Goal: Task Accomplishment & Management: Manage account settings

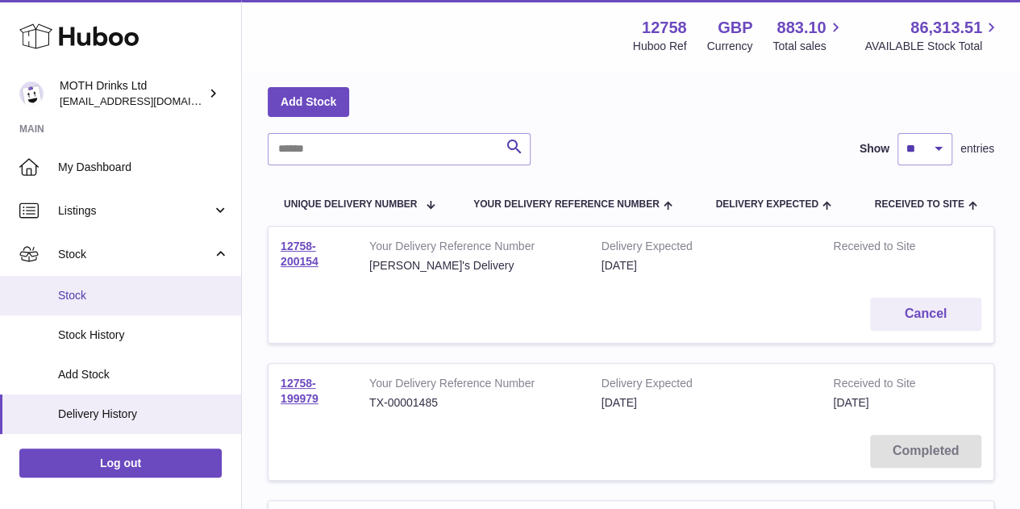
click at [86, 310] on link "Stock" at bounding box center [120, 296] width 241 height 40
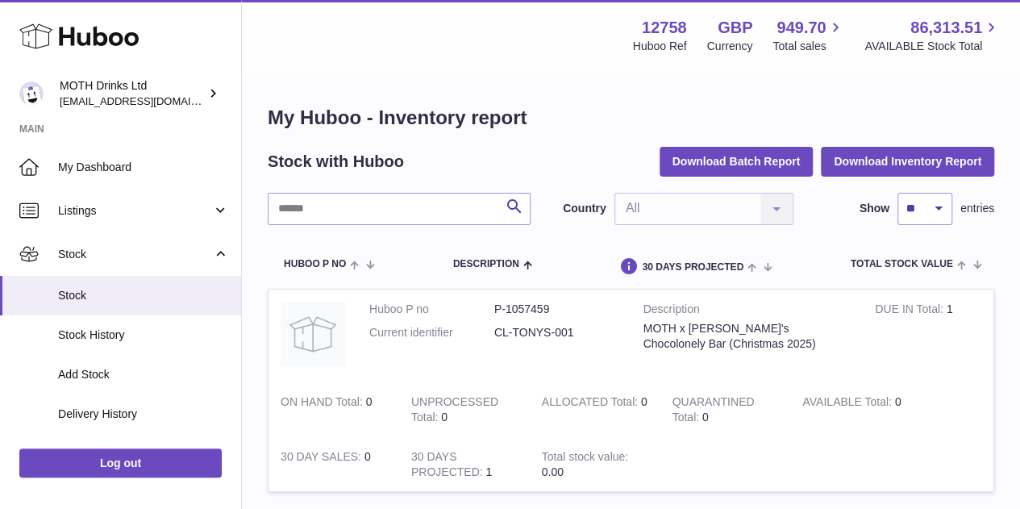
click at [690, 173] on button "Download Batch Report" at bounding box center [737, 161] width 154 height 29
click at [882, 157] on button "Download Inventory Report" at bounding box center [907, 161] width 173 height 29
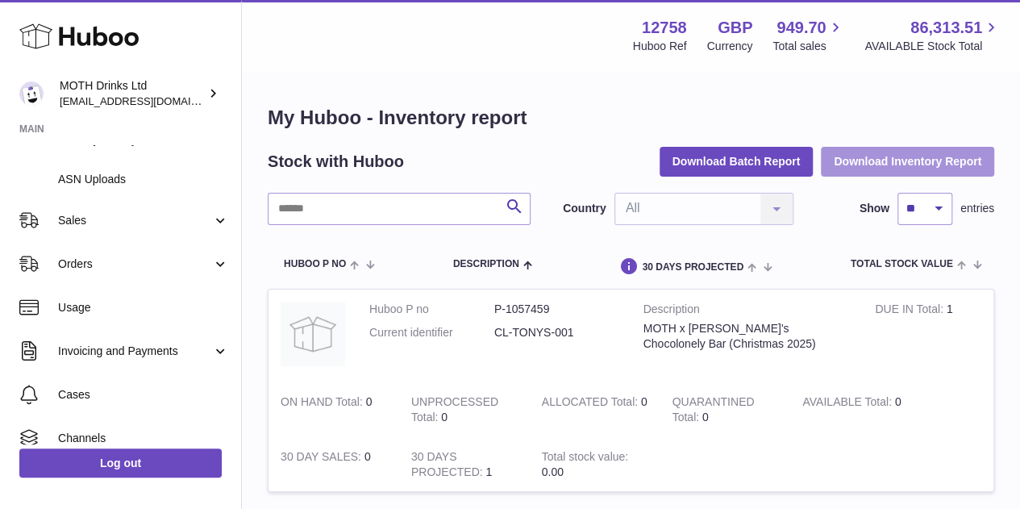
scroll to position [293, 0]
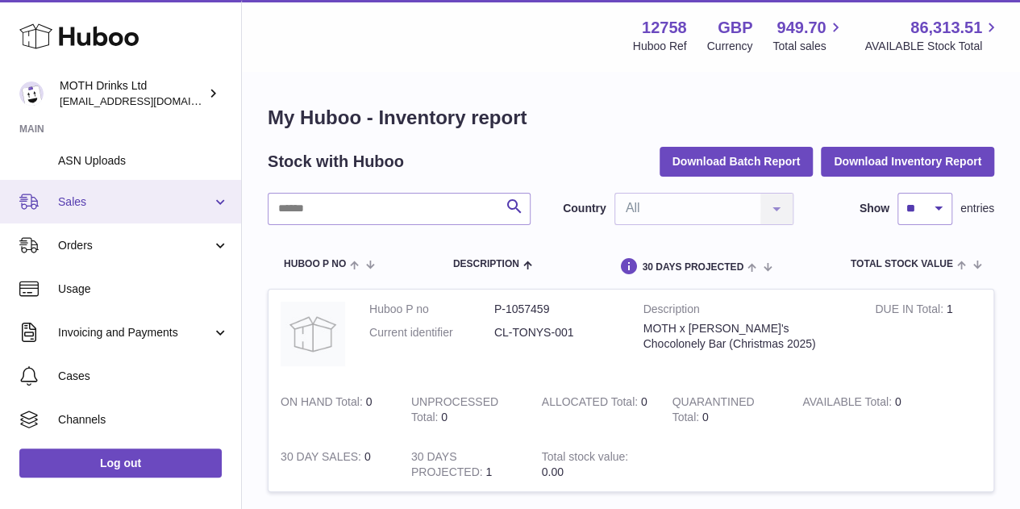
click at [131, 190] on link "Sales" at bounding box center [120, 202] width 241 height 44
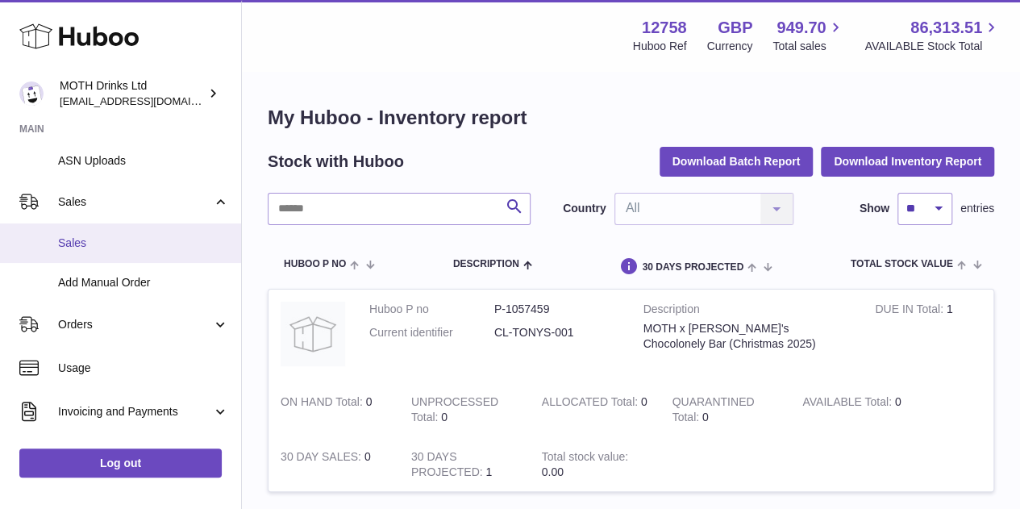
click at [111, 250] on span "Sales" at bounding box center [143, 242] width 171 height 15
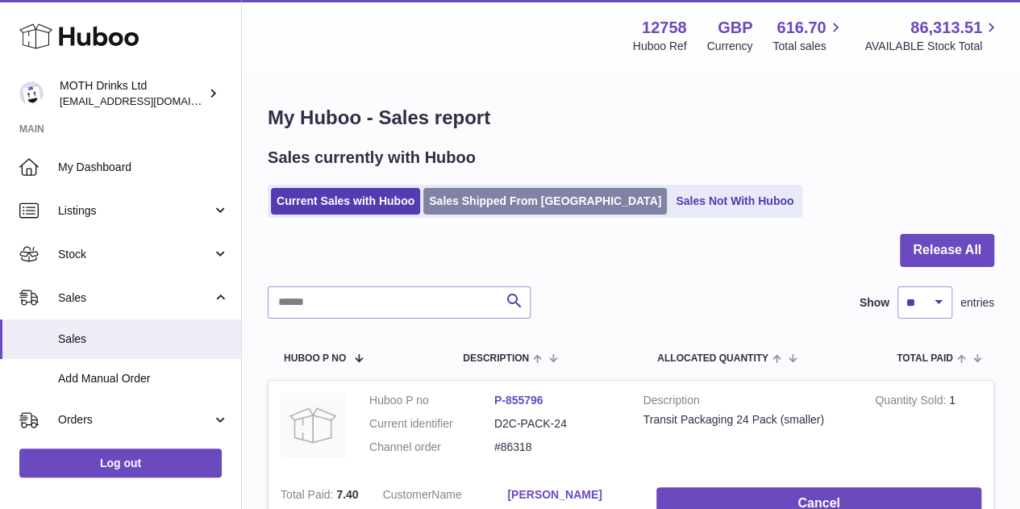
click at [512, 209] on link "Sales Shipped From [GEOGRAPHIC_DATA]" at bounding box center [545, 201] width 244 height 27
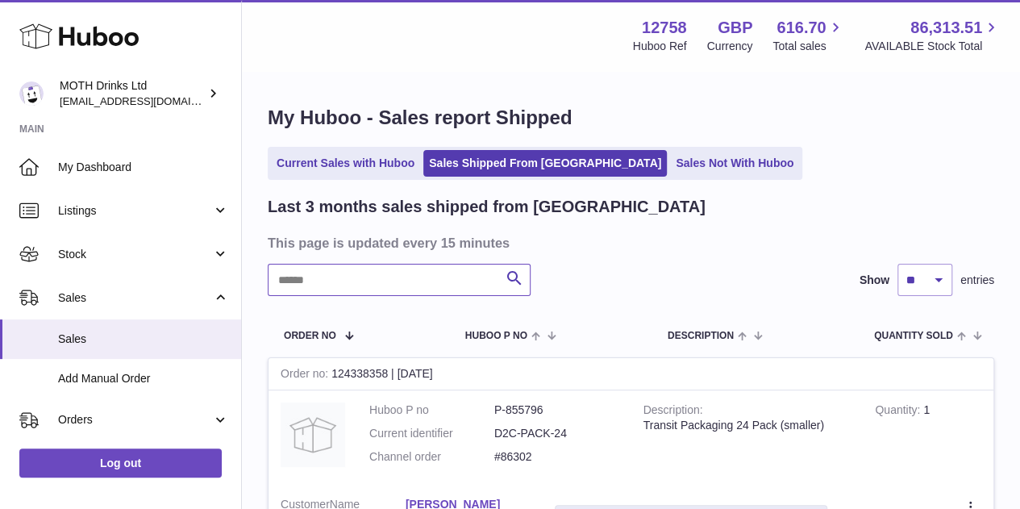
click at [391, 279] on input "text" at bounding box center [399, 280] width 263 height 32
paste input "********"
type input "********"
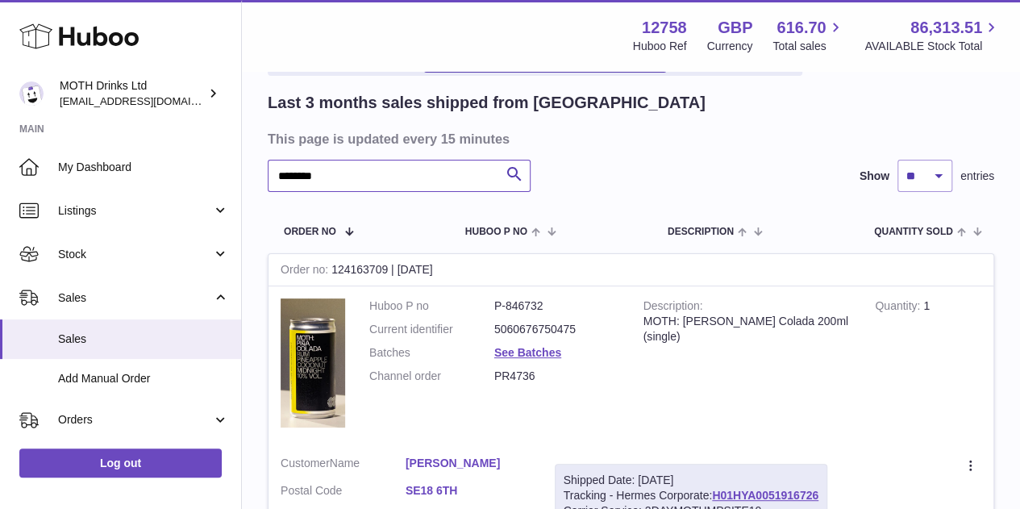
scroll to position [290, 0]
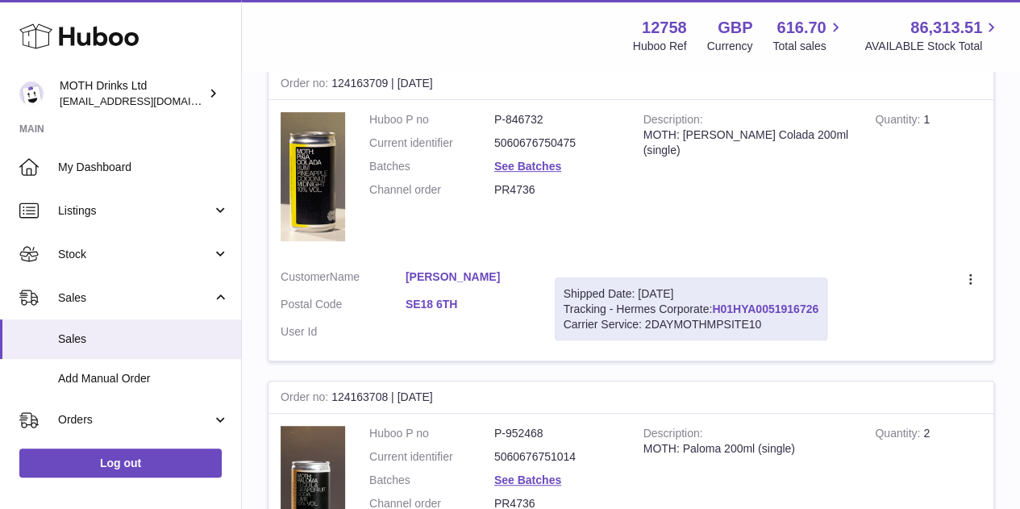
click at [730, 309] on link "H01HYA0051916726" at bounding box center [765, 308] width 106 height 13
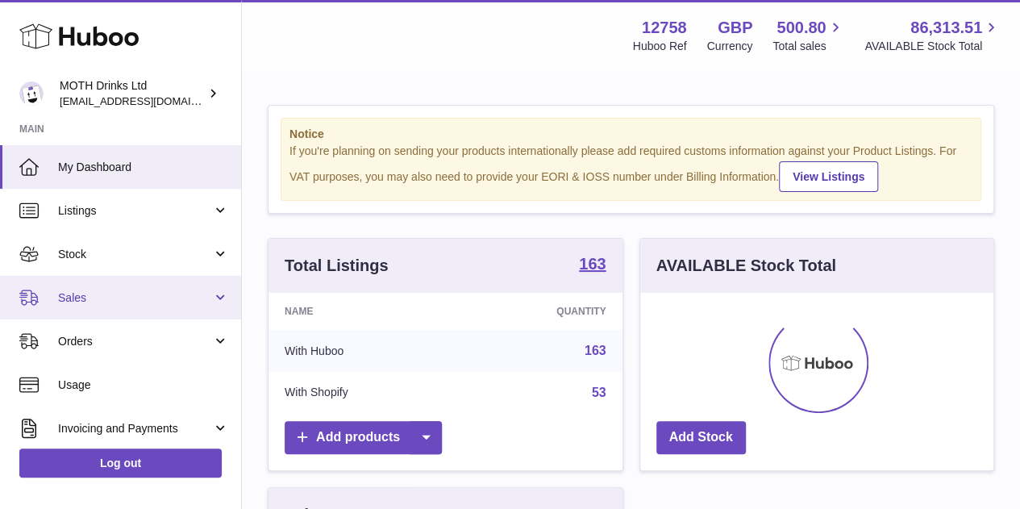
scroll to position [252, 353]
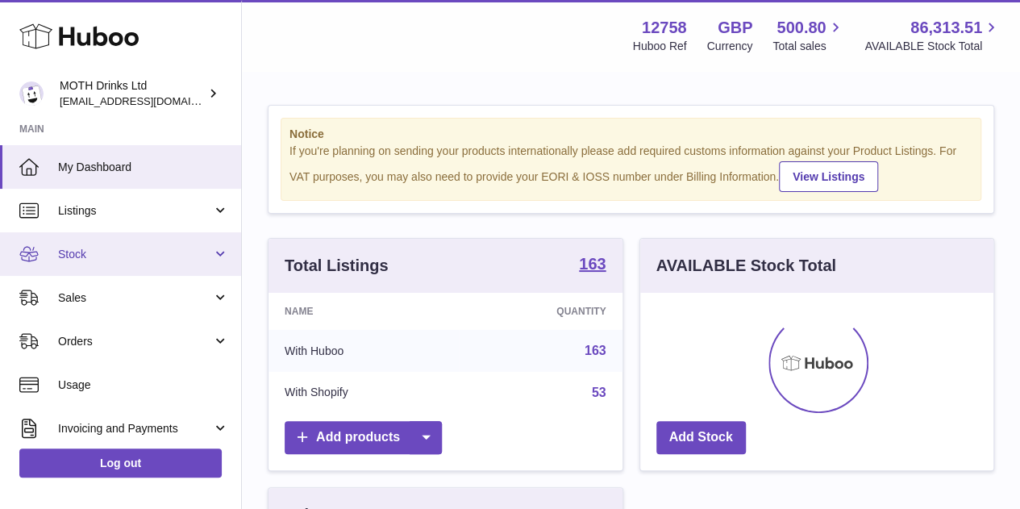
click at [102, 259] on span "Stock" at bounding box center [135, 254] width 154 height 15
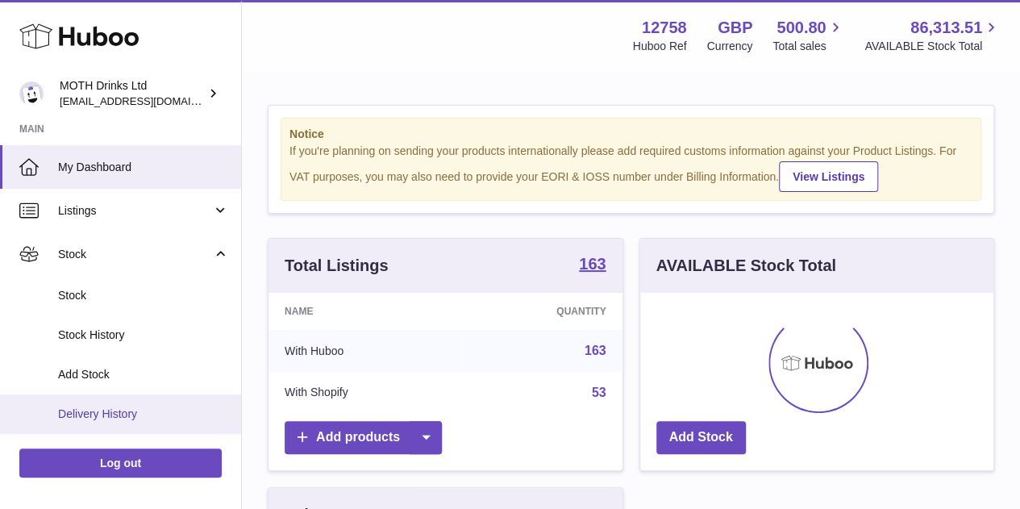
click at [102, 398] on link "Delivery History" at bounding box center [120, 414] width 241 height 40
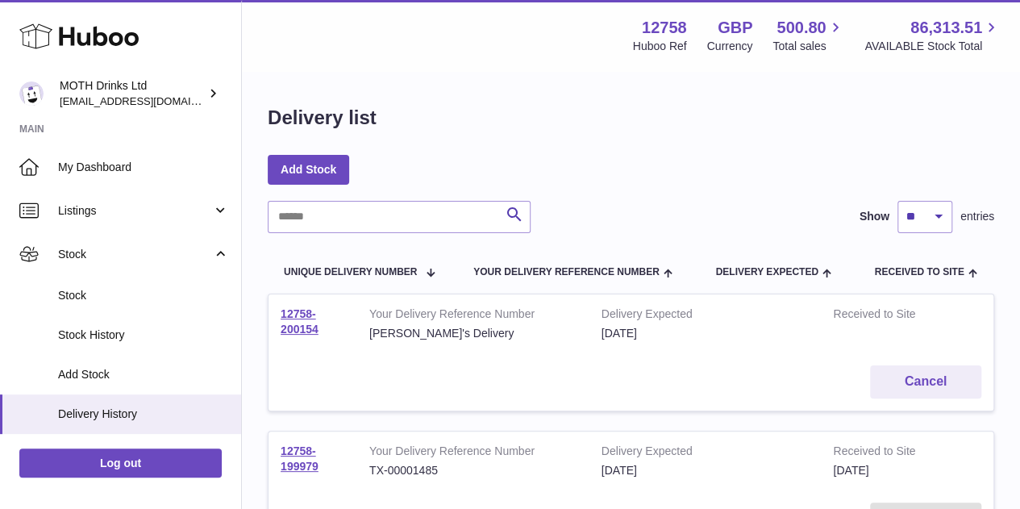
scroll to position [41, 0]
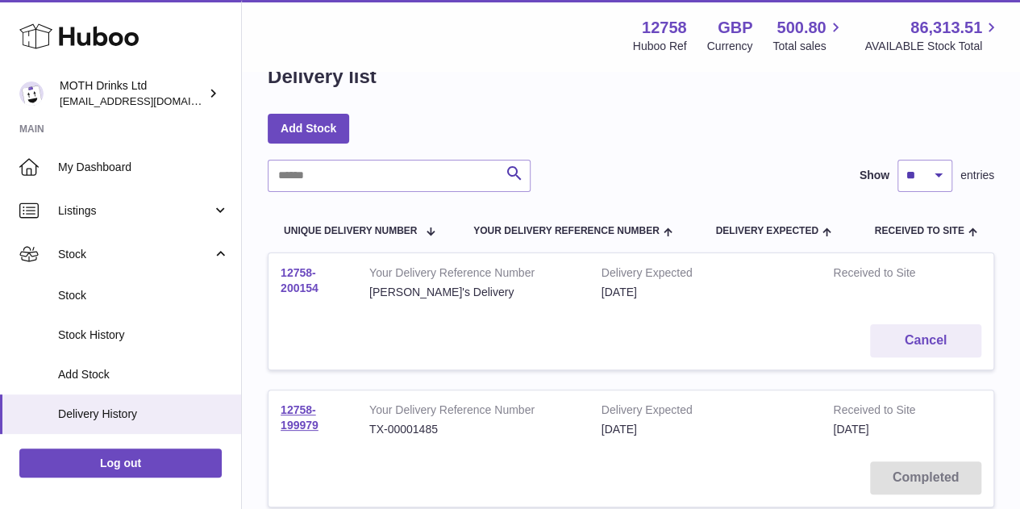
click at [302, 284] on link "12758-200154" at bounding box center [300, 280] width 38 height 28
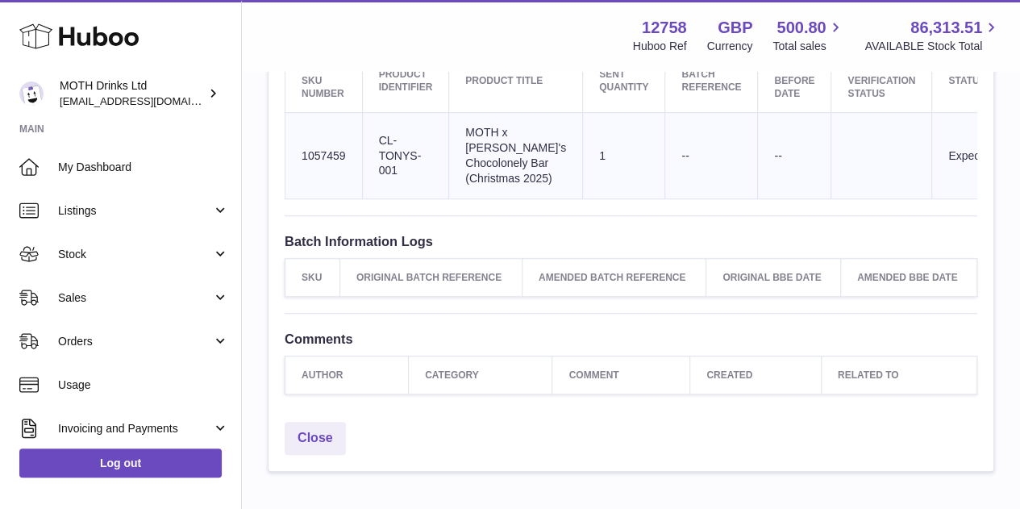
scroll to position [0, 77]
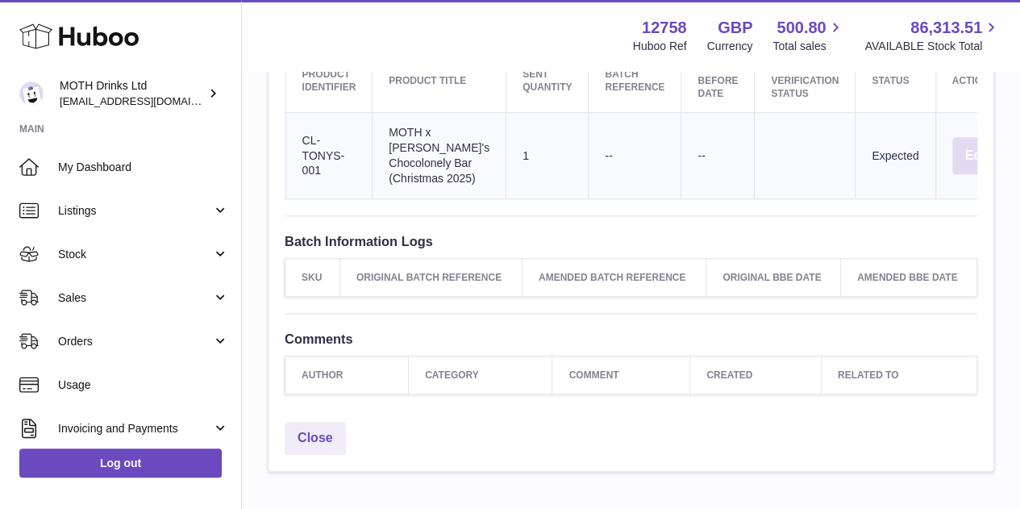
click at [952, 173] on button "Edit" at bounding box center [977, 156] width 50 height 38
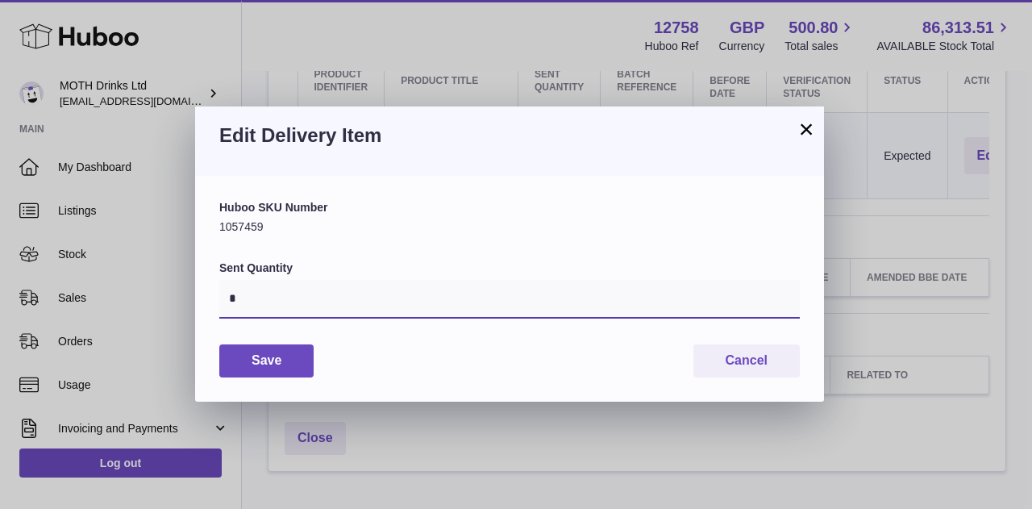
click at [321, 306] on input "*" at bounding box center [509, 299] width 581 height 39
type input "****"
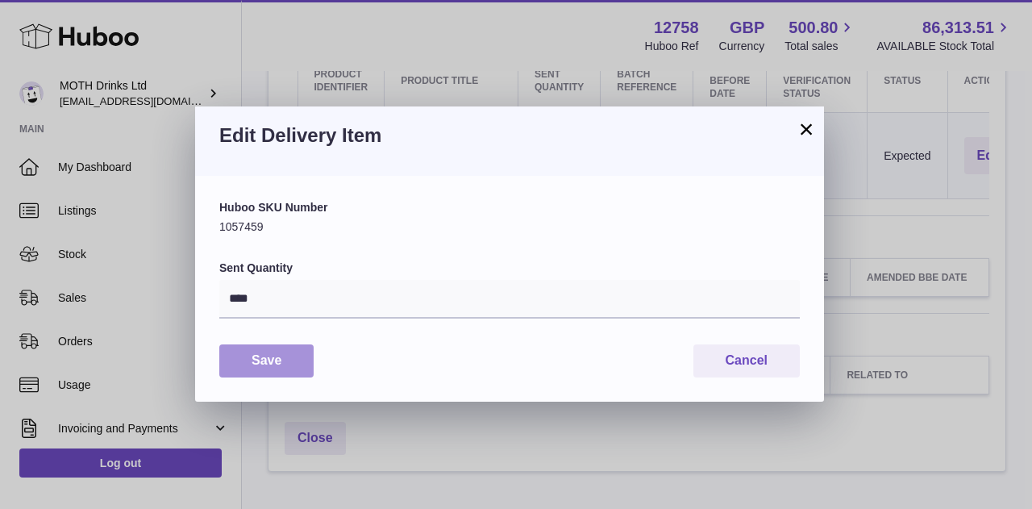
click at [268, 365] on button "Save" at bounding box center [266, 360] width 94 height 33
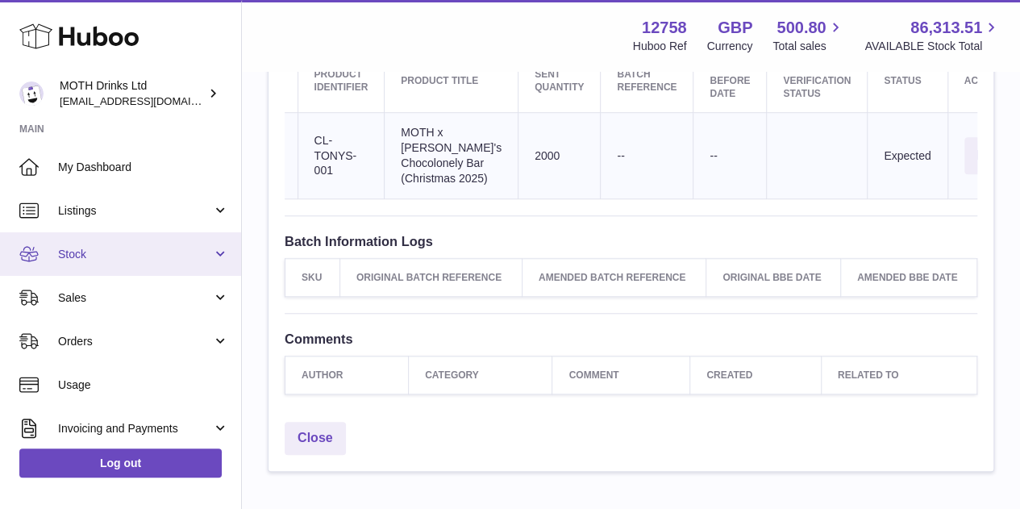
click at [127, 248] on span "Stock" at bounding box center [135, 254] width 154 height 15
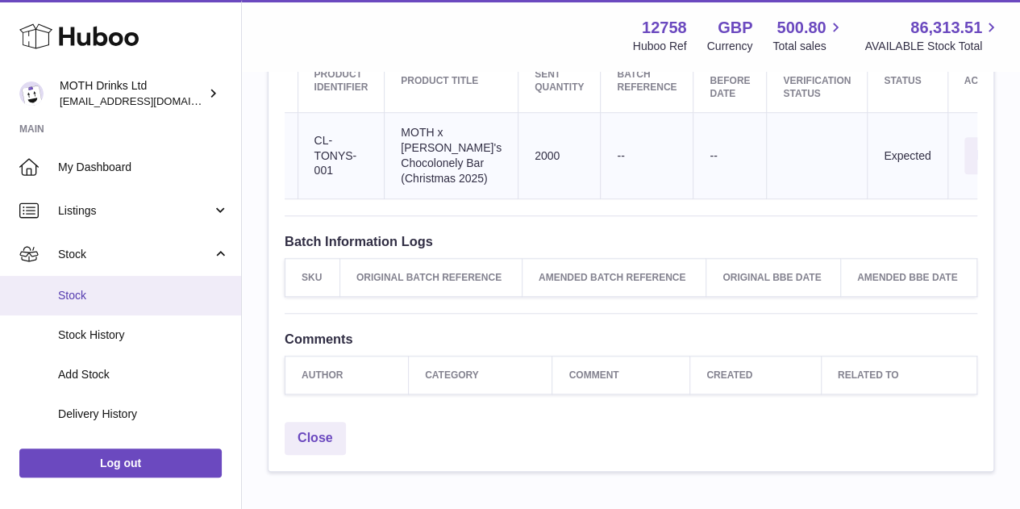
click at [106, 280] on link "Stock" at bounding box center [120, 296] width 241 height 40
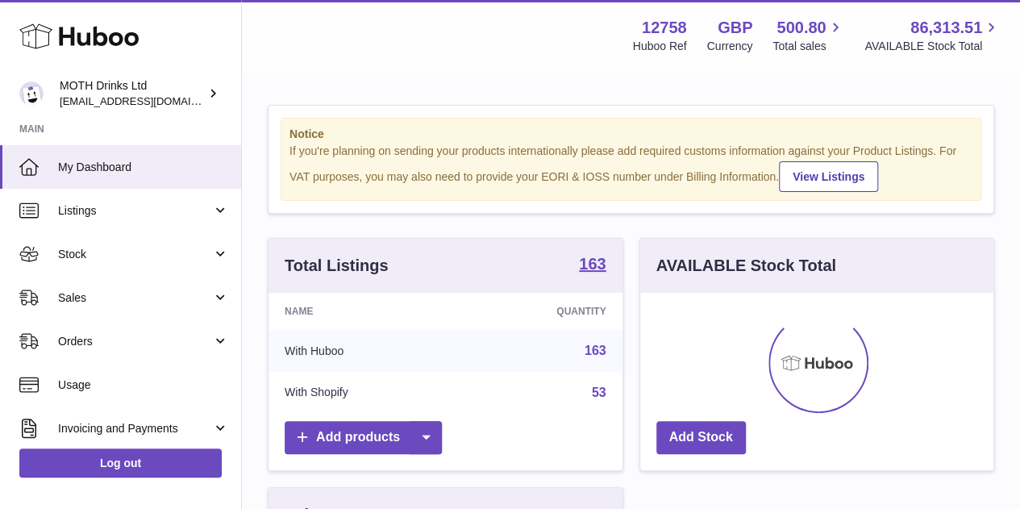
scroll to position [252, 353]
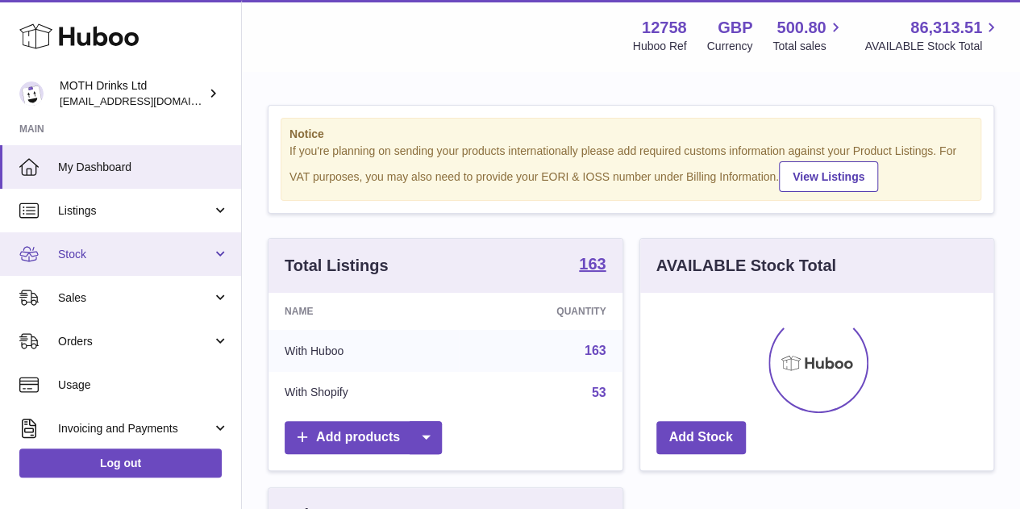
click at [102, 244] on link "Stock" at bounding box center [120, 254] width 241 height 44
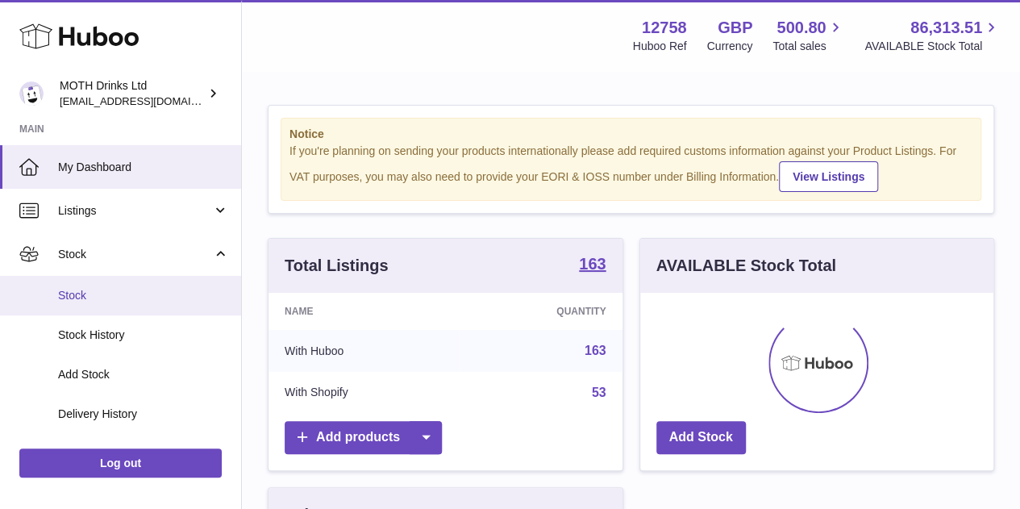
click at [93, 299] on span "Stock" at bounding box center [143, 295] width 171 height 15
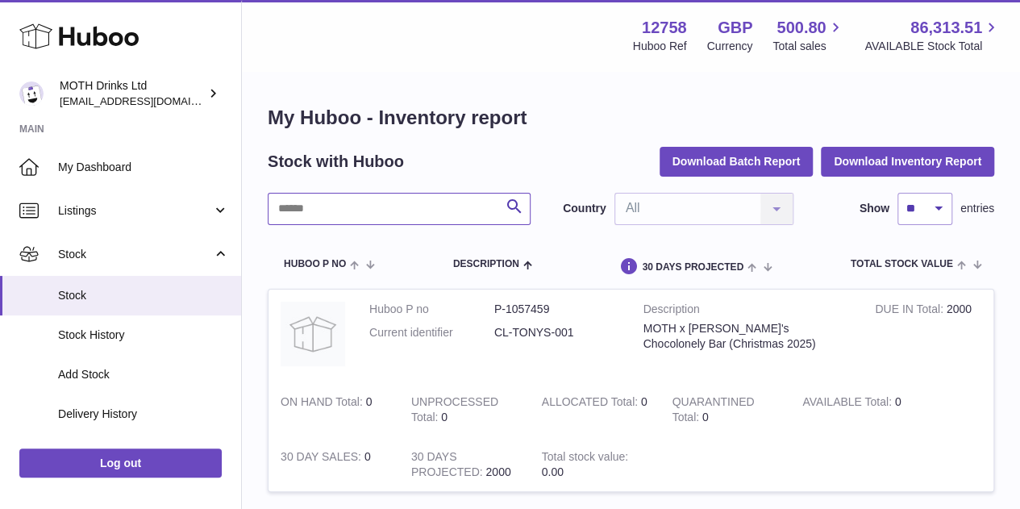
click at [374, 199] on input "text" at bounding box center [399, 209] width 263 height 32
type input "*******"
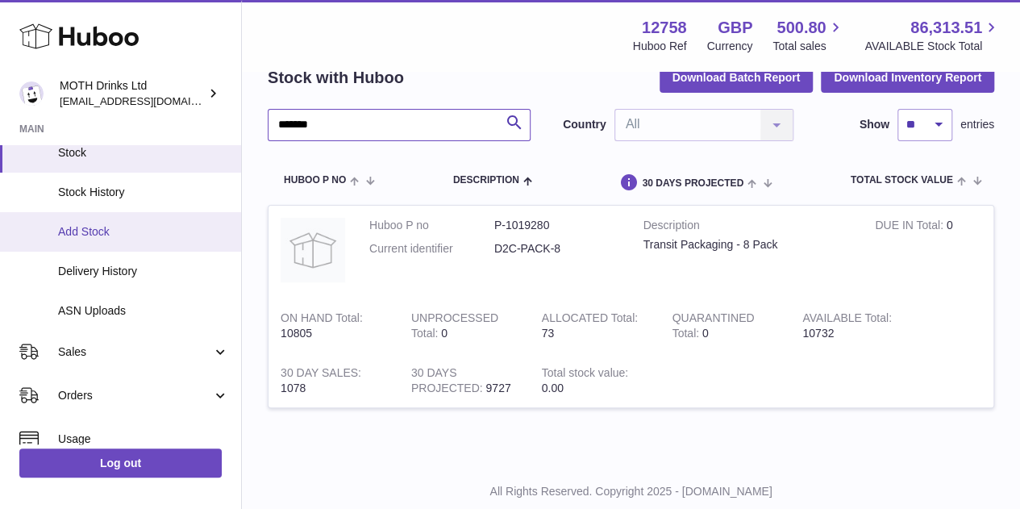
scroll to position [139, 0]
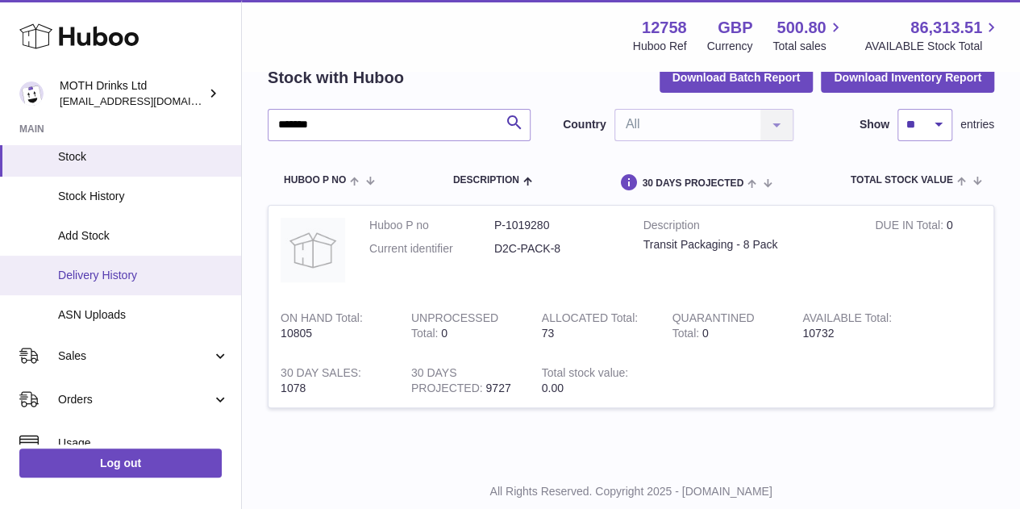
click at [108, 284] on link "Delivery History" at bounding box center [120, 276] width 241 height 40
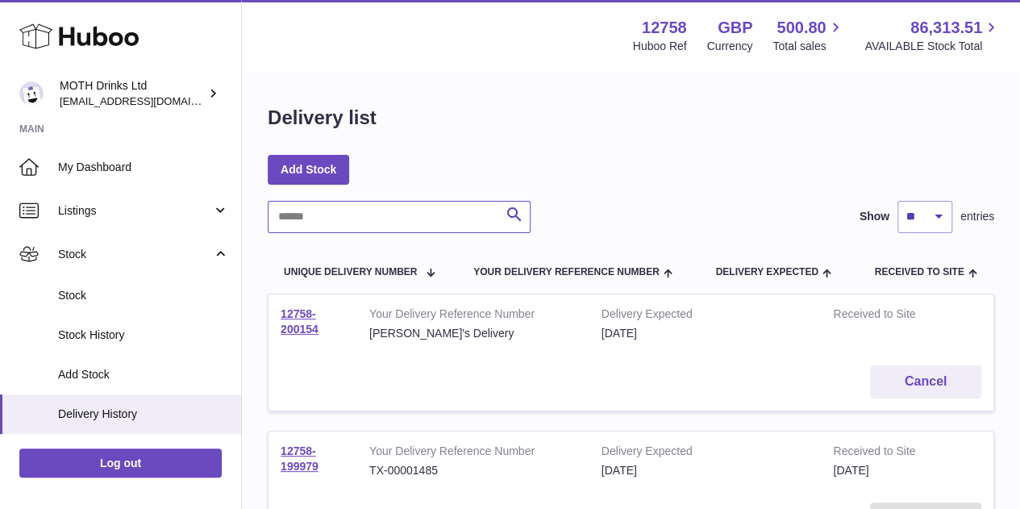
click at [457, 221] on input "text" at bounding box center [399, 217] width 263 height 32
paste input "**********"
type input "**********"
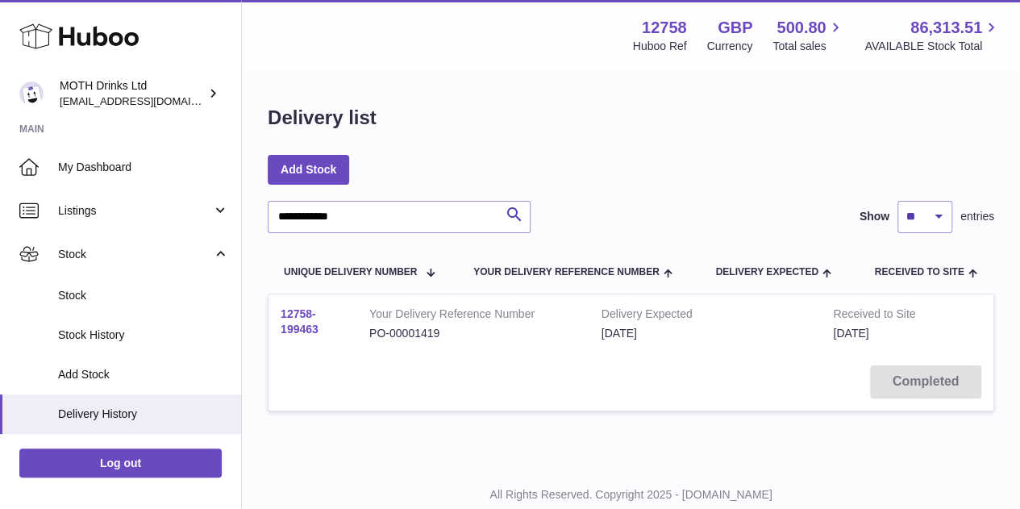
click at [313, 310] on link "12758-199463" at bounding box center [300, 321] width 38 height 28
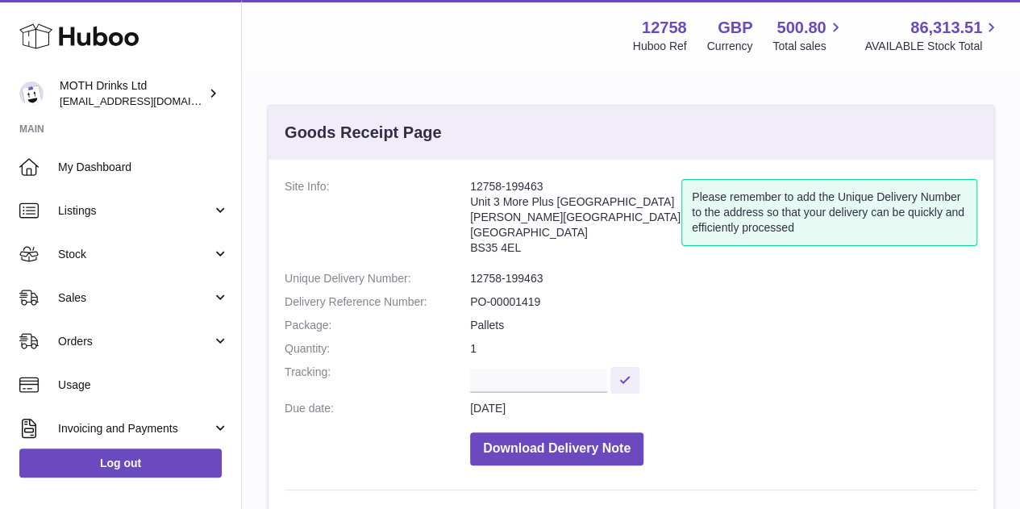
scroll to position [1, 0]
click at [458, 294] on dt "Delivery Reference Number:" at bounding box center [377, 301] width 185 height 15
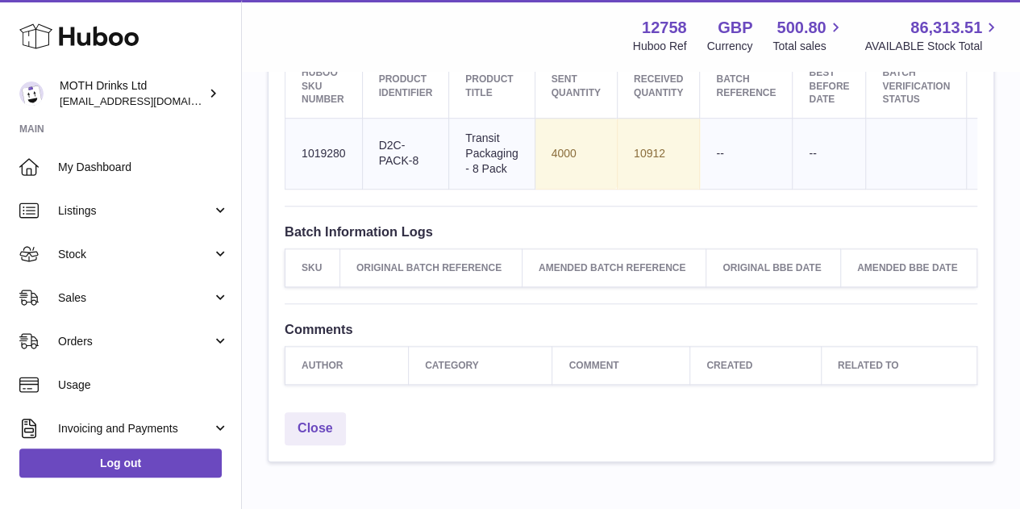
scroll to position [646, 0]
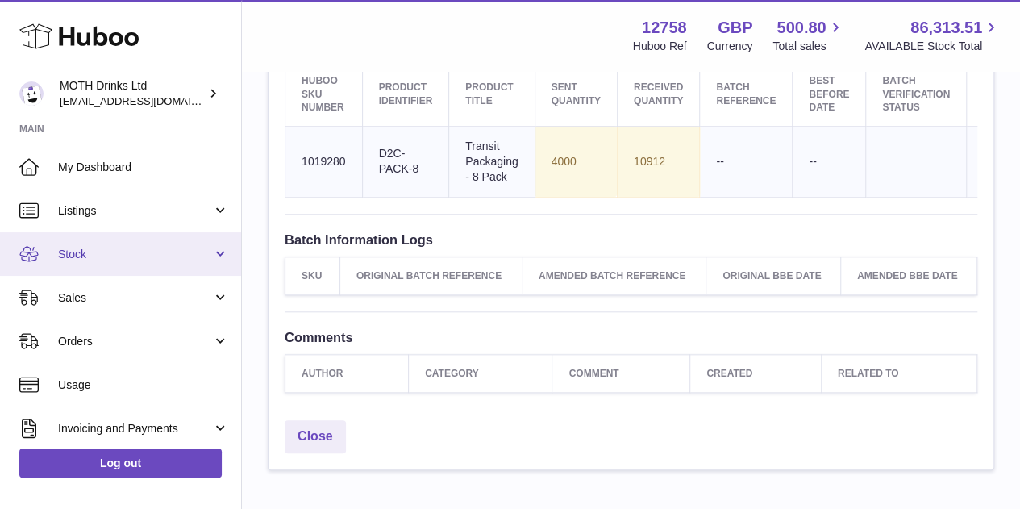
click at [166, 254] on span "Stock" at bounding box center [135, 254] width 154 height 15
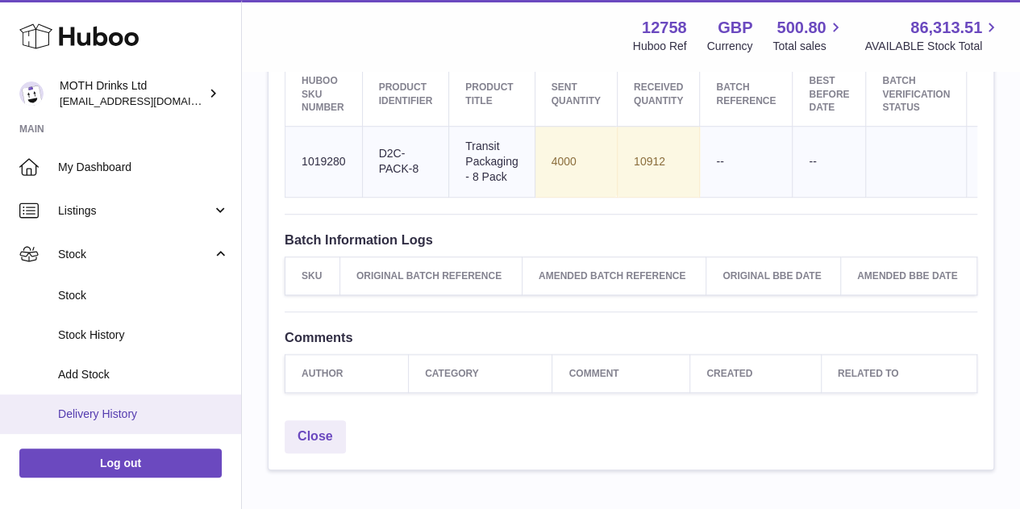
click at [126, 412] on span "Delivery History" at bounding box center [143, 413] width 171 height 15
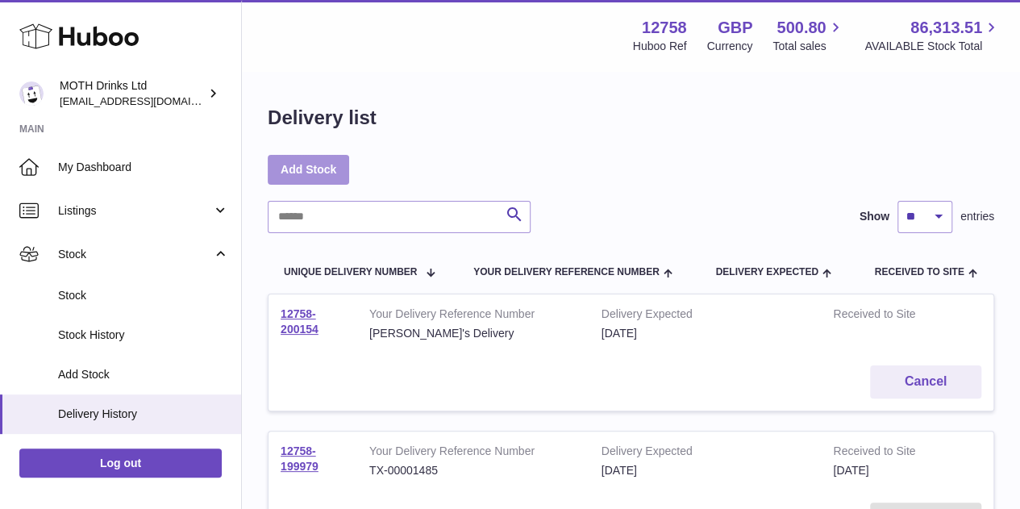
click at [342, 172] on link "Add Stock" at bounding box center [308, 169] width 81 height 29
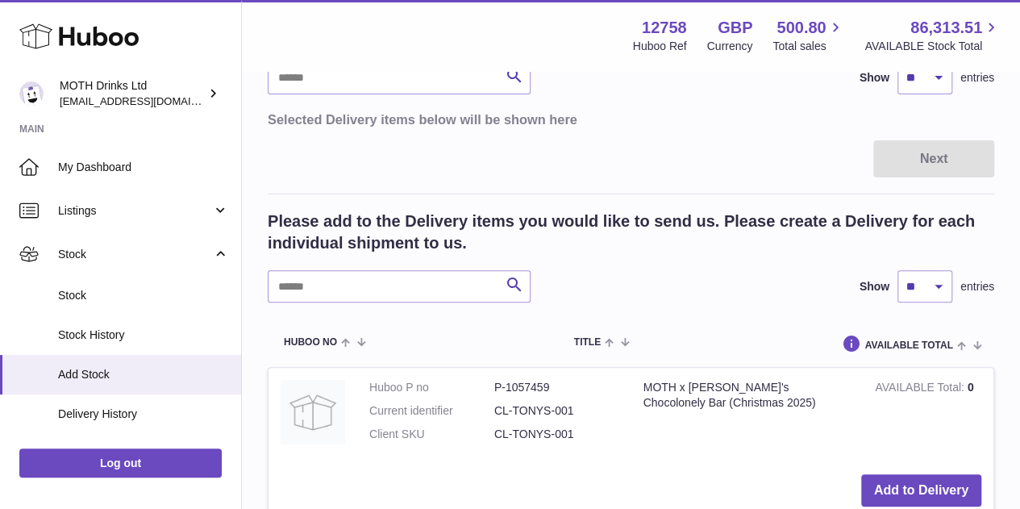
scroll to position [206, 0]
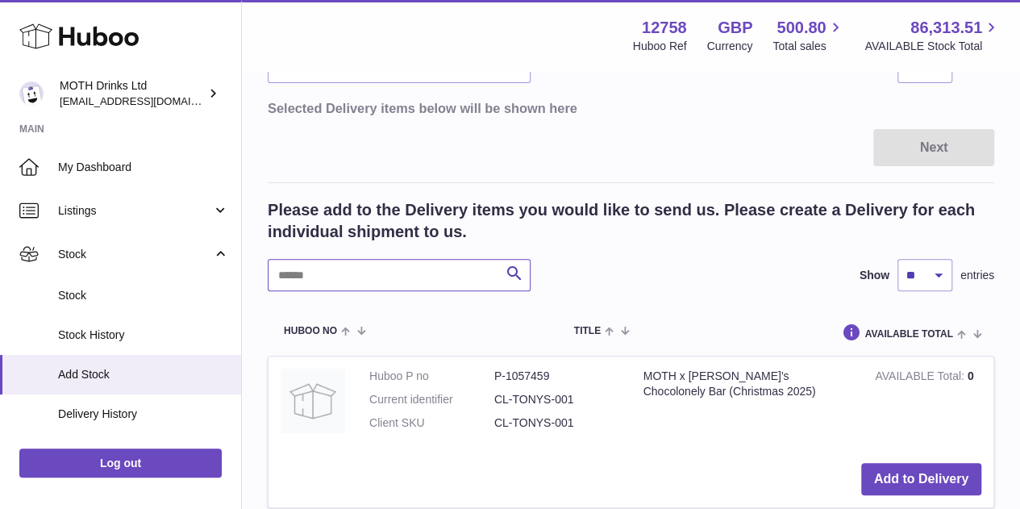
click at [355, 277] on input "text" at bounding box center [399, 275] width 263 height 32
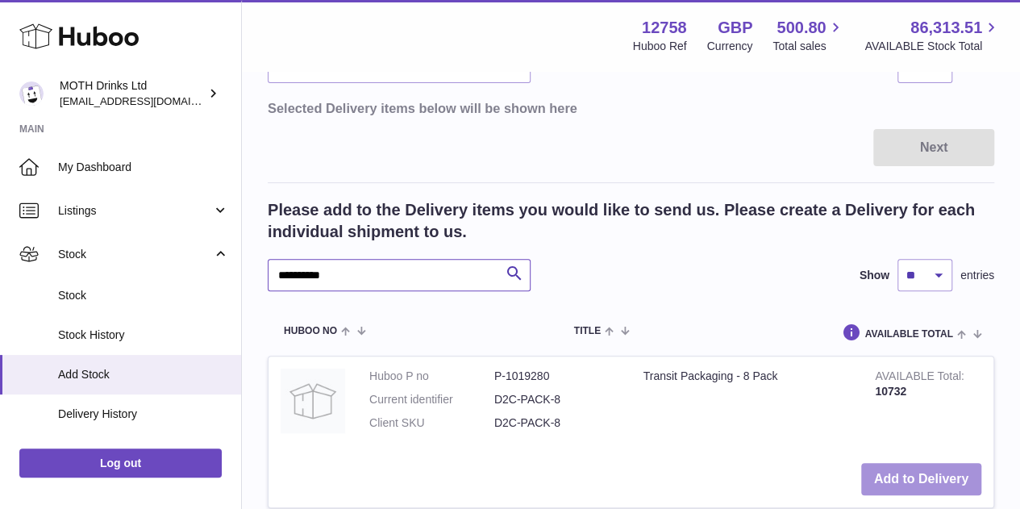
type input "**********"
click at [929, 464] on button "Add to Delivery" at bounding box center [921, 479] width 120 height 33
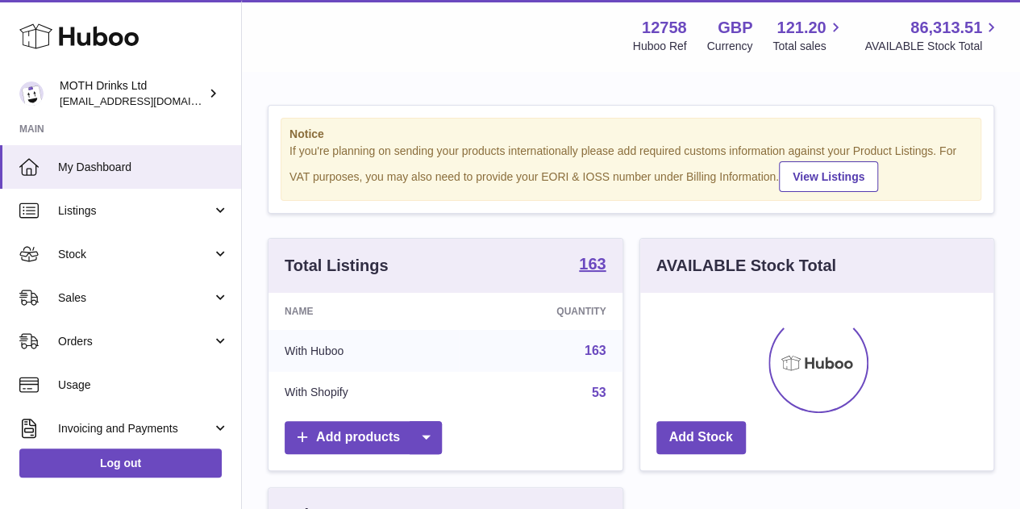
scroll to position [252, 353]
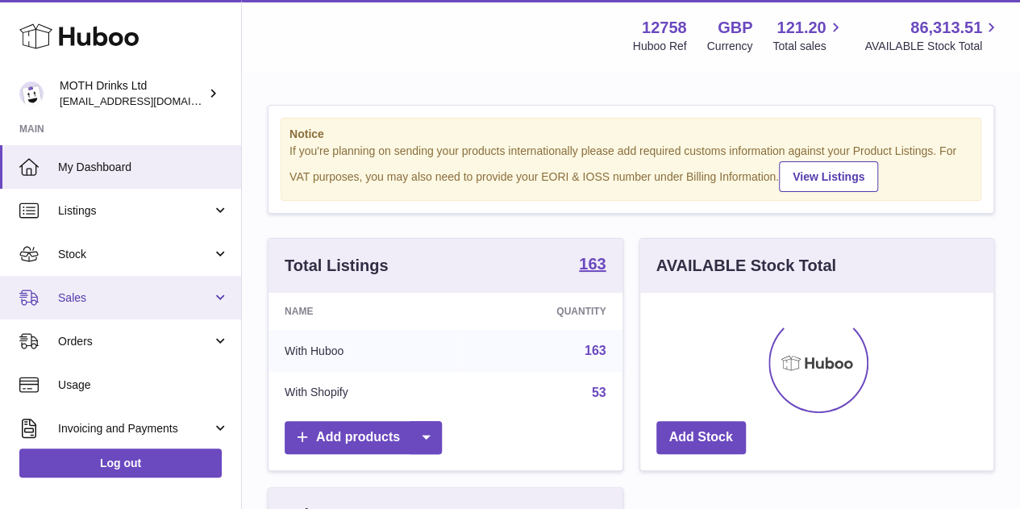
click at [84, 311] on link "Sales" at bounding box center [120, 298] width 241 height 44
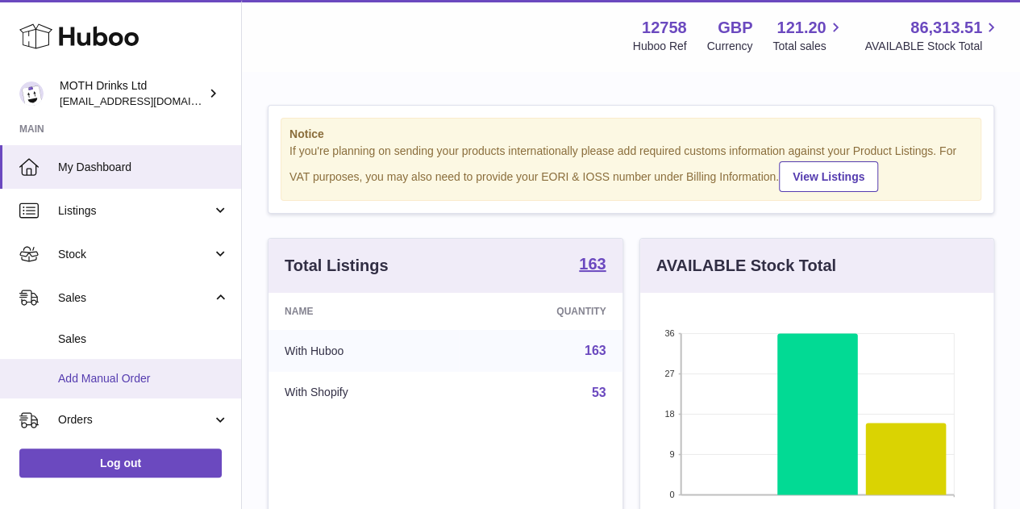
scroll to position [5, 0]
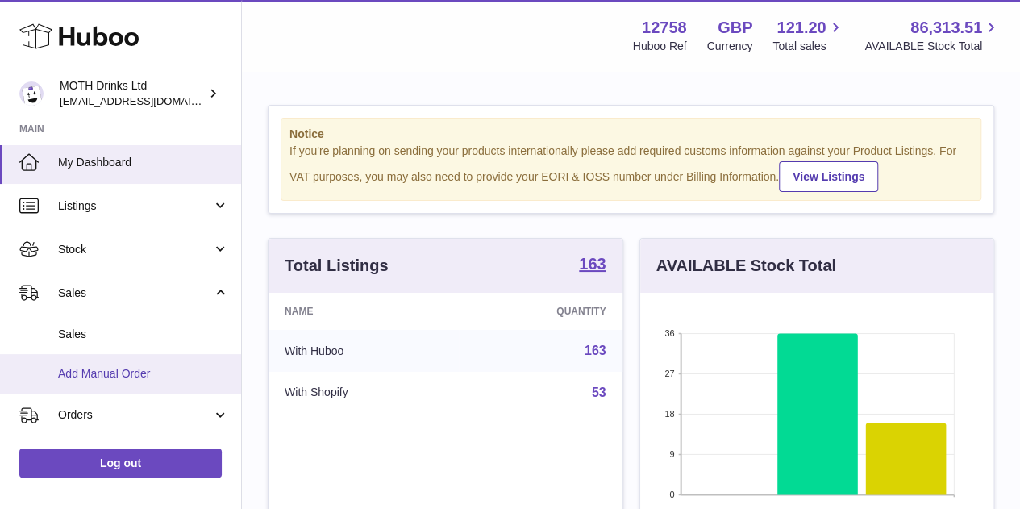
click at [96, 373] on span "Add Manual Order" at bounding box center [143, 373] width 171 height 15
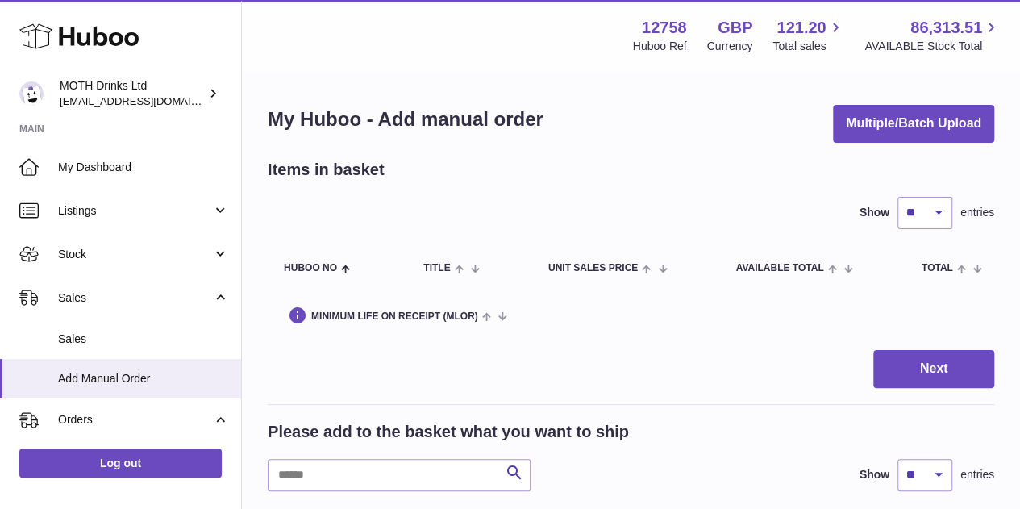
scroll to position [125, 0]
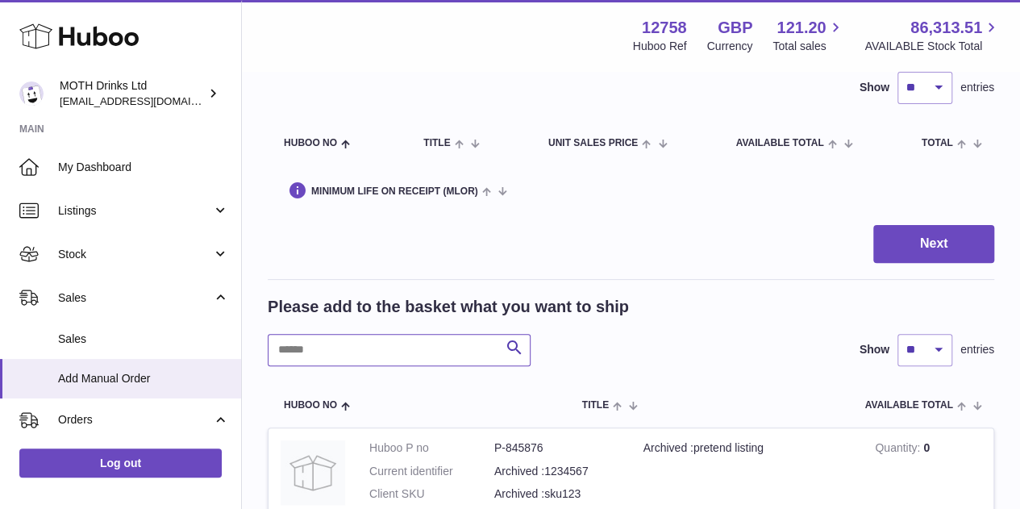
click at [403, 347] on input "text" at bounding box center [399, 350] width 263 height 32
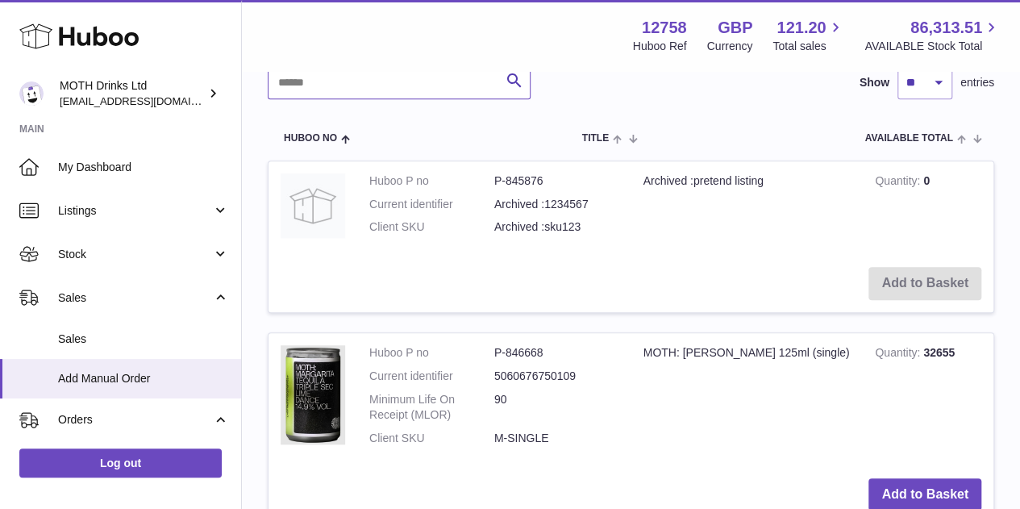
scroll to position [434, 0]
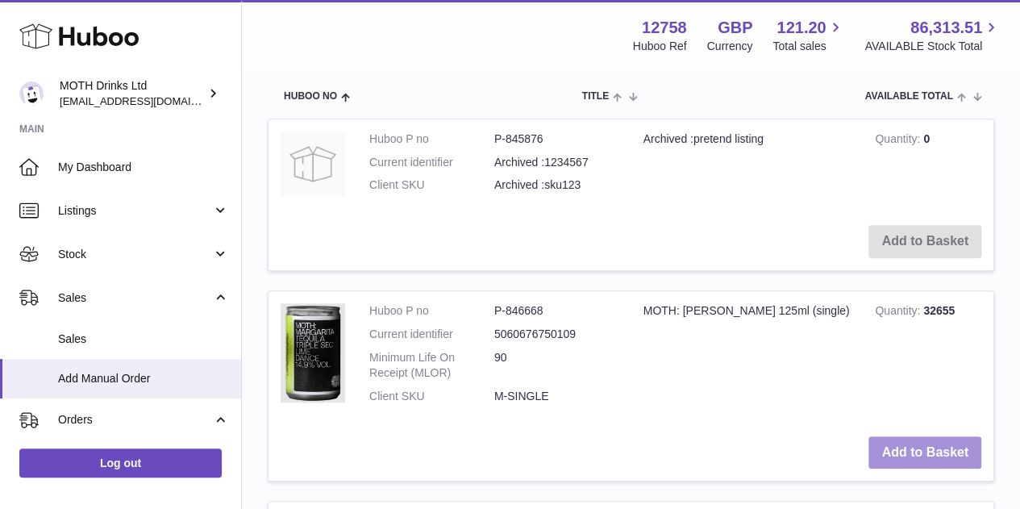
click at [937, 442] on button "Add to Basket" at bounding box center [924, 452] width 113 height 33
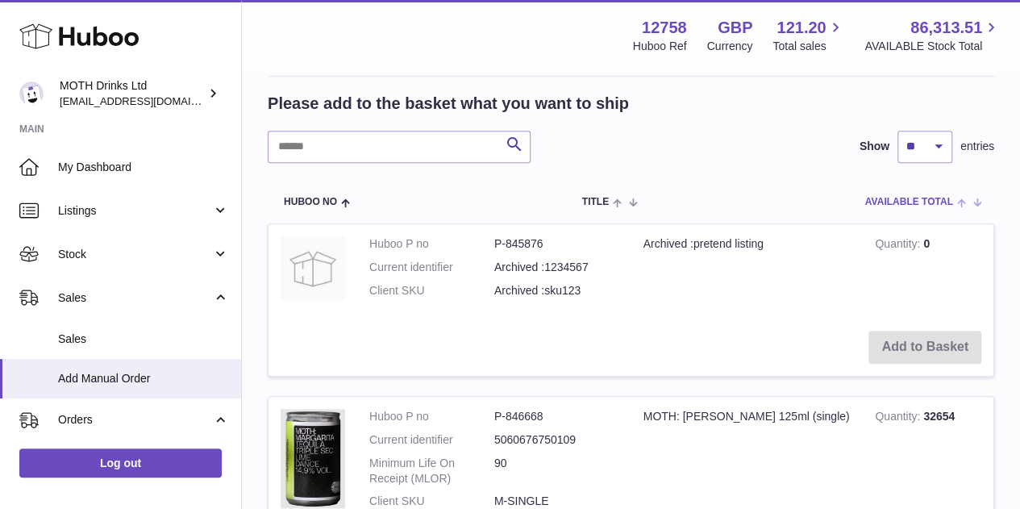
scroll to position [364, 0]
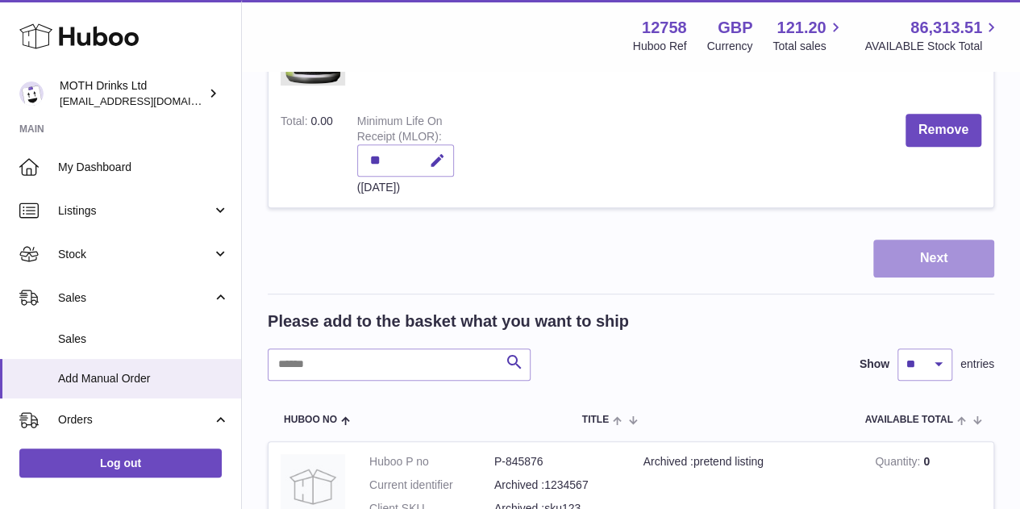
click at [909, 254] on button "Next" at bounding box center [933, 259] width 121 height 38
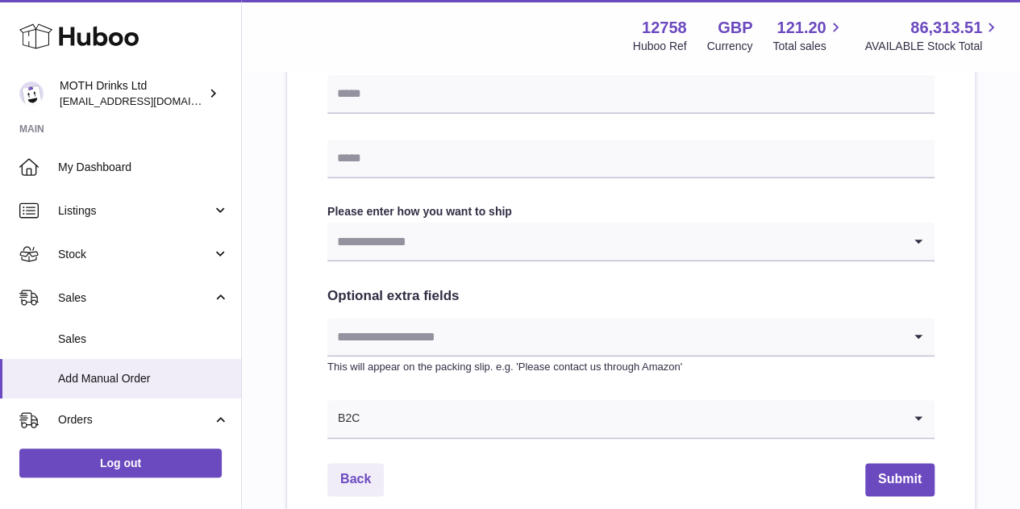
scroll to position [744, 0]
click at [437, 247] on input "Search for option" at bounding box center [614, 242] width 575 height 37
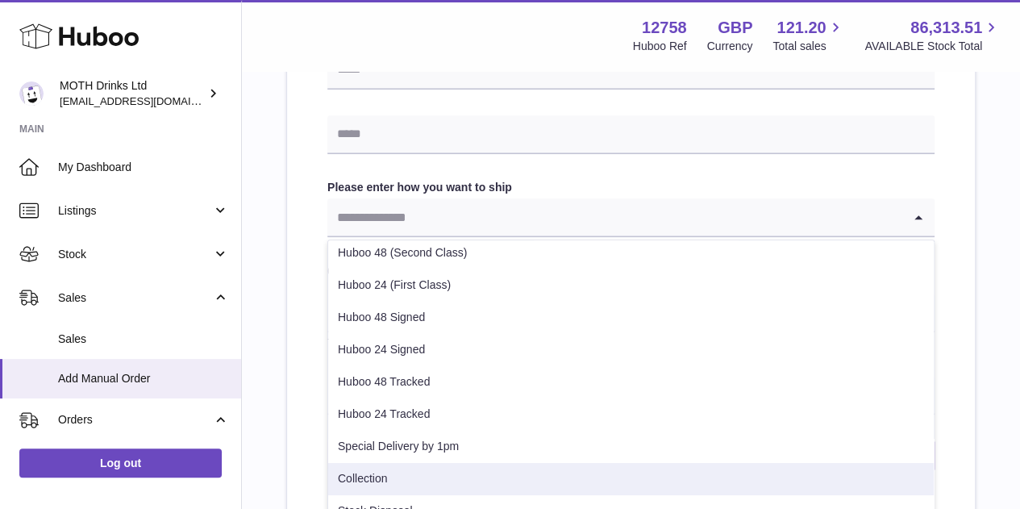
scroll to position [12, 0]
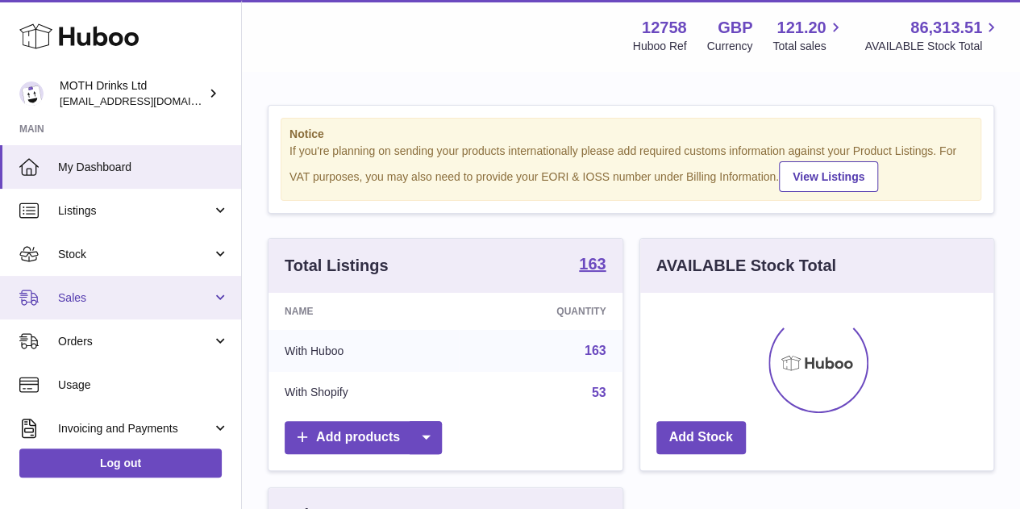
scroll to position [252, 353]
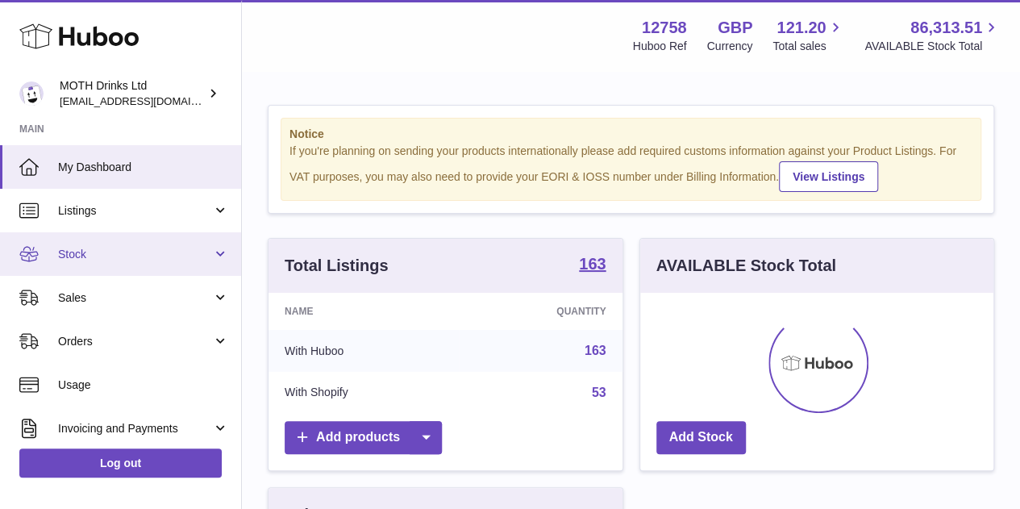
click at [127, 256] on span "Stock" at bounding box center [135, 254] width 154 height 15
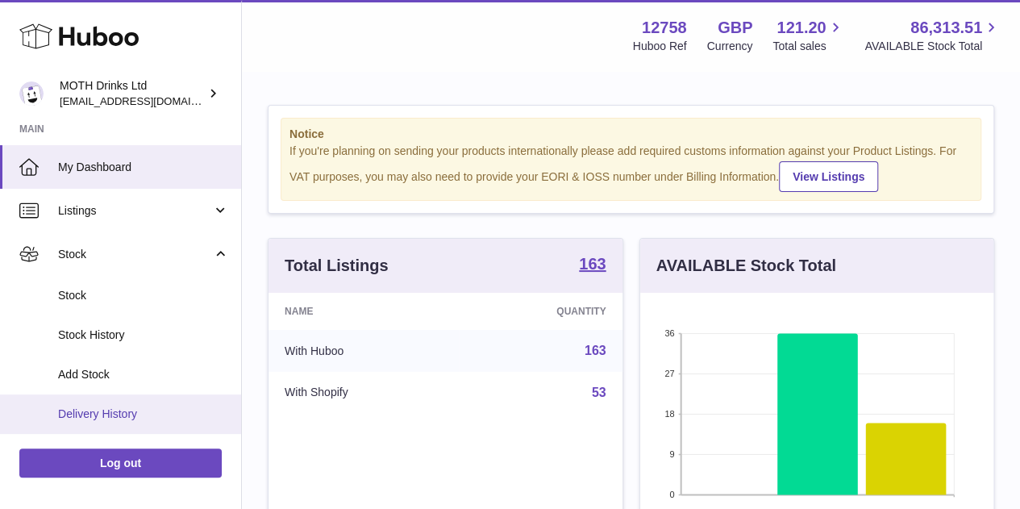
click at [121, 398] on link "Delivery History" at bounding box center [120, 414] width 241 height 40
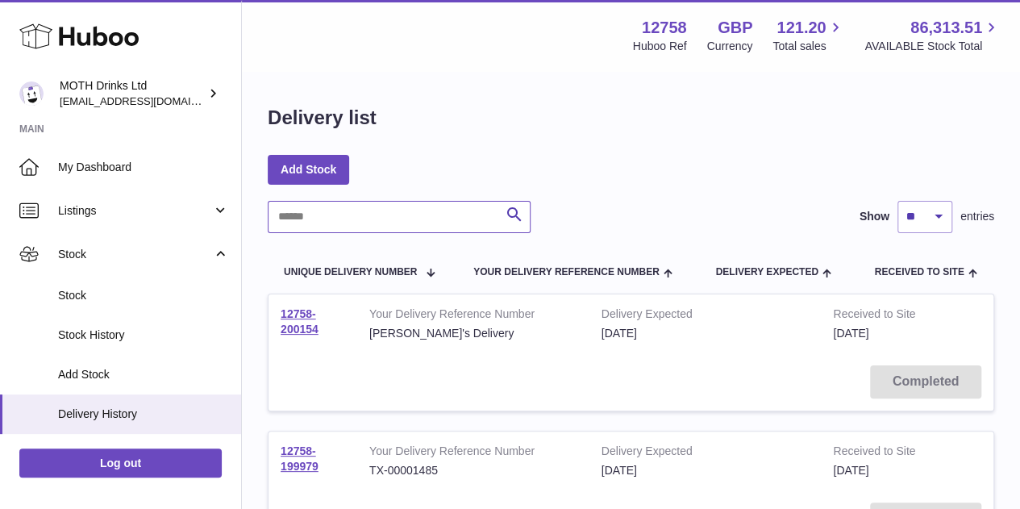
click at [432, 211] on input "text" at bounding box center [399, 217] width 263 height 32
paste input "**********"
type input "**********"
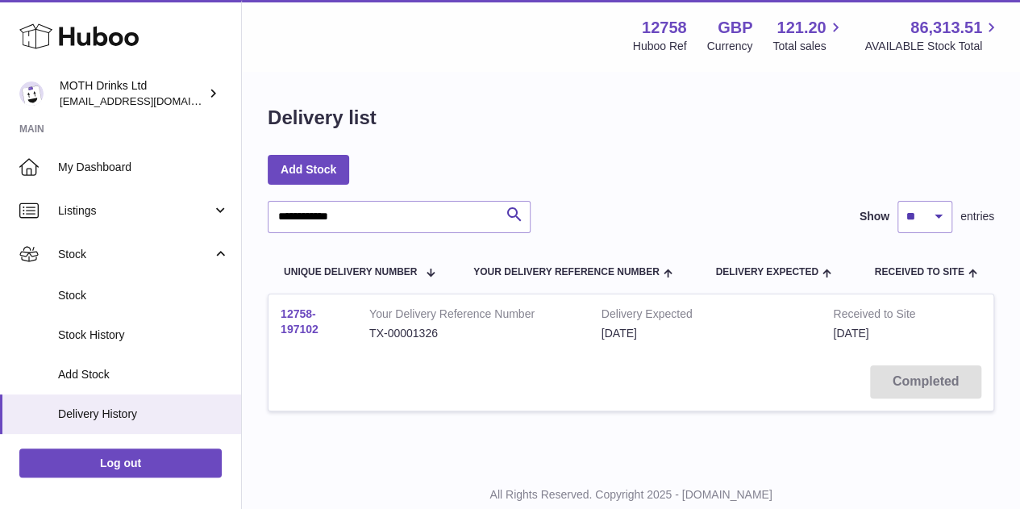
click at [300, 312] on link "12758-197102" at bounding box center [300, 321] width 38 height 28
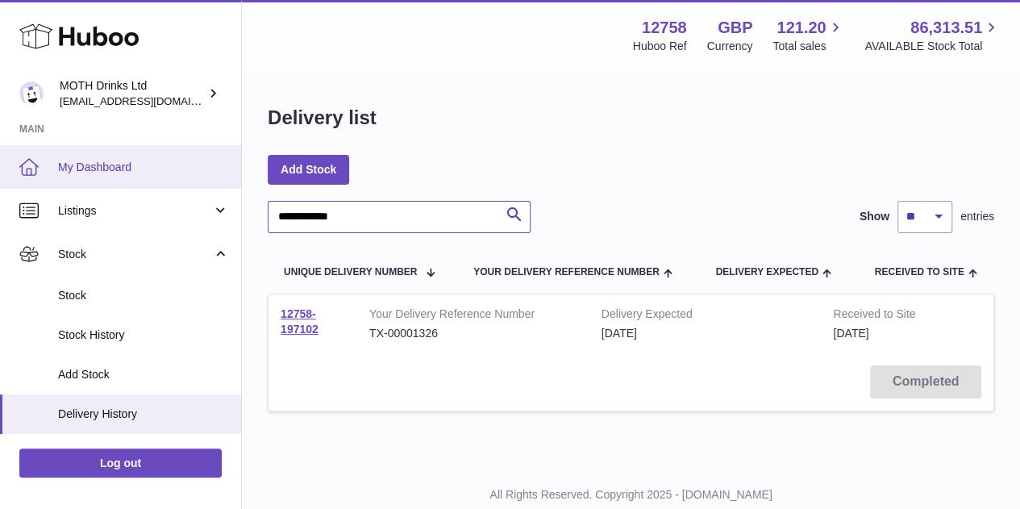
drag, startPoint x: 394, startPoint y: 210, endPoint x: 173, endPoint y: 170, distance: 224.6
click at [173, 170] on div "**********" at bounding box center [510, 279] width 1020 height 558
click at [173, 170] on span "My Dashboard" at bounding box center [143, 167] width 171 height 15
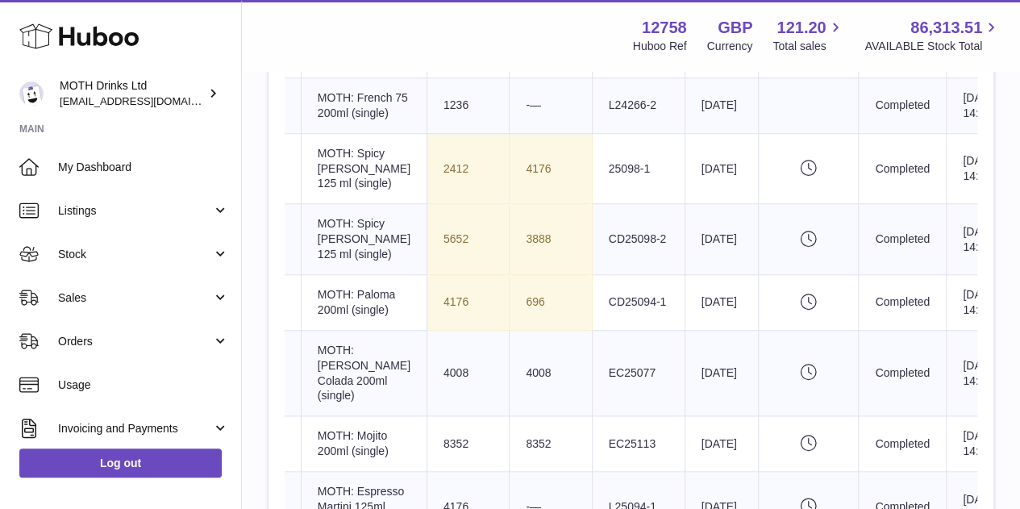
scroll to position [696, 0]
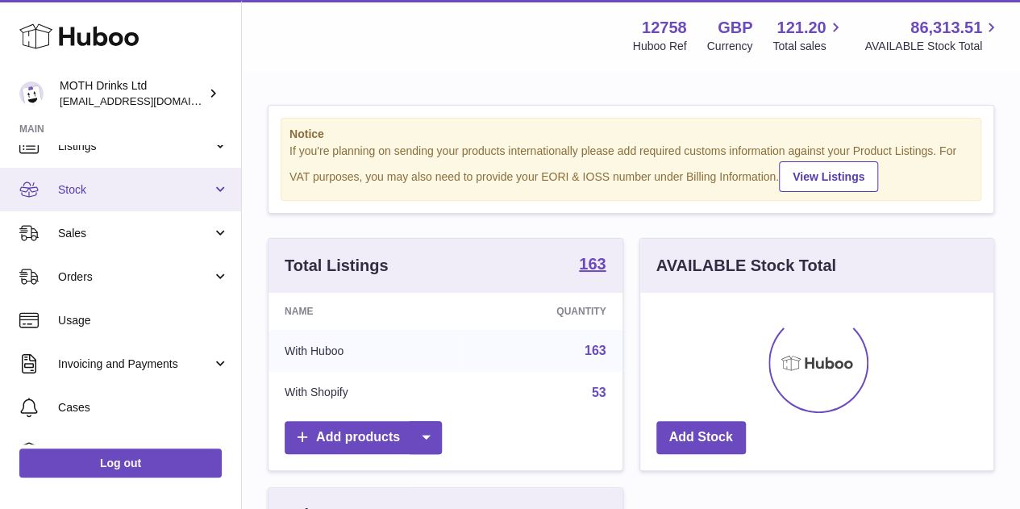
scroll to position [16, 0]
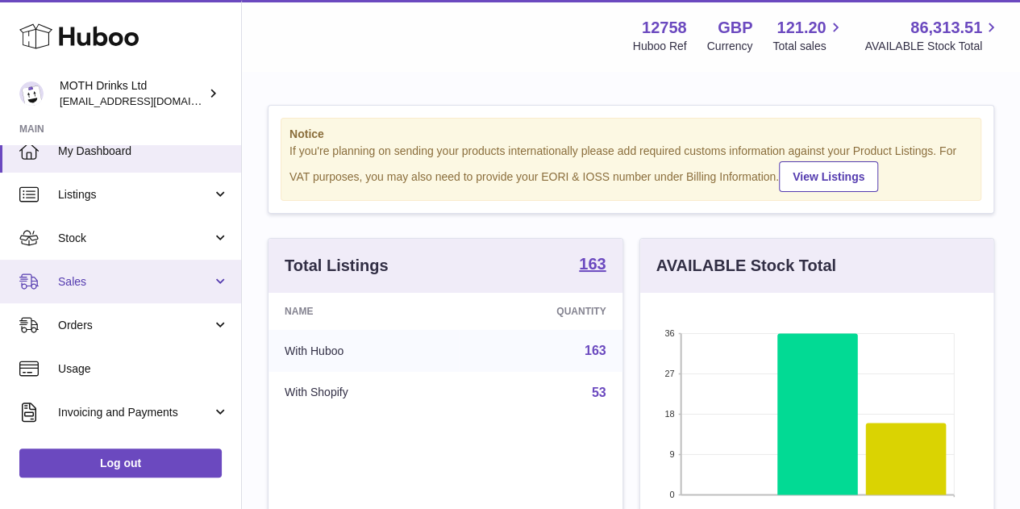
click at [94, 280] on span "Sales" at bounding box center [135, 281] width 154 height 15
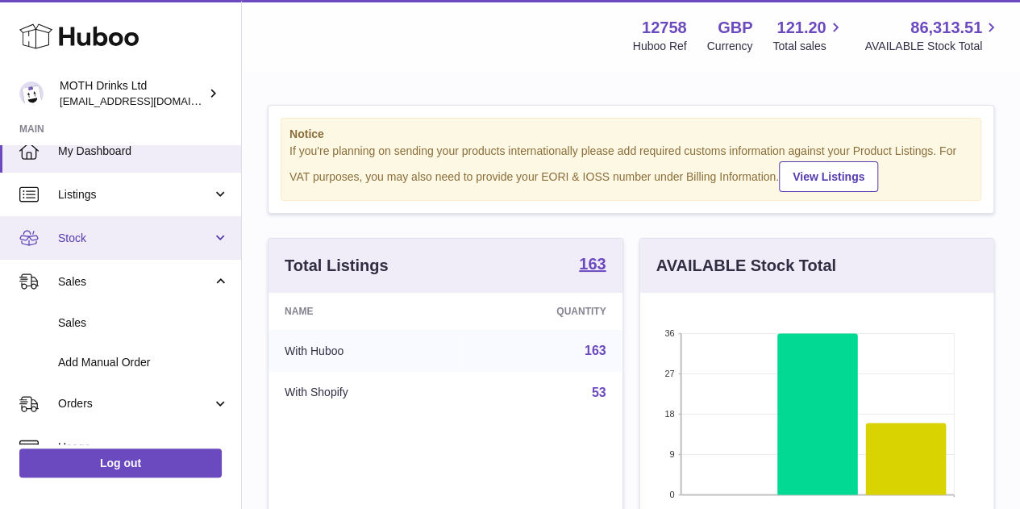
click at [105, 233] on span "Stock" at bounding box center [135, 238] width 154 height 15
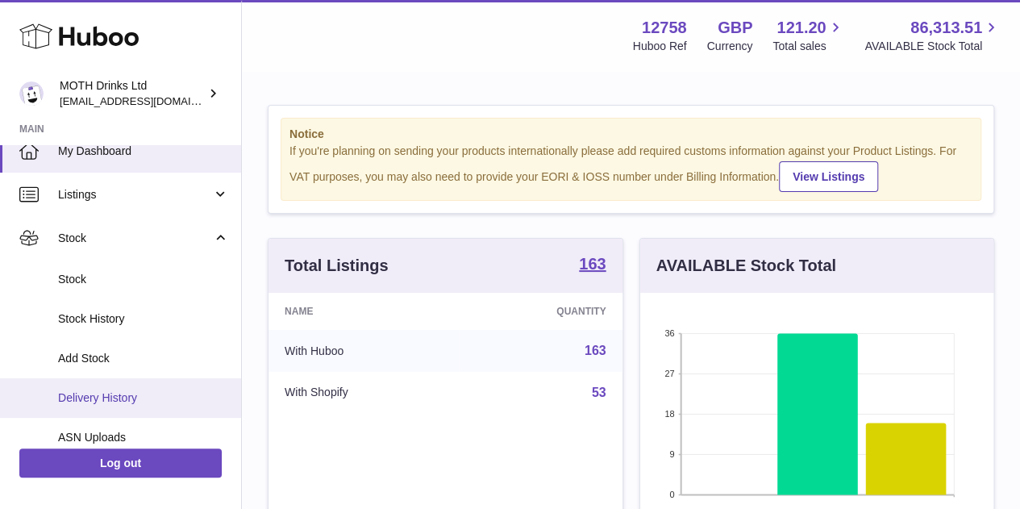
click at [101, 383] on link "Delivery History" at bounding box center [120, 398] width 241 height 40
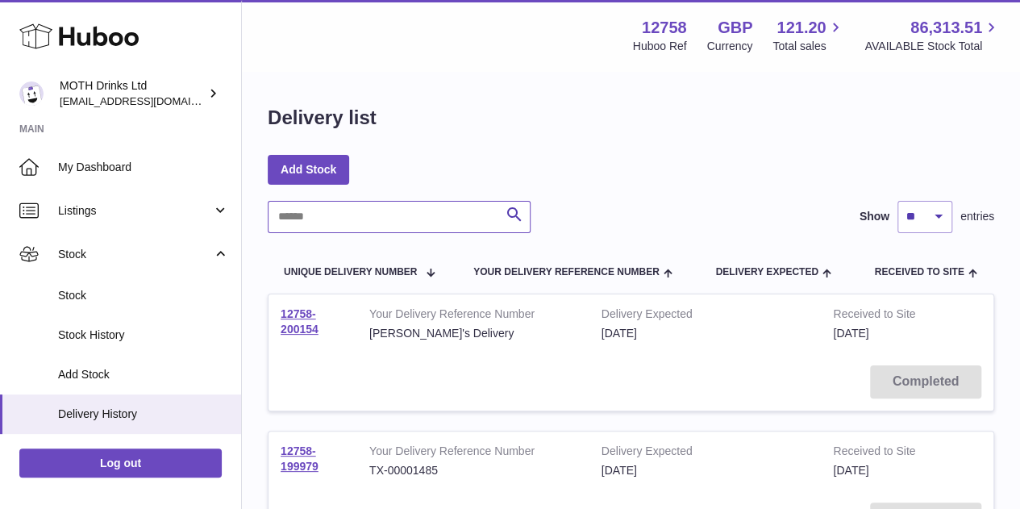
click at [391, 220] on input "text" at bounding box center [399, 217] width 263 height 32
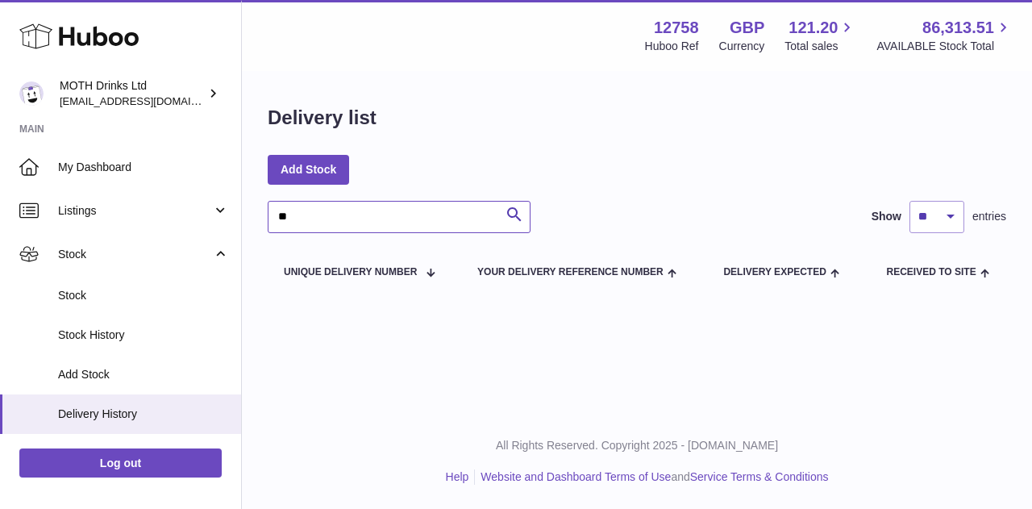
type input "*"
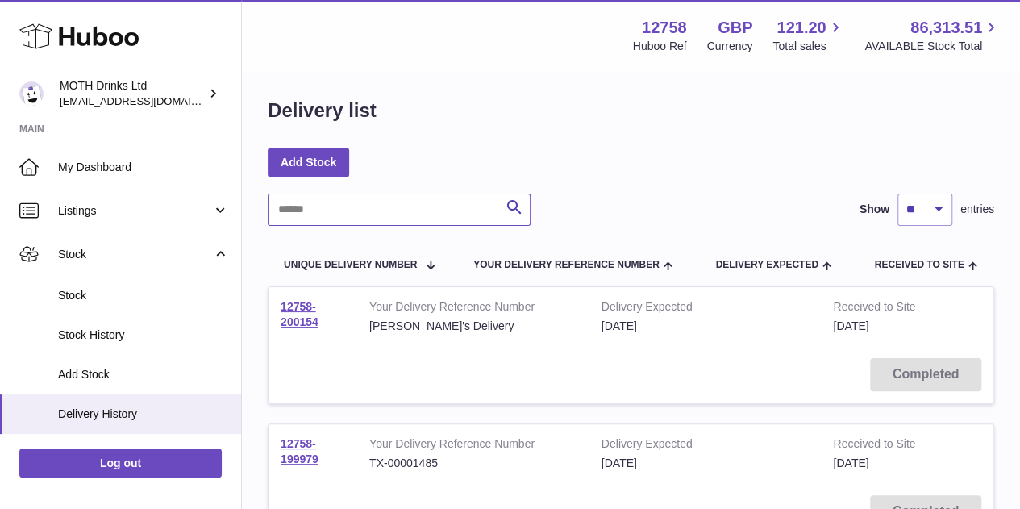
scroll to position [1315, 0]
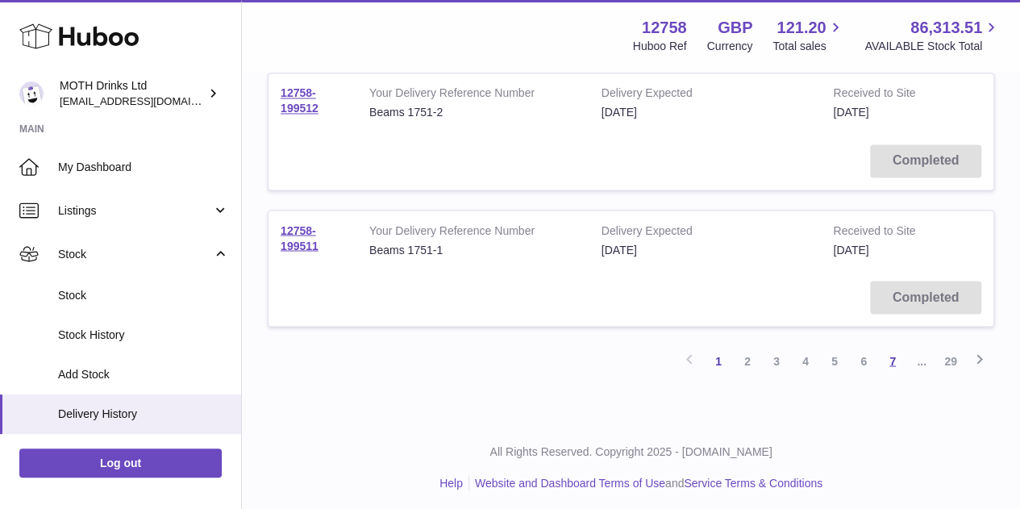
click at [889, 354] on link "7" at bounding box center [892, 360] width 29 height 29
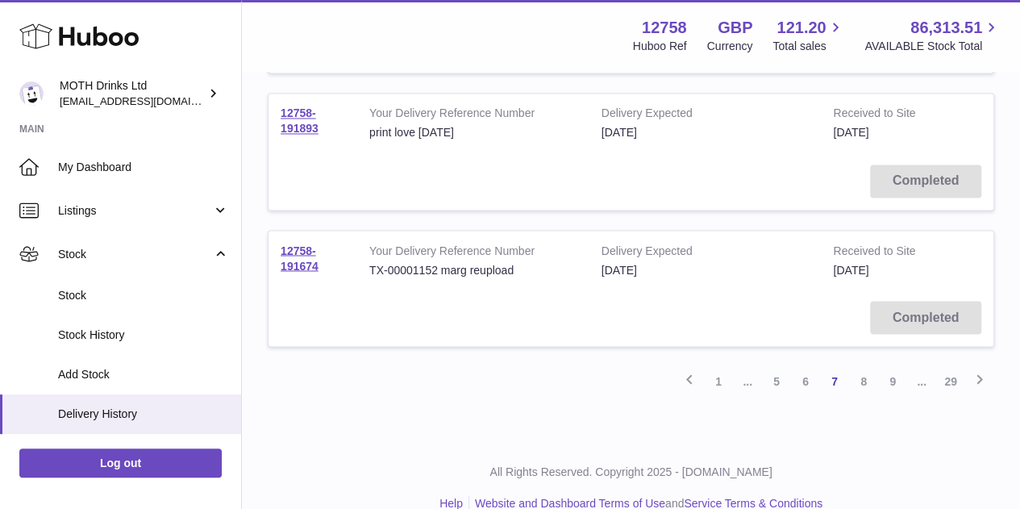
scroll to position [1315, 0]
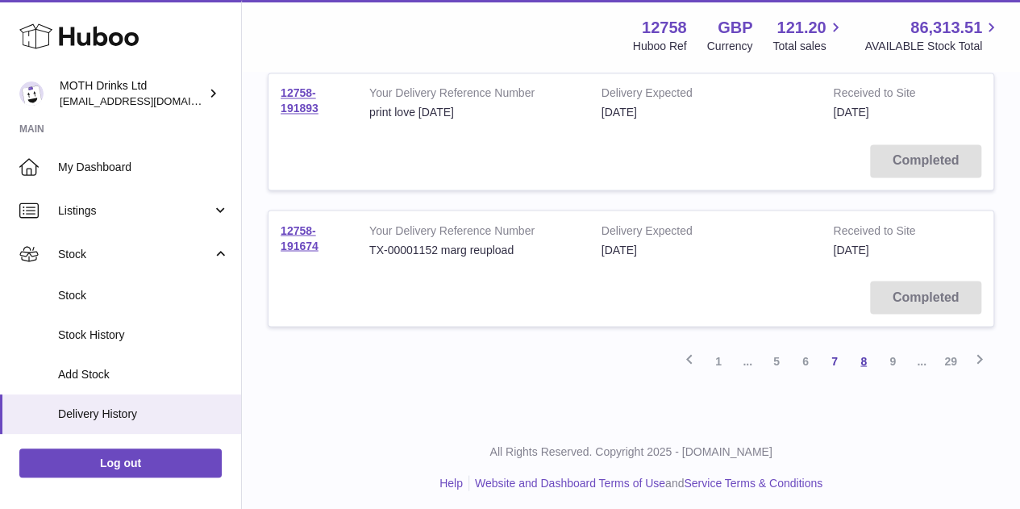
click at [860, 352] on link "8" at bounding box center [863, 360] width 29 height 29
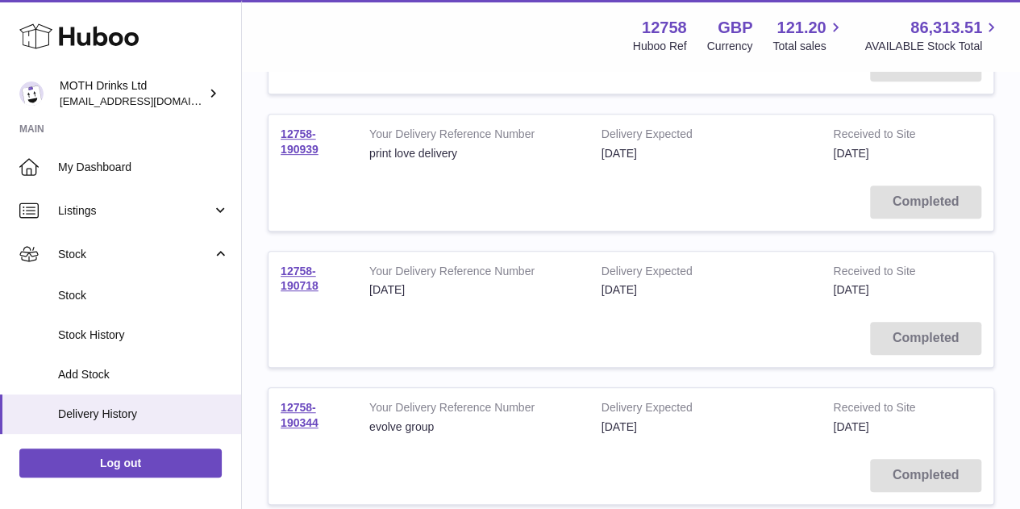
scroll to position [318, 0]
drag, startPoint x: 321, startPoint y: 281, endPoint x: 304, endPoint y: 320, distance: 42.2
click at [304, 320] on td "Completed" at bounding box center [631, 337] width 725 height 57
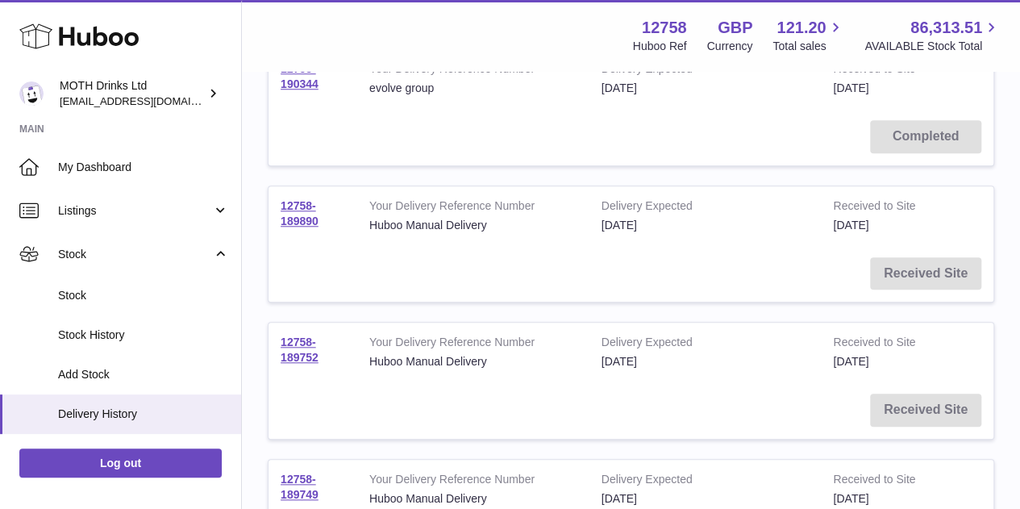
scroll to position [673, 0]
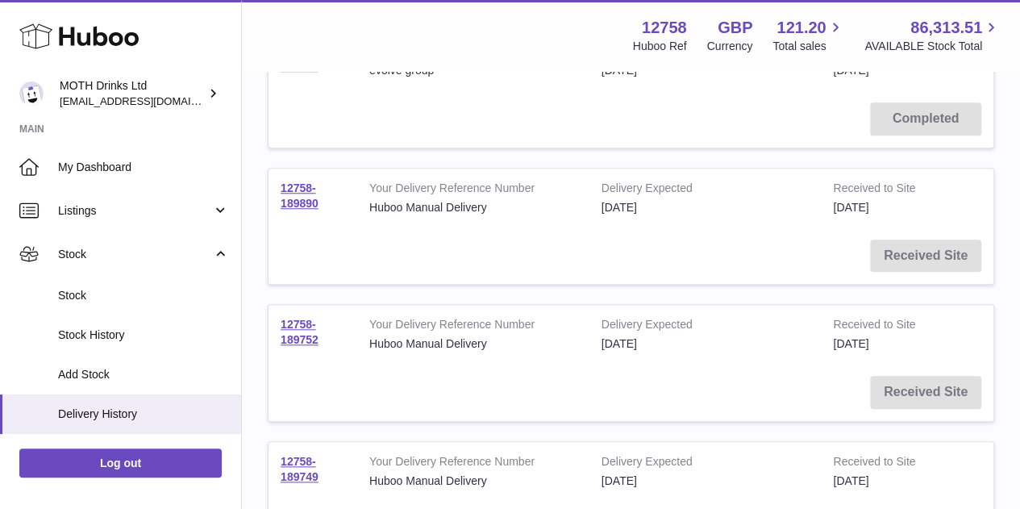
drag, startPoint x: 304, startPoint y: 327, endPoint x: 670, endPoint y: 266, distance: 371.2
click at [670, 266] on td "Received Site" at bounding box center [631, 255] width 725 height 57
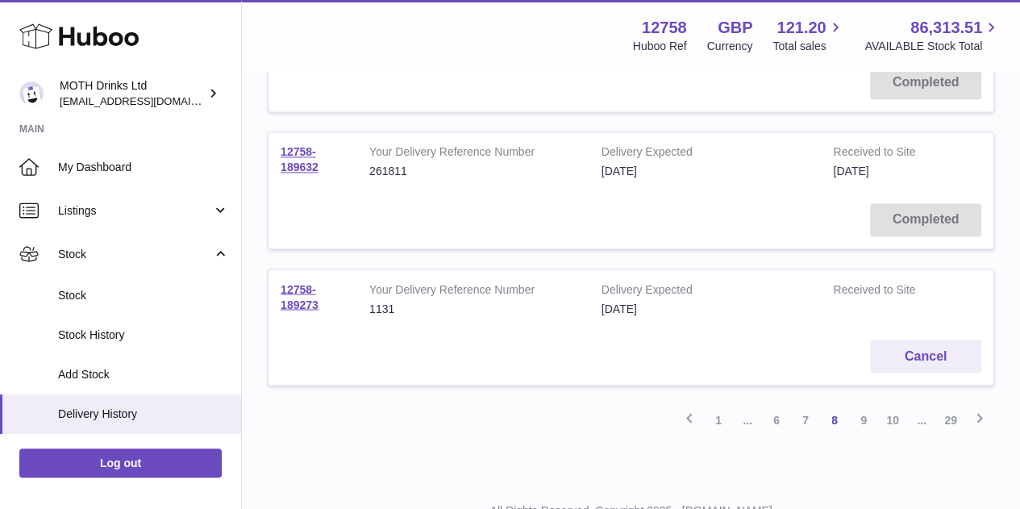
scroll to position [1257, 0]
click at [866, 419] on link "9" at bounding box center [863, 418] width 29 height 29
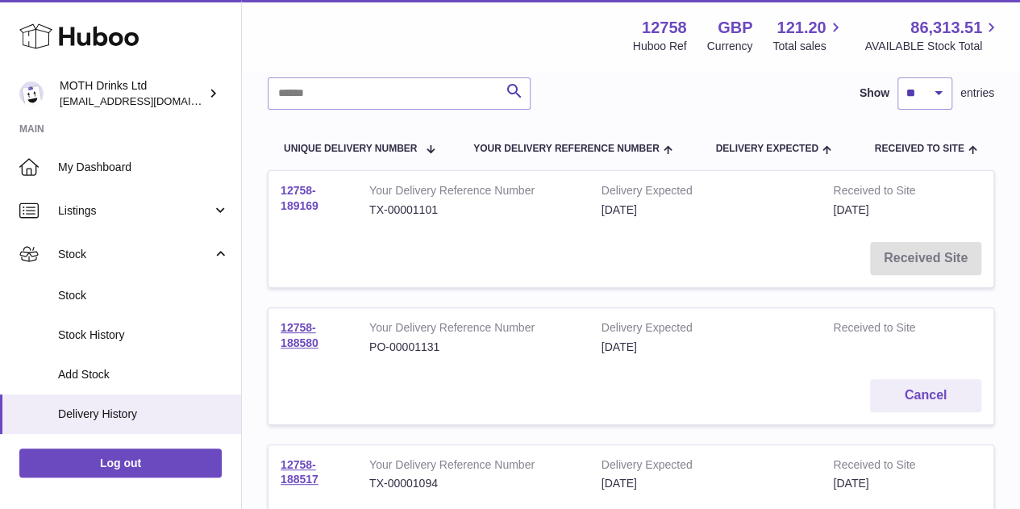
scroll to position [124, 0]
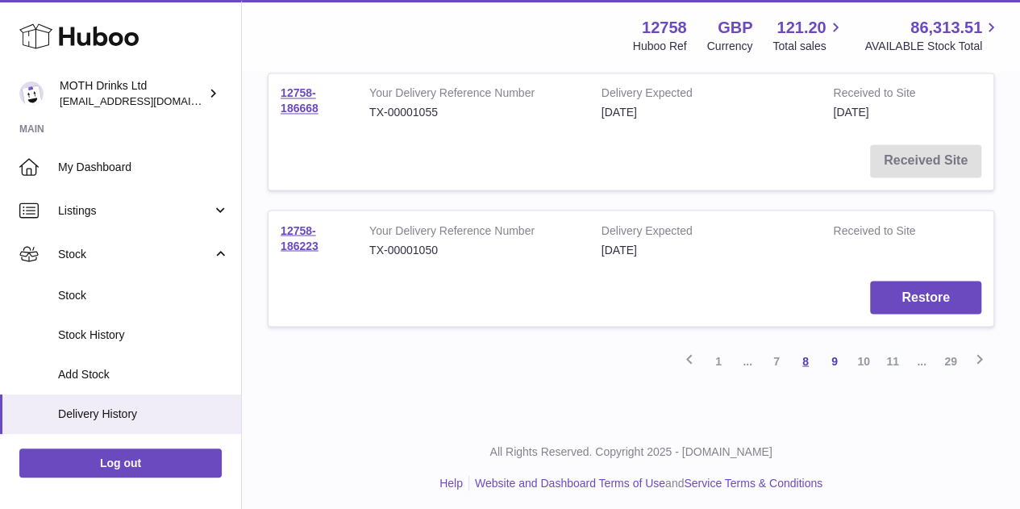
click at [809, 352] on link "8" at bounding box center [805, 360] width 29 height 29
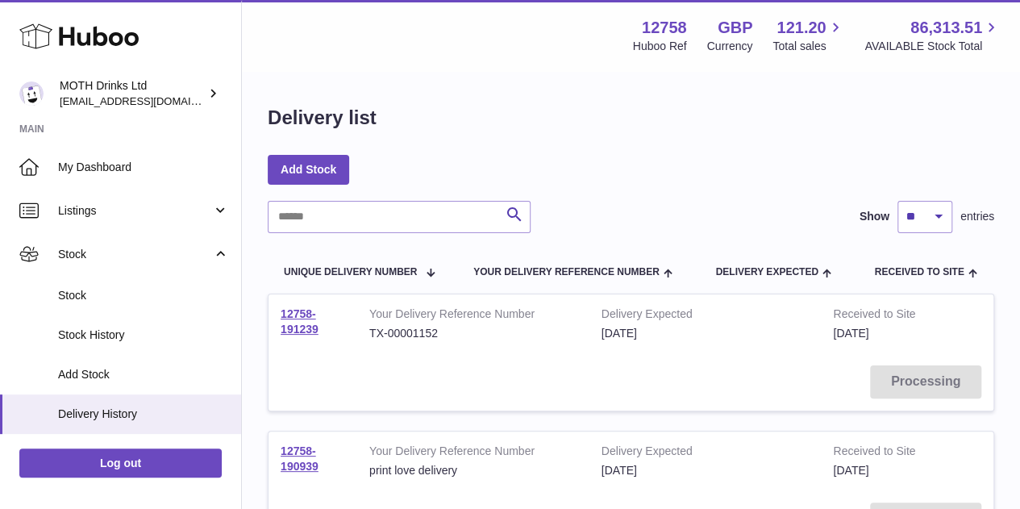
click at [350, 225] on input "text" at bounding box center [399, 217] width 263 height 32
paste input "**********"
type input "**********"
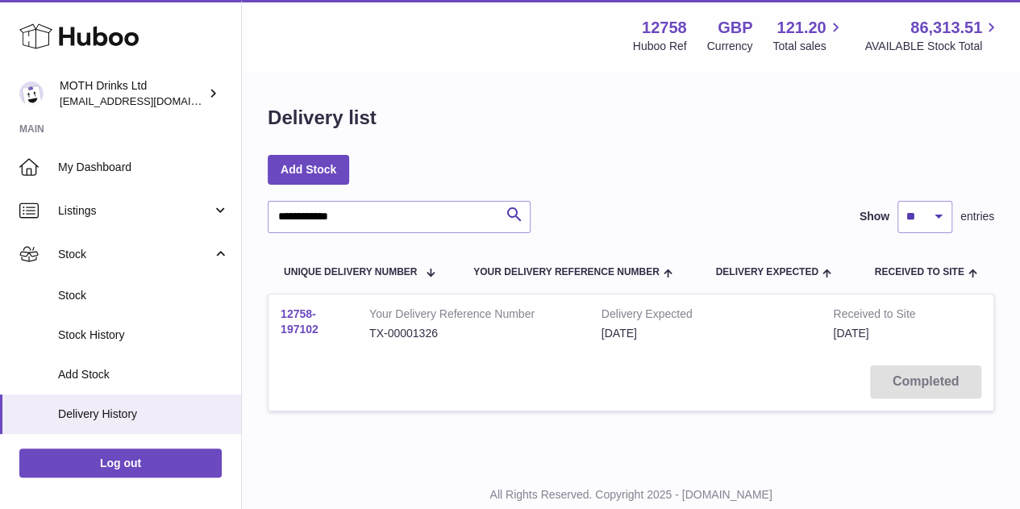
click at [297, 314] on link "12758-197102" at bounding box center [300, 321] width 38 height 28
drag, startPoint x: 398, startPoint y: 208, endPoint x: 266, endPoint y: 181, distance: 134.9
click at [266, 181] on div "**********" at bounding box center [631, 268] width 778 height 390
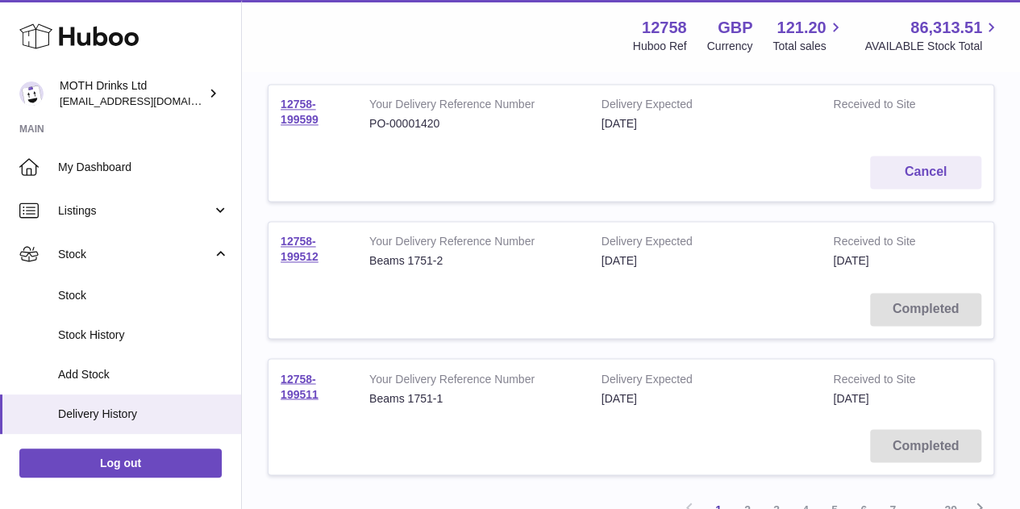
scroll to position [1315, 0]
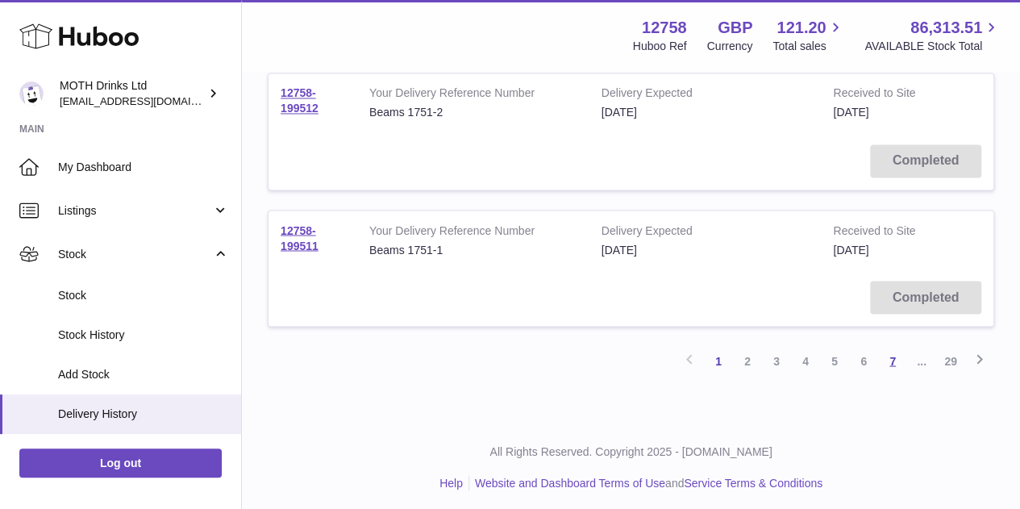
click at [902, 357] on link "7" at bounding box center [892, 360] width 29 height 29
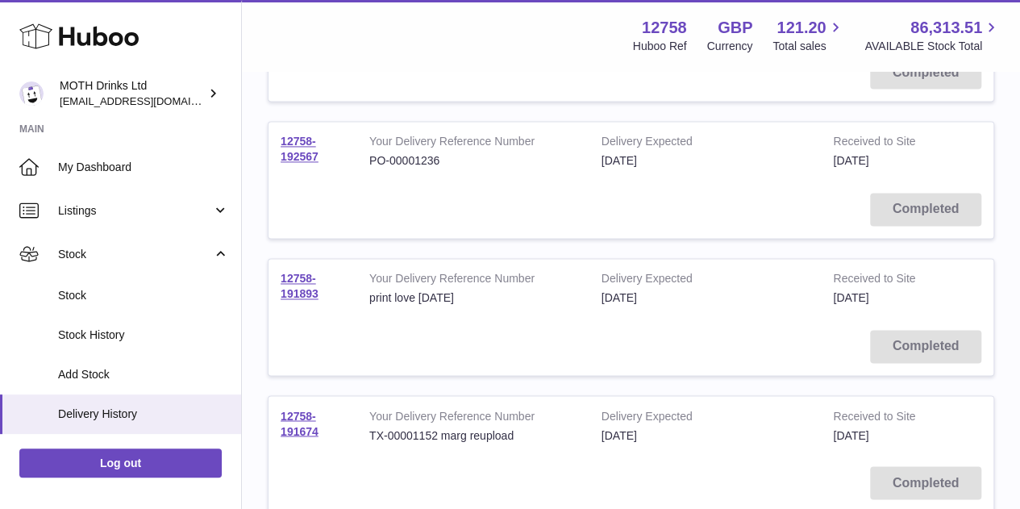
scroll to position [1315, 0]
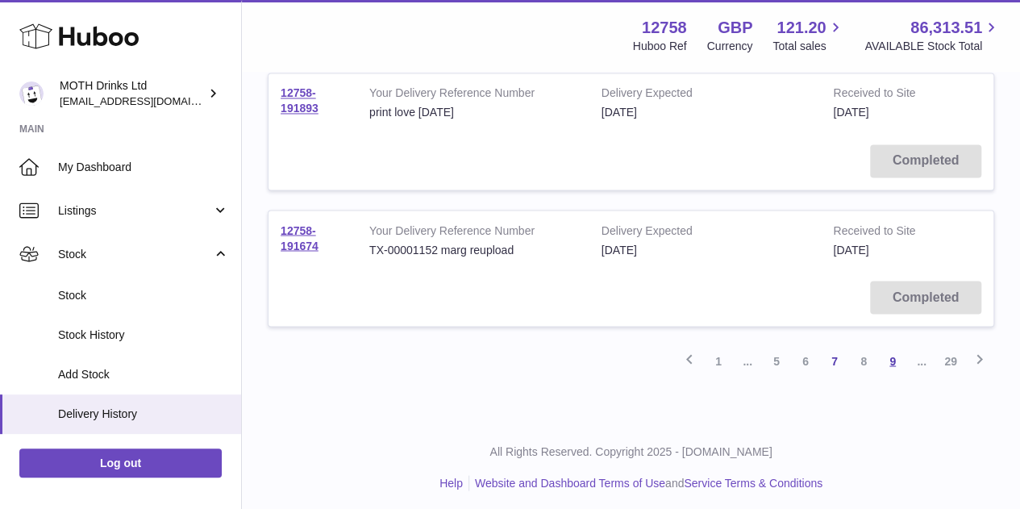
click at [895, 346] on link "9" at bounding box center [892, 360] width 29 height 29
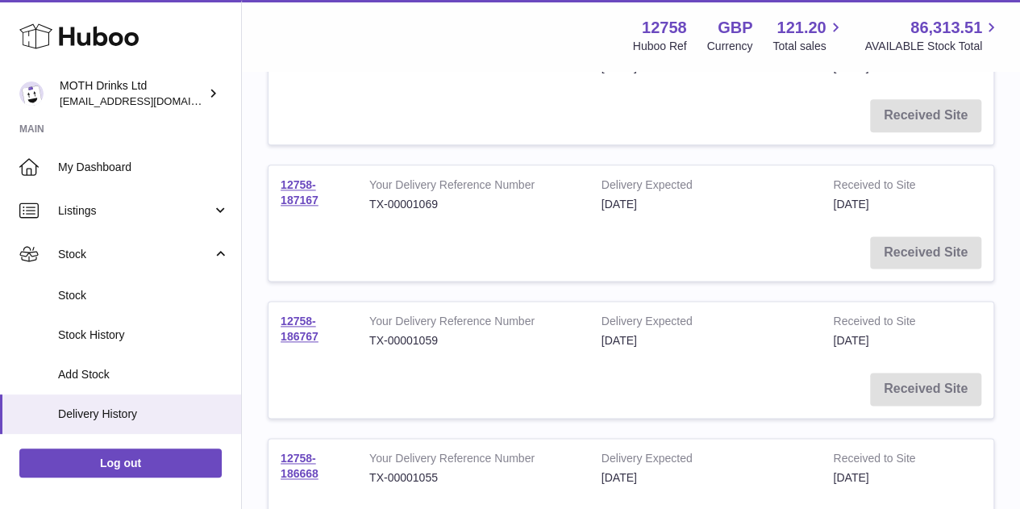
scroll to position [1315, 0]
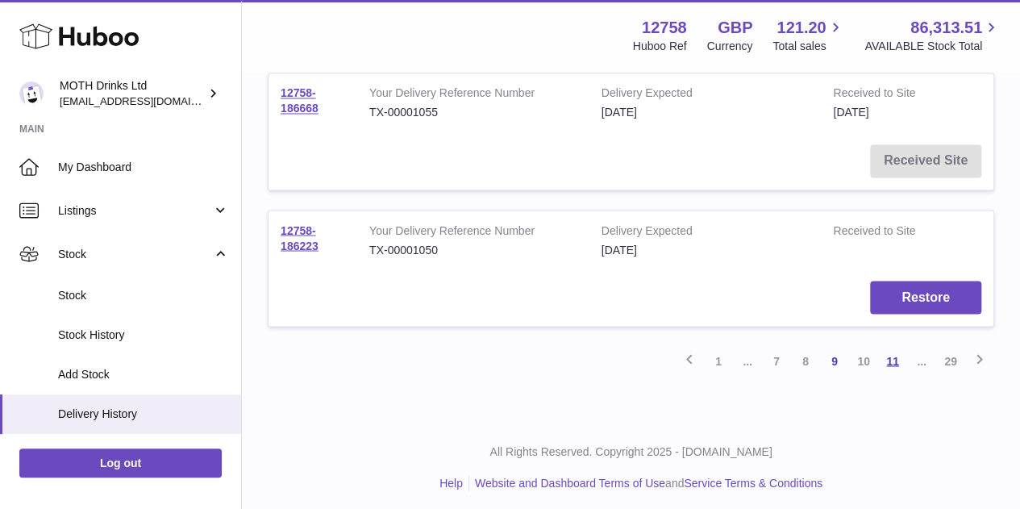
click at [892, 350] on link "11" at bounding box center [892, 360] width 29 height 29
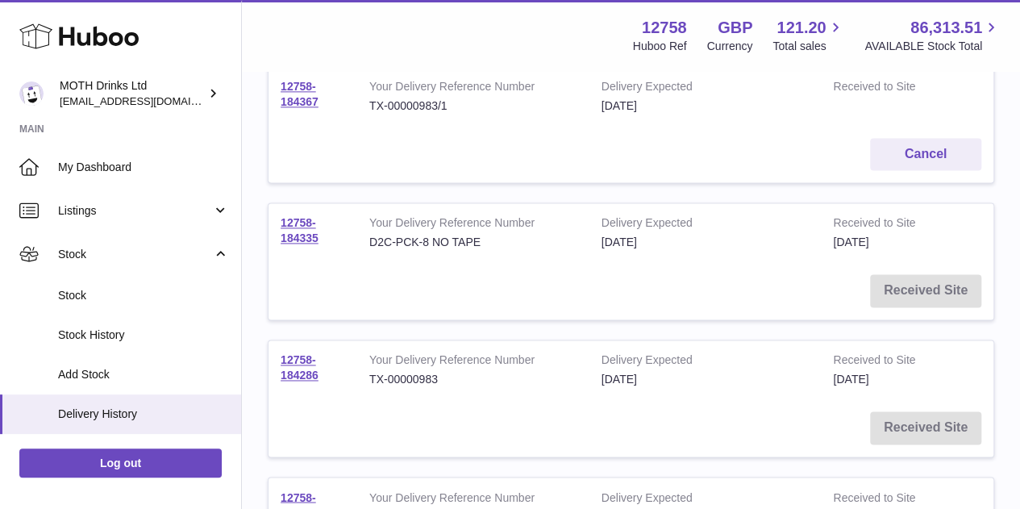
scroll to position [1315, 0]
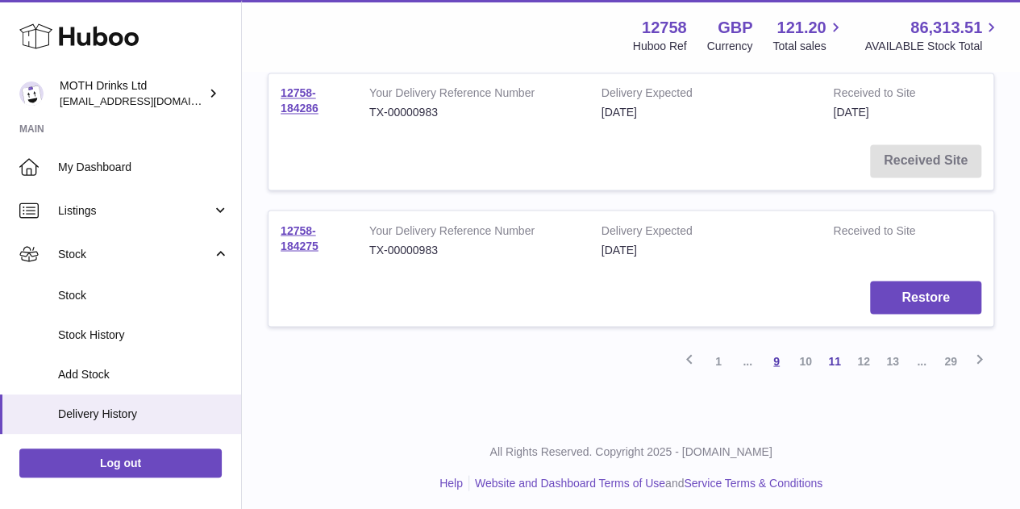
click at [769, 353] on link "9" at bounding box center [776, 360] width 29 height 29
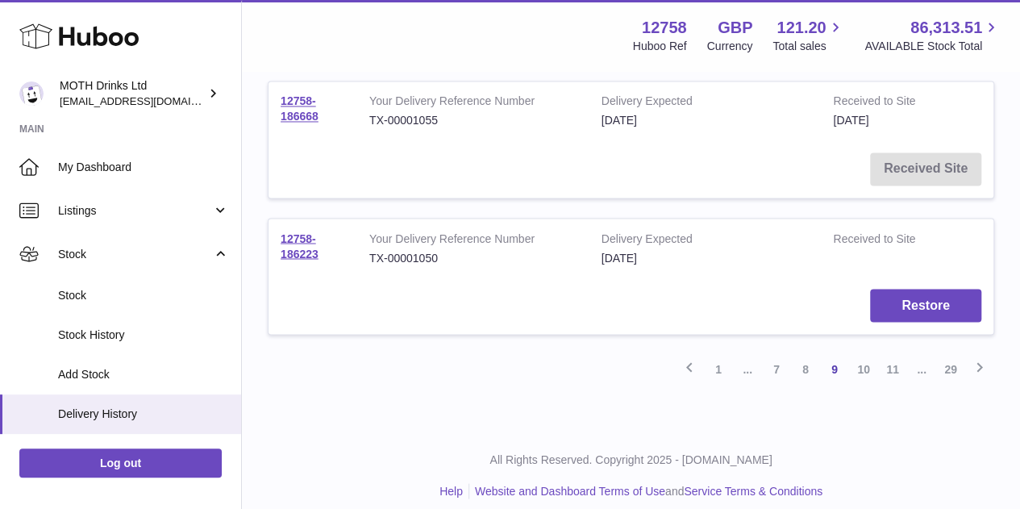
scroll to position [1315, 0]
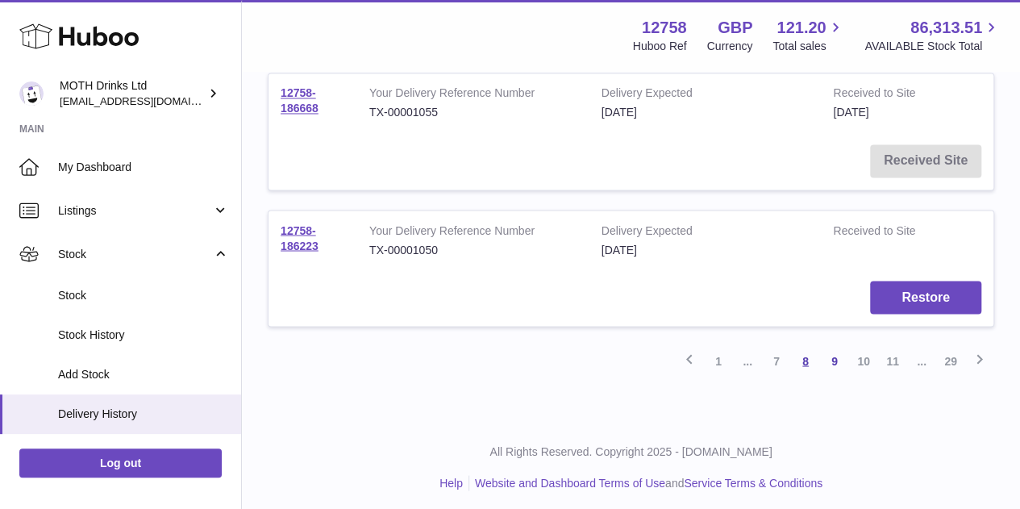
click at [813, 360] on link "8" at bounding box center [805, 360] width 29 height 29
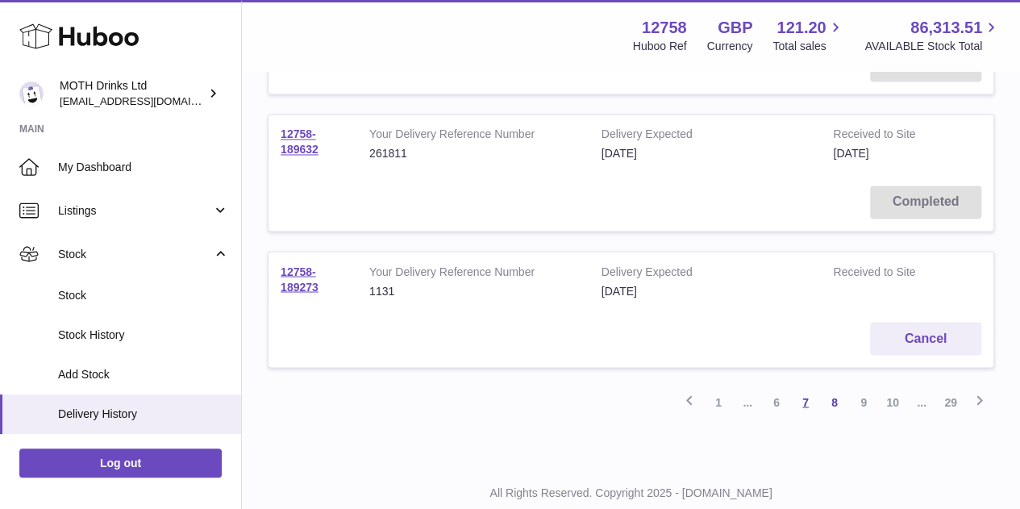
scroll to position [1315, 0]
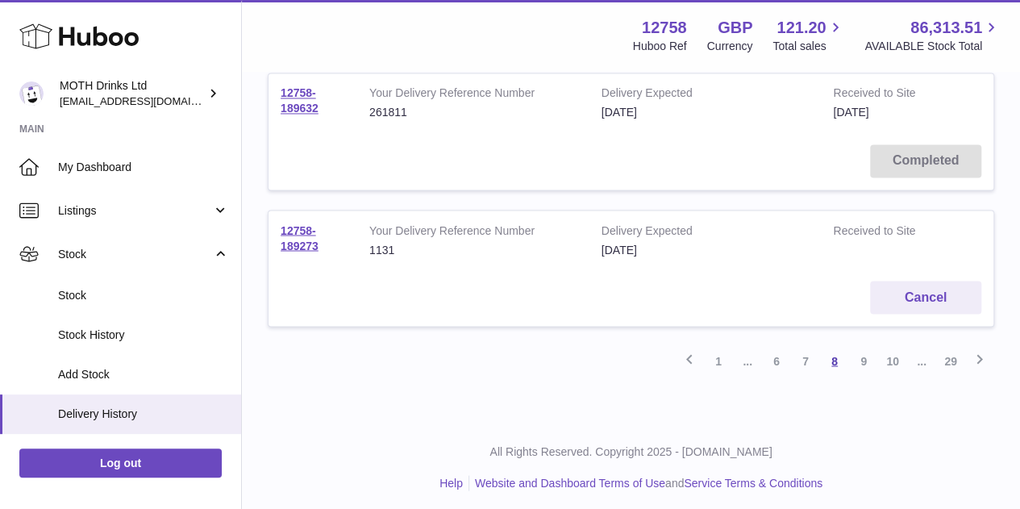
click at [827, 350] on link "8" at bounding box center [834, 360] width 29 height 29
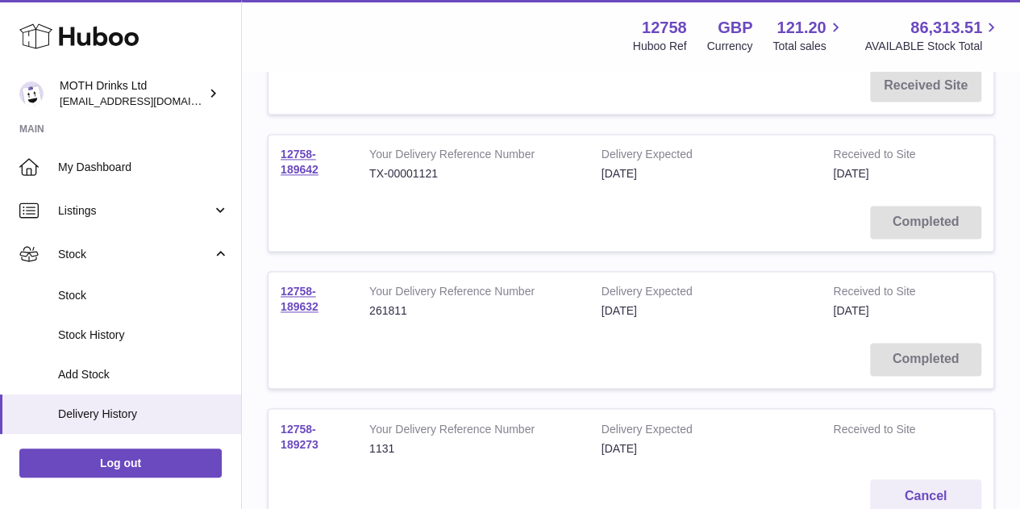
scroll to position [1046, 0]
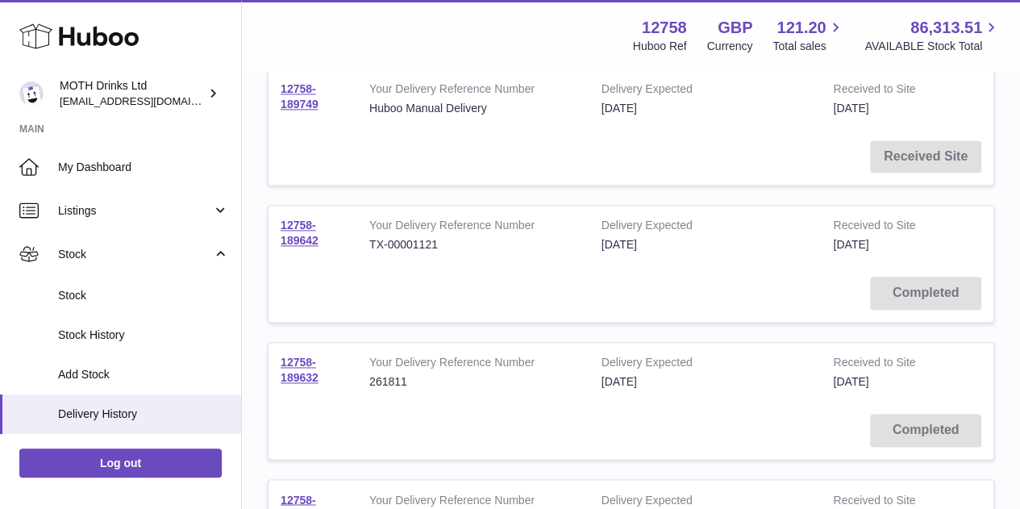
drag, startPoint x: 298, startPoint y: 228, endPoint x: 262, endPoint y: 259, distance: 47.5
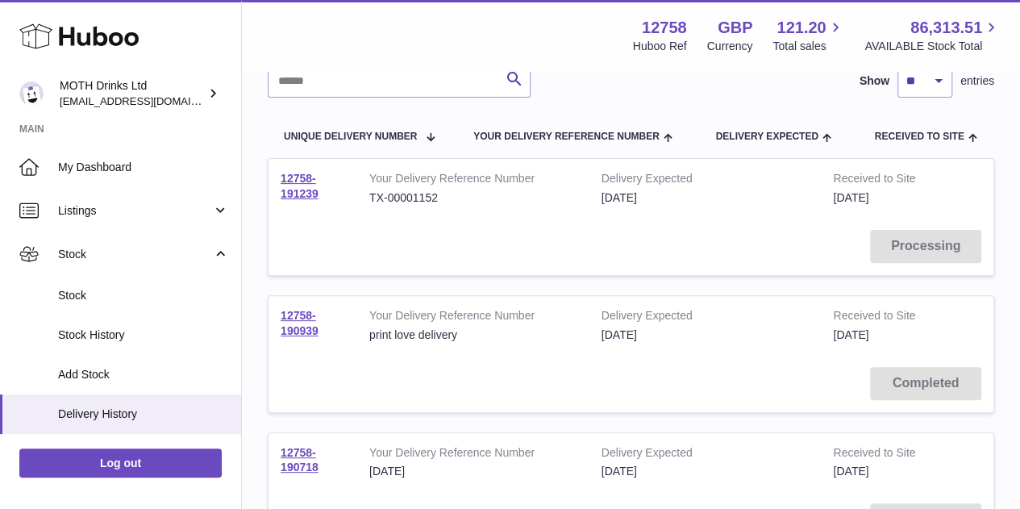
scroll to position [148, 0]
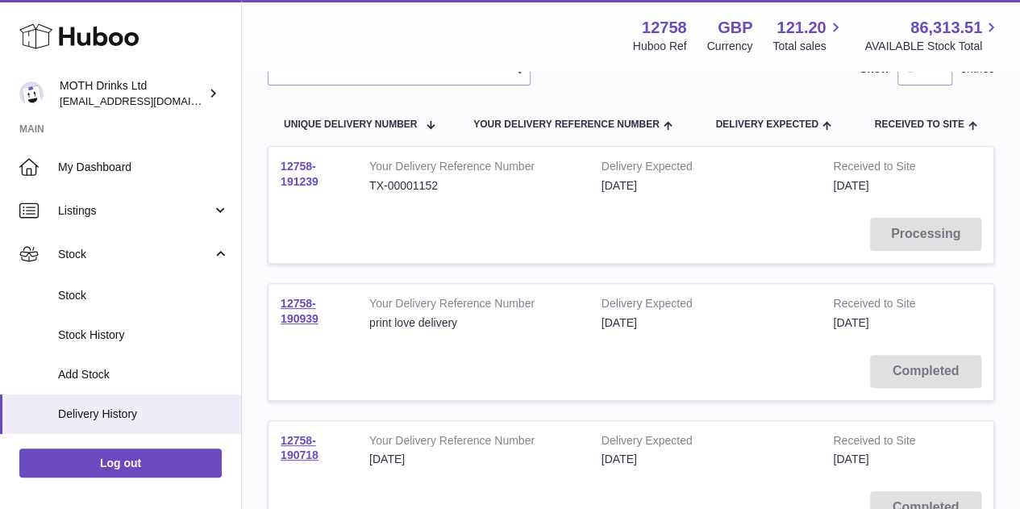
click at [290, 164] on link "12758-191239" at bounding box center [300, 174] width 38 height 28
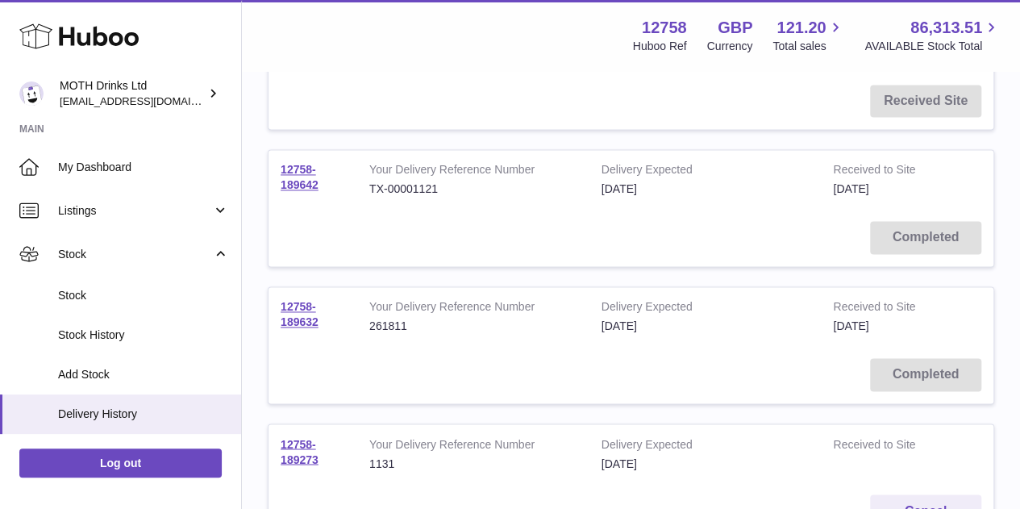
scroll to position [1315, 0]
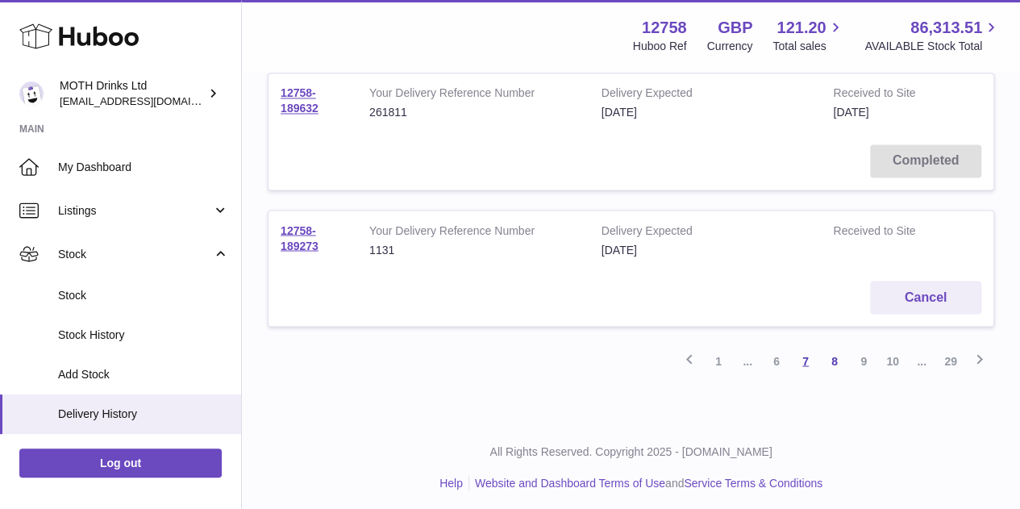
click at [798, 351] on link "7" at bounding box center [805, 360] width 29 height 29
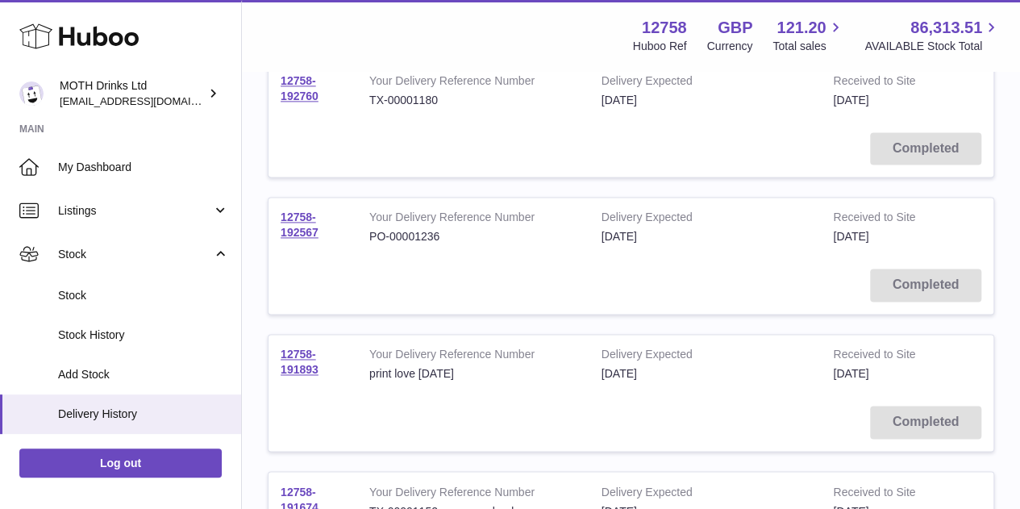
scroll to position [1055, 0]
drag, startPoint x: 298, startPoint y: 227, endPoint x: 332, endPoint y: 155, distance: 79.4
click at [332, 155] on td "Completed" at bounding box center [631, 147] width 725 height 57
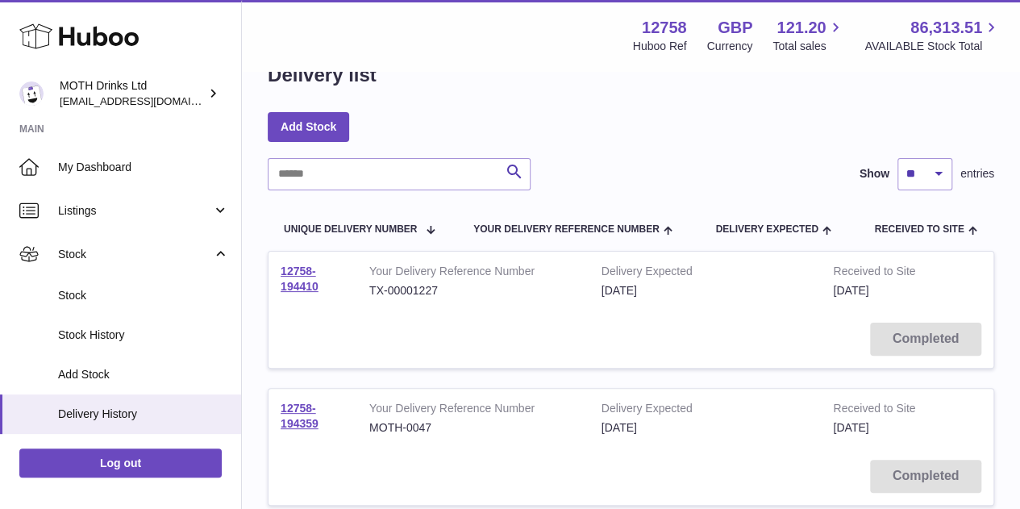
scroll to position [0, 0]
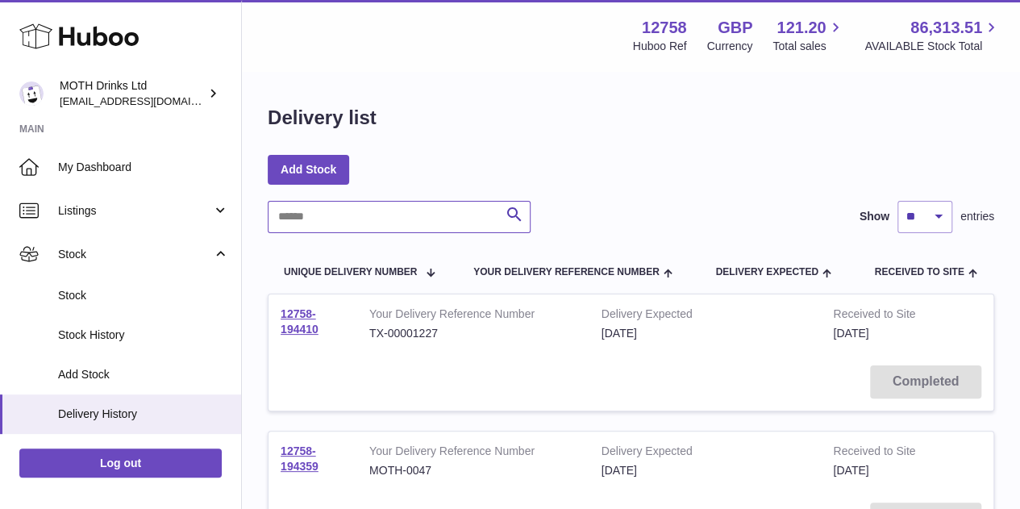
click at [399, 213] on input "text" at bounding box center [399, 217] width 263 height 32
paste input "**********"
type input "**********"
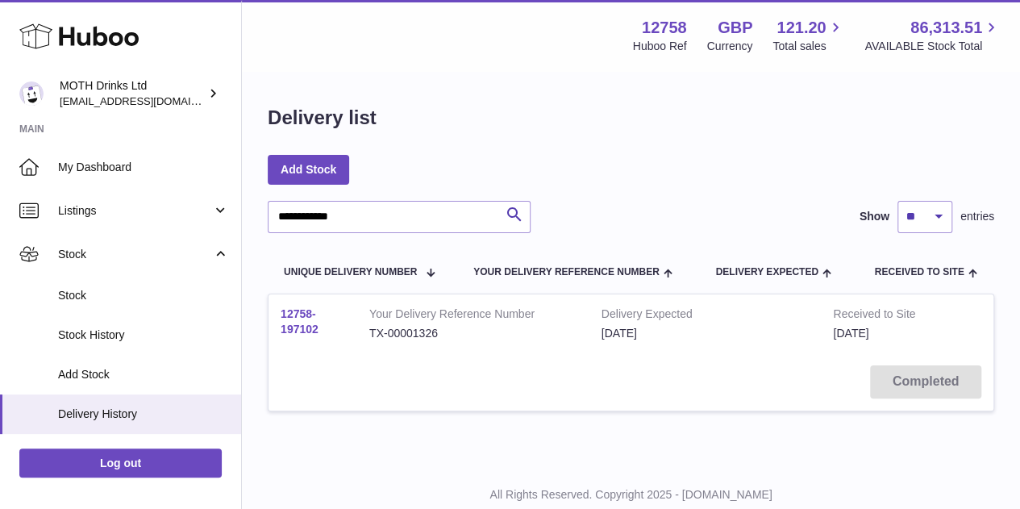
click at [306, 328] on link "12758-197102" at bounding box center [300, 321] width 38 height 28
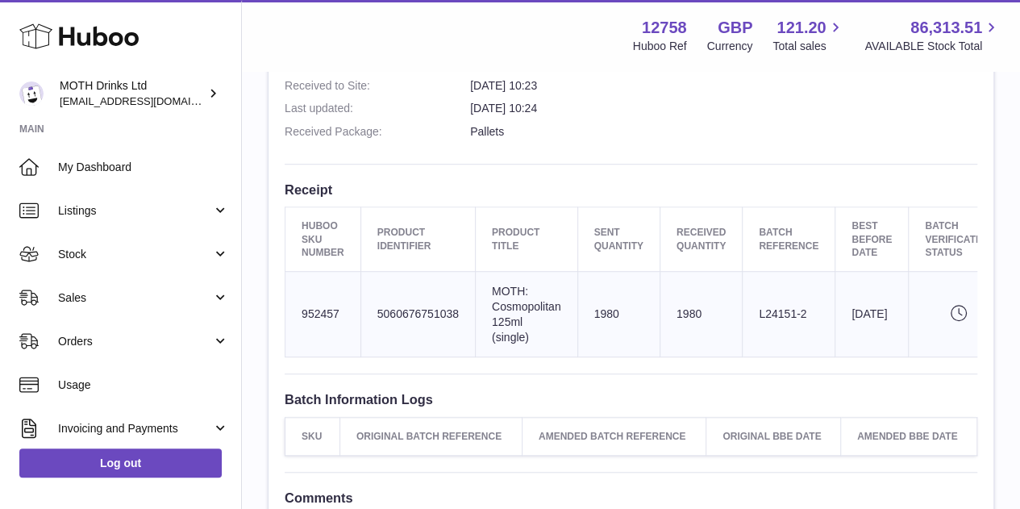
scroll to position [539, 0]
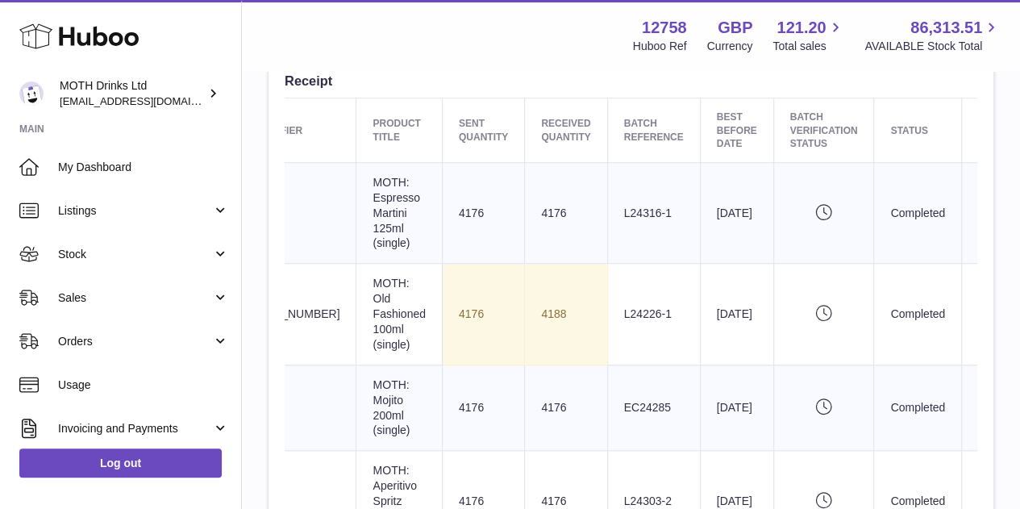
scroll to position [609, 0]
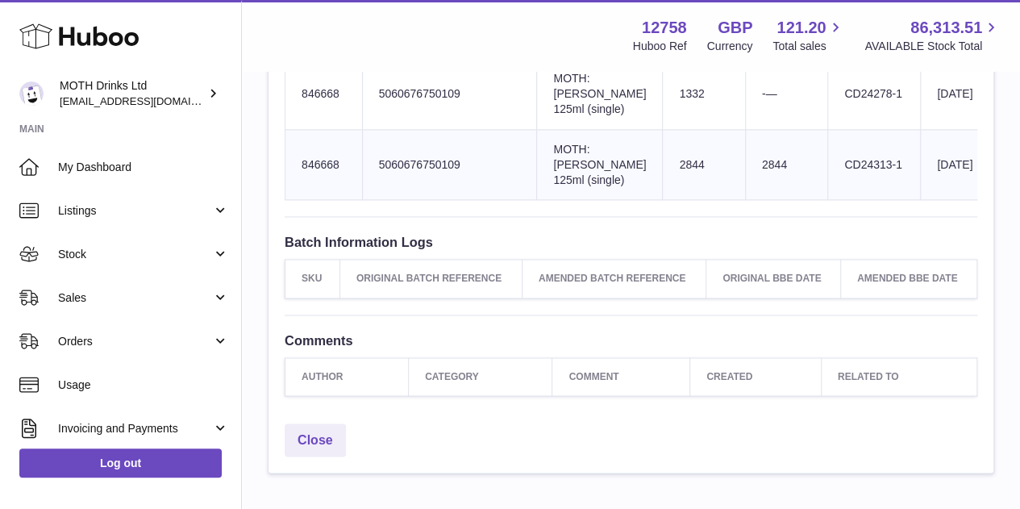
scroll to position [1102, 0]
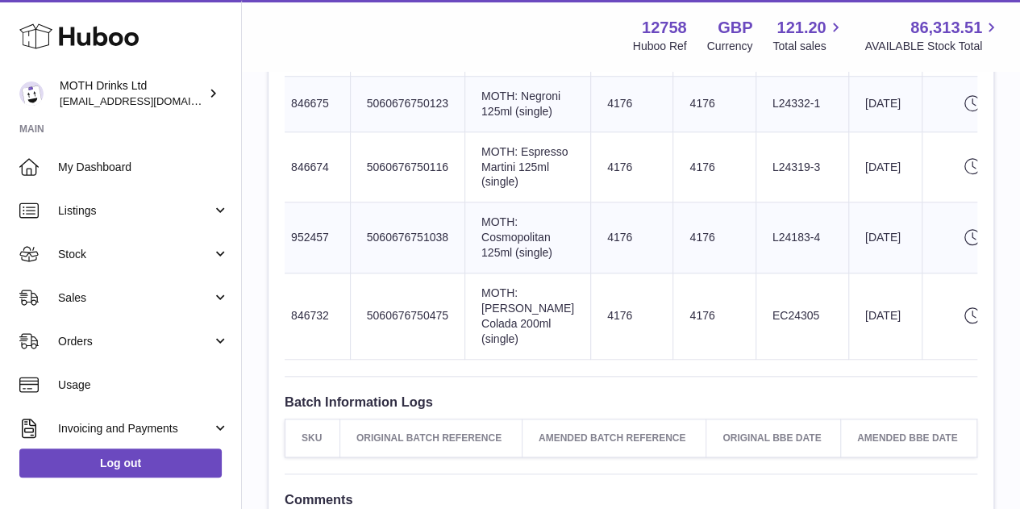
scroll to position [0, 11]
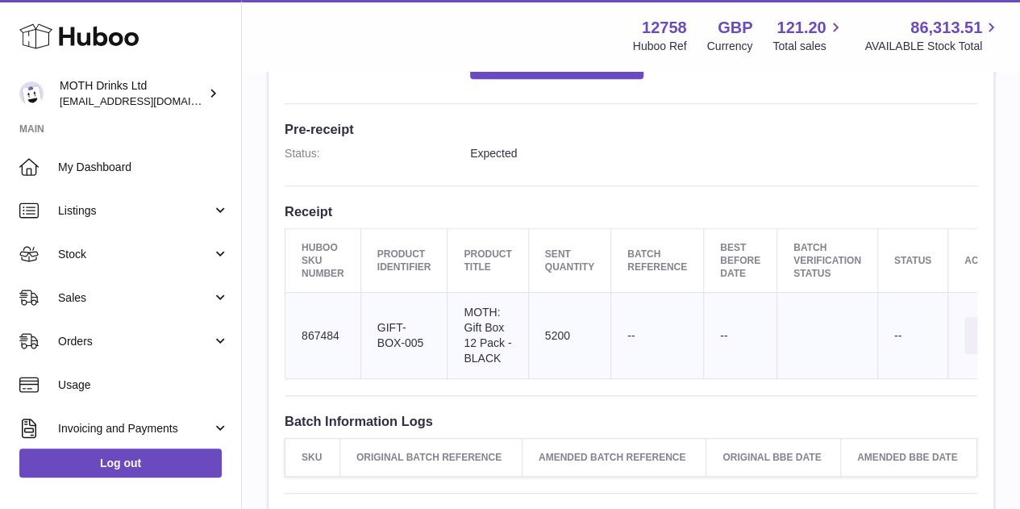
scroll to position [419, 0]
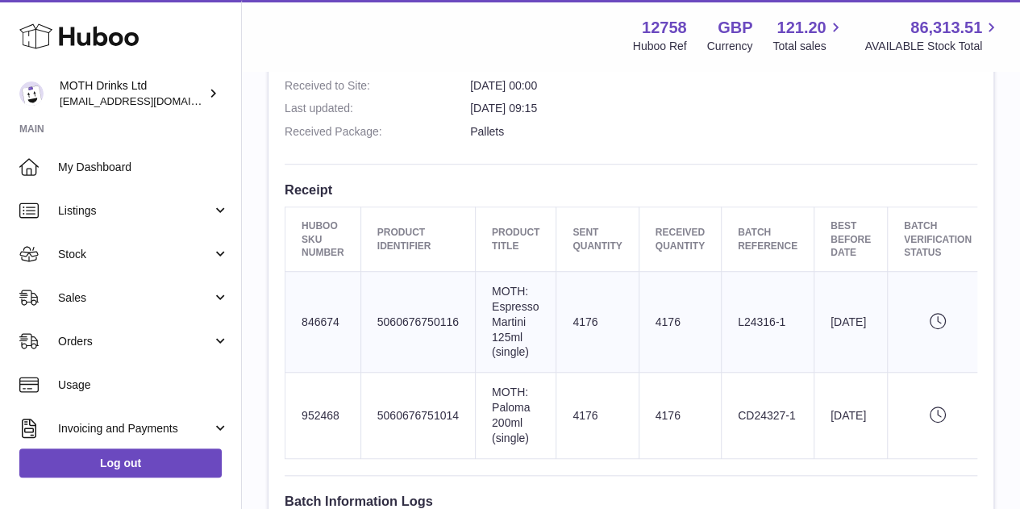
scroll to position [504, 0]
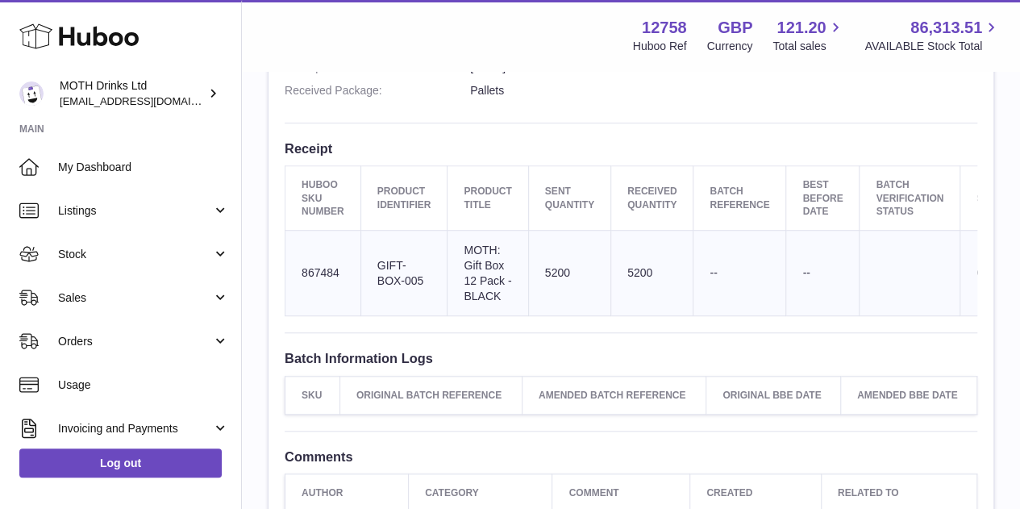
scroll to position [548, 0]
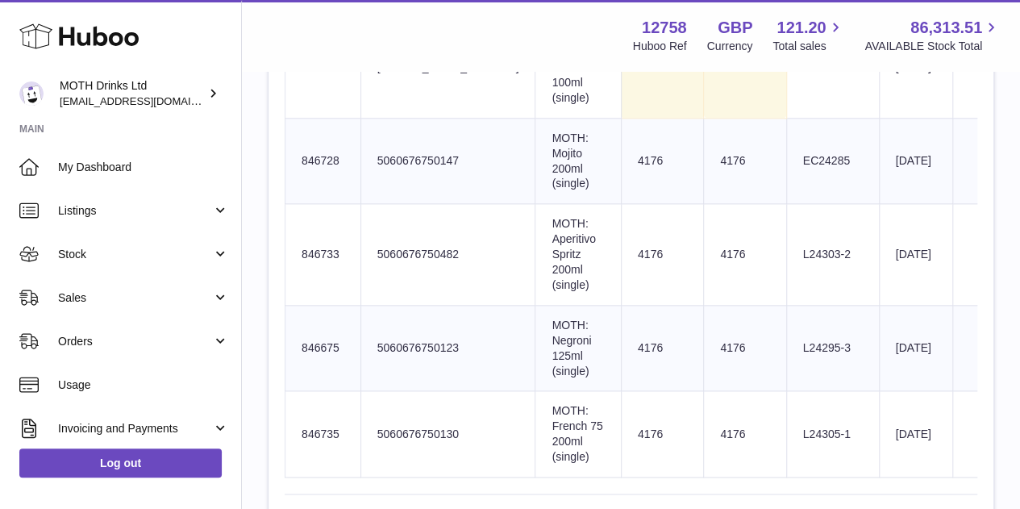
scroll to position [857, 0]
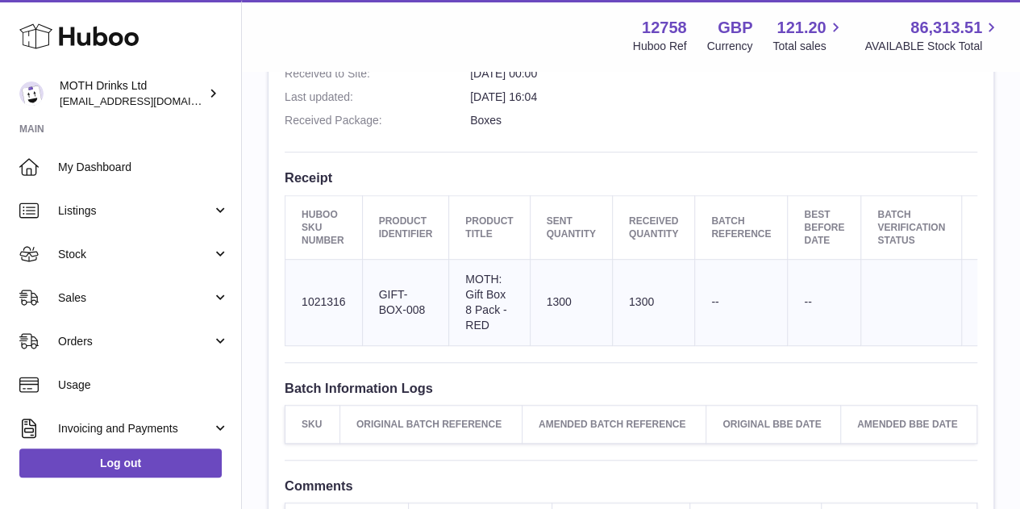
scroll to position [467, 0]
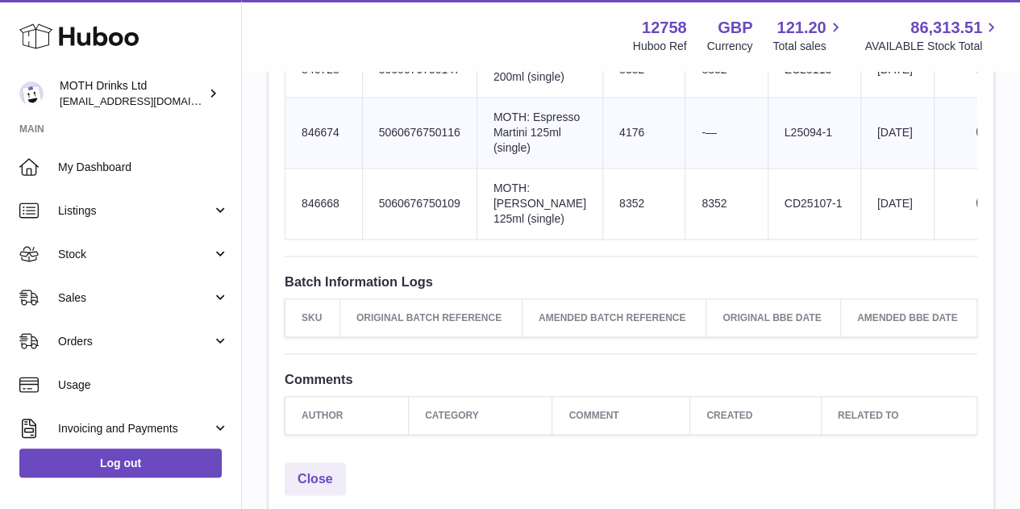
scroll to position [1069, 0]
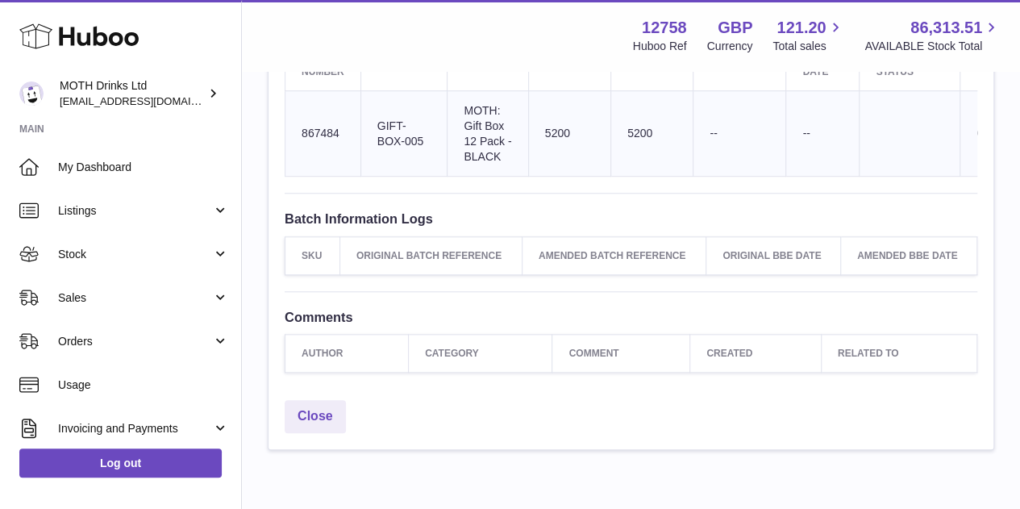
scroll to position [544, 0]
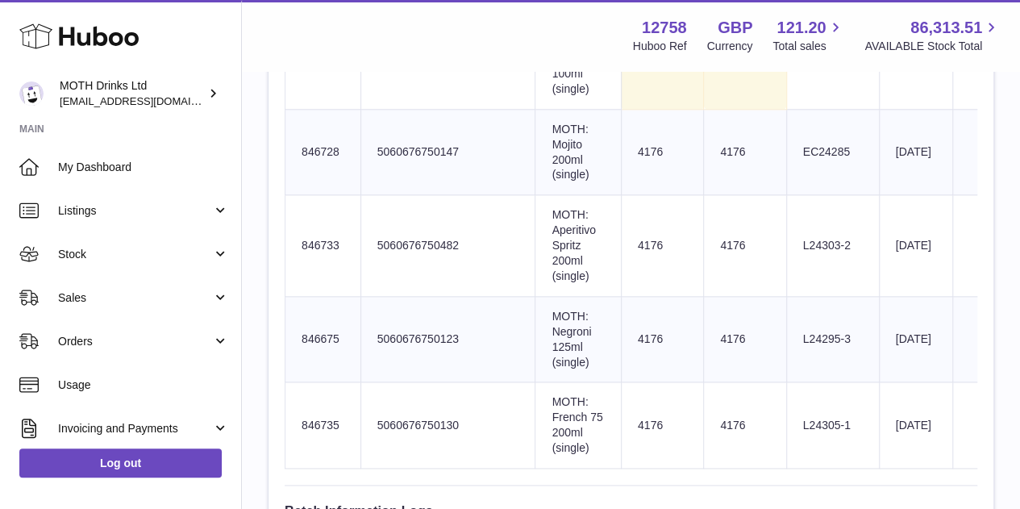
scroll to position [866, 0]
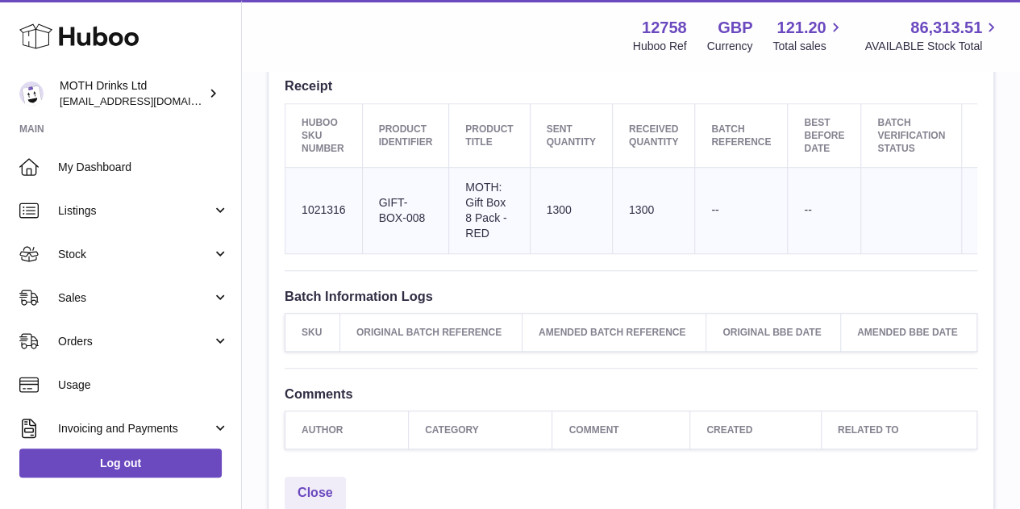
scroll to position [583, 0]
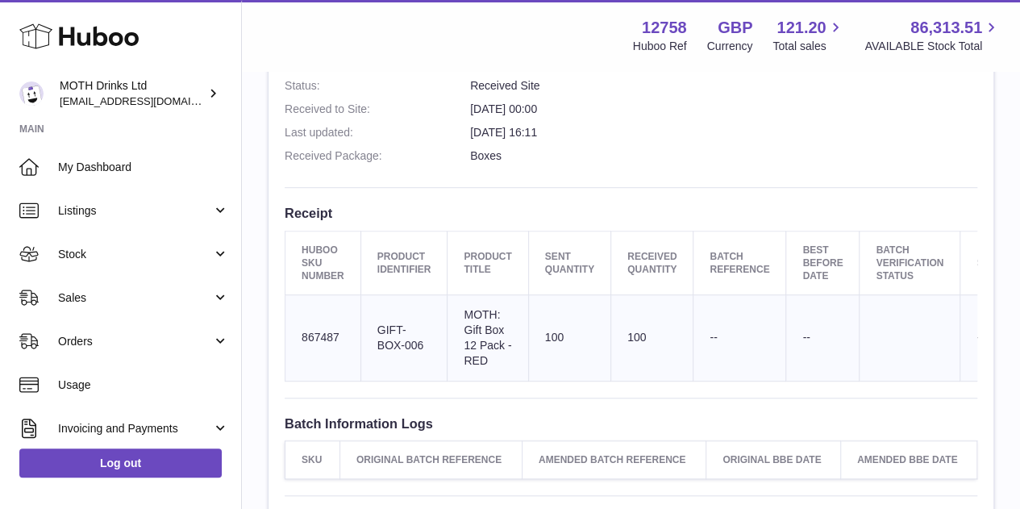
scroll to position [432, 0]
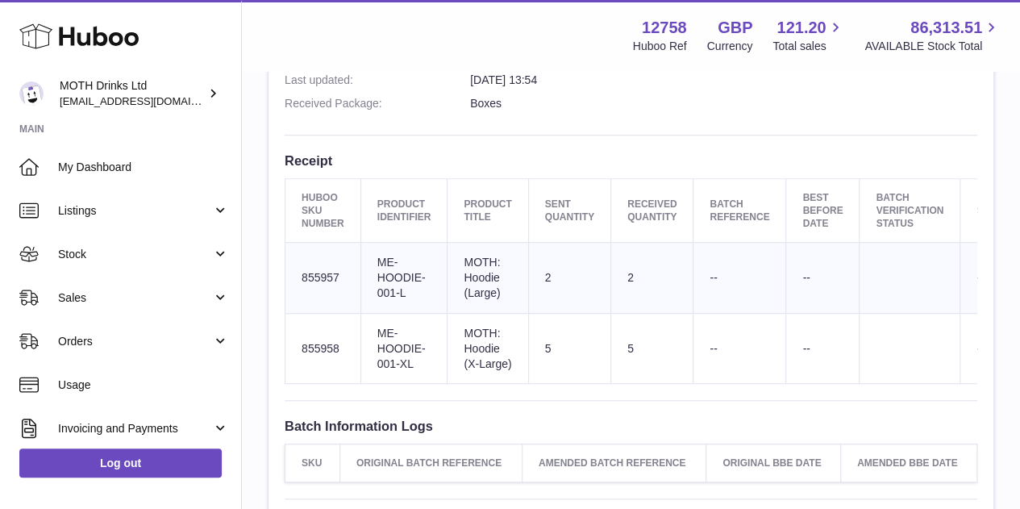
scroll to position [484, 0]
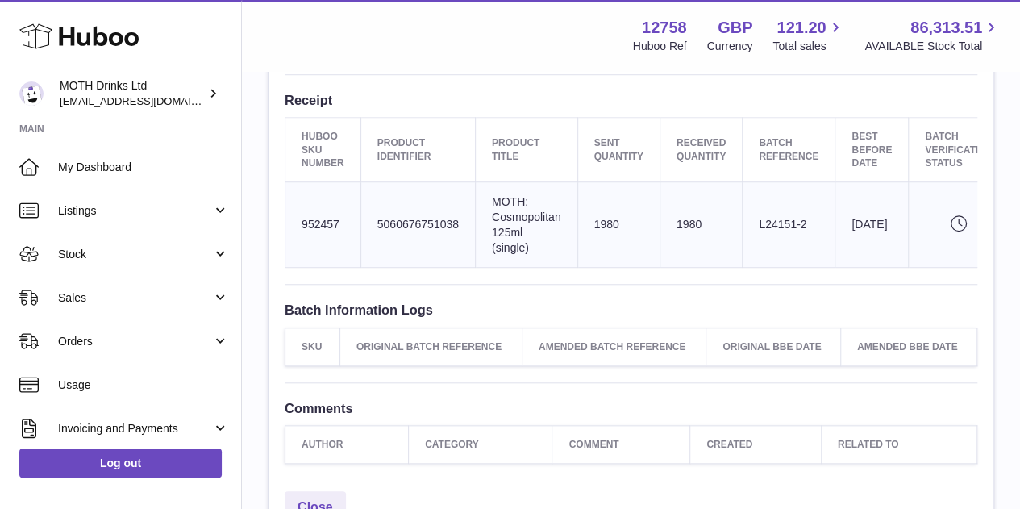
scroll to position [606, 0]
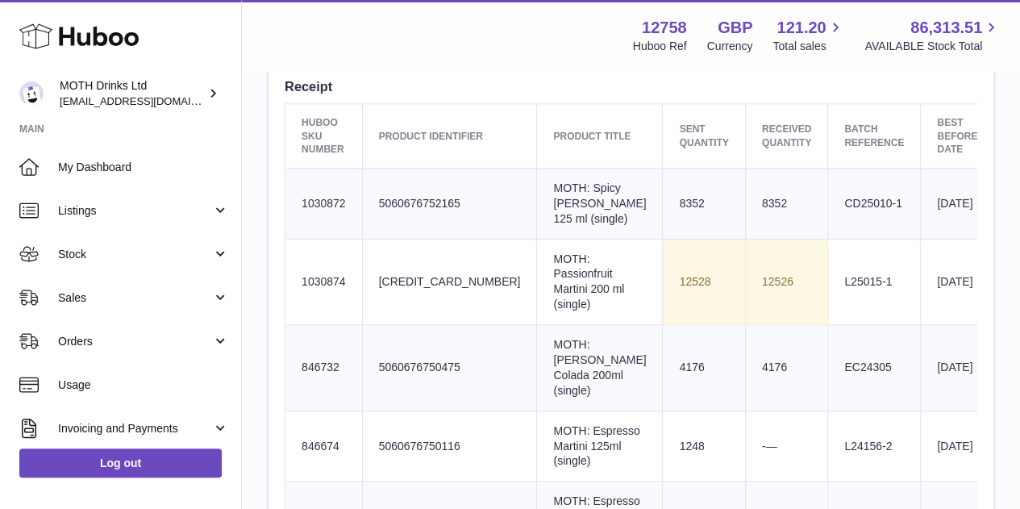
scroll to position [664, 0]
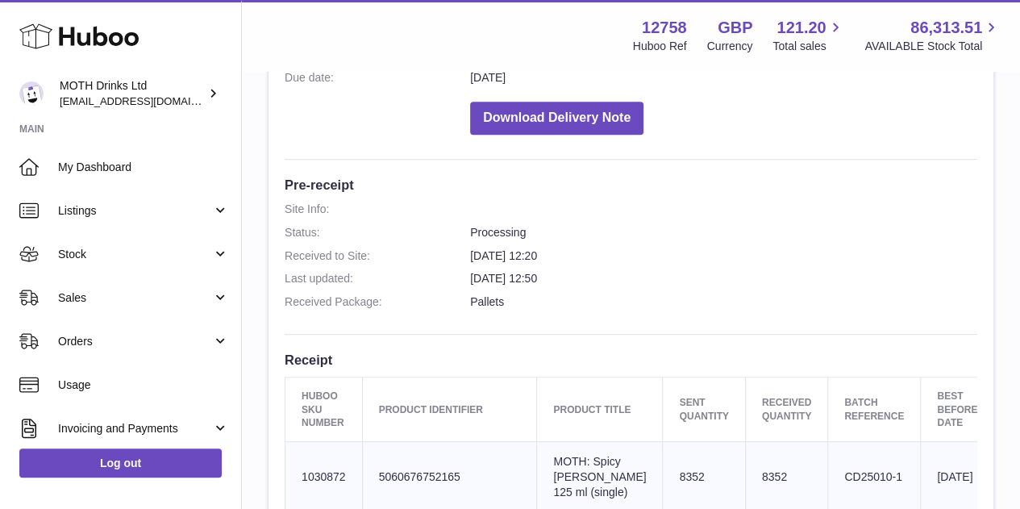
scroll to position [202, 0]
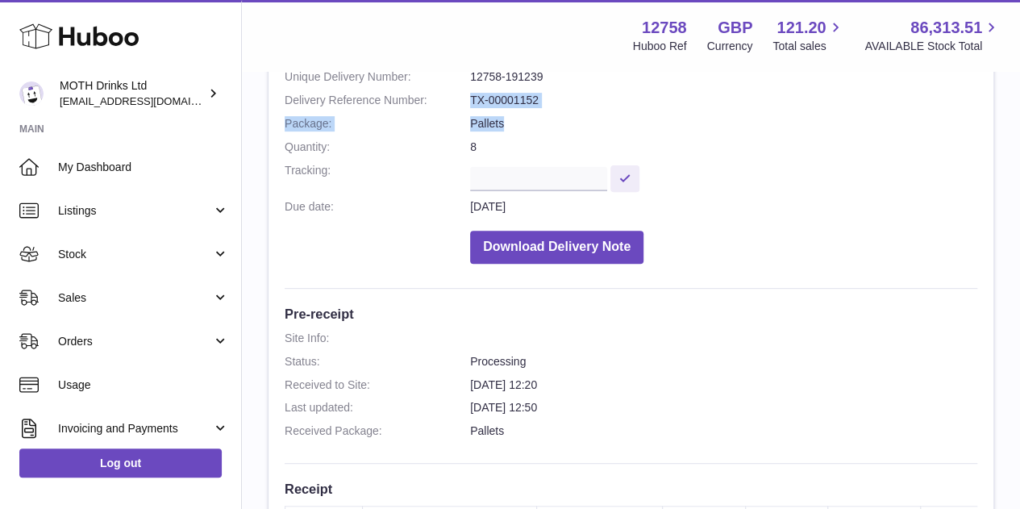
drag, startPoint x: 468, startPoint y: 102, endPoint x: 568, endPoint y: 119, distance: 101.3
click at [568, 119] on dl "Site Info: [STREET_ADDRESS][PERSON_NAME] Please remember to add the Unique Deli…" at bounding box center [631, 124] width 693 height 294
click at [544, 99] on dd "TX-00001152" at bounding box center [723, 100] width 507 height 15
drag, startPoint x: 535, startPoint y: 99, endPoint x: 469, endPoint y: 94, distance: 66.4
click at [470, 94] on dd "TX-00001152" at bounding box center [723, 100] width 507 height 15
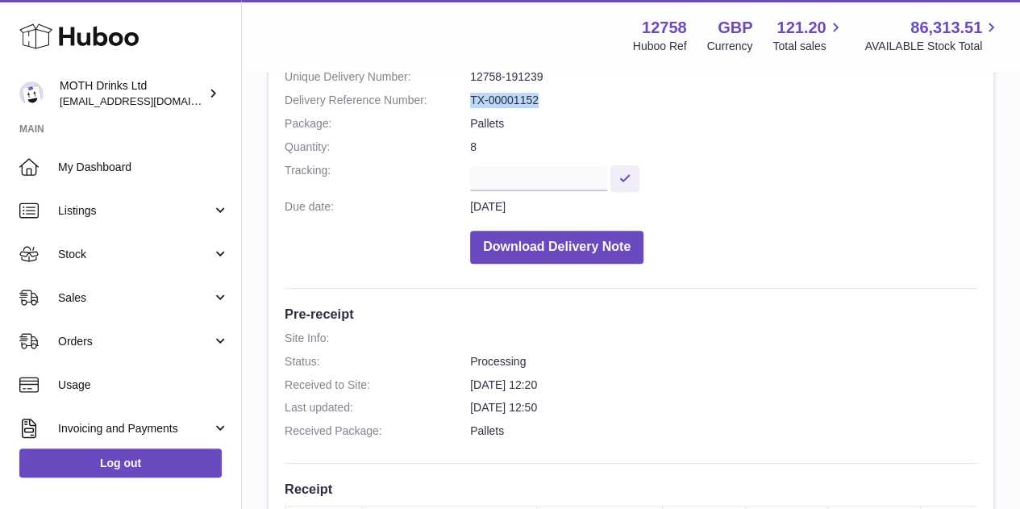
copy dd "TX-00001152"
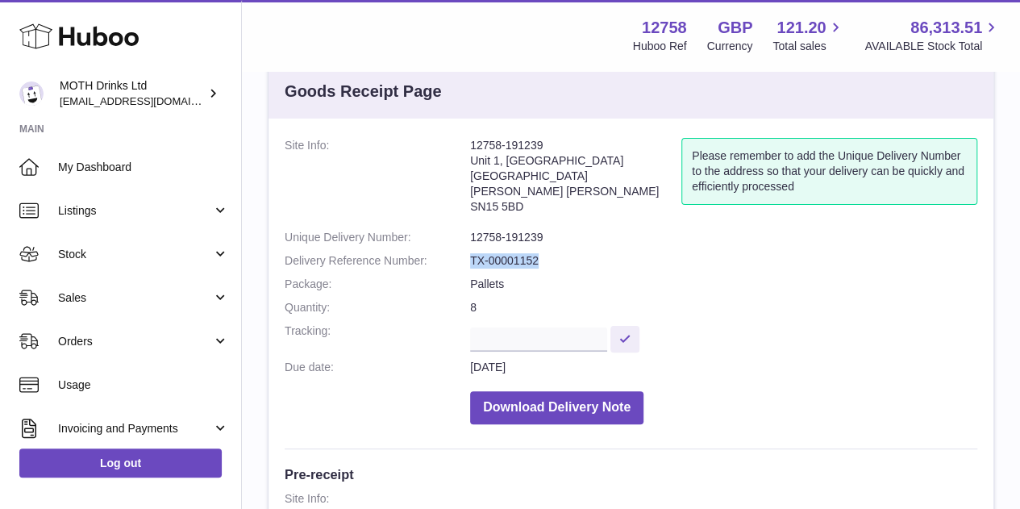
scroll to position [32, 0]
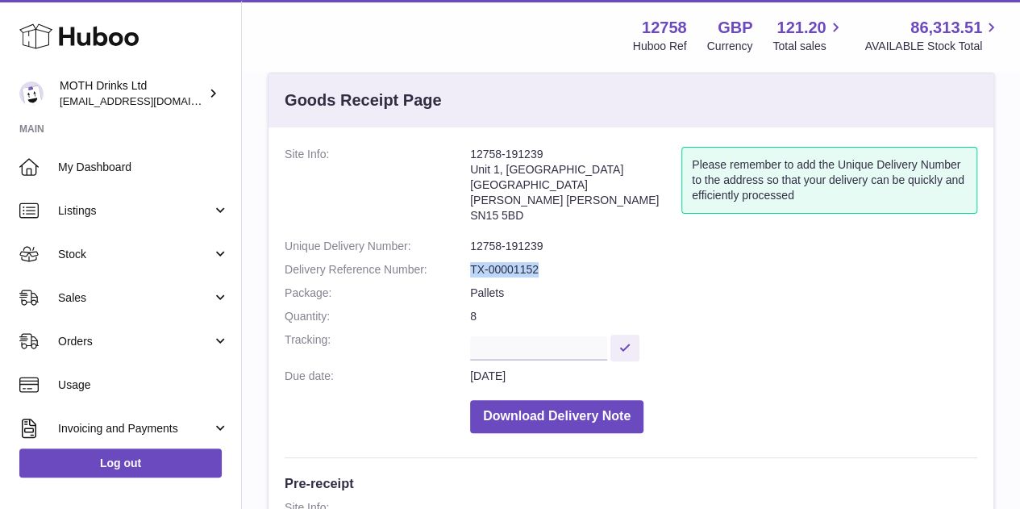
copy dd "TX-00001152"
drag, startPoint x: 460, startPoint y: 244, endPoint x: 574, endPoint y: 241, distance: 113.7
click at [574, 241] on dl "Site Info: [STREET_ADDRESS][PERSON_NAME] Please remember to add the Unique Deli…" at bounding box center [631, 294] width 693 height 294
copy dl "12758-191239"
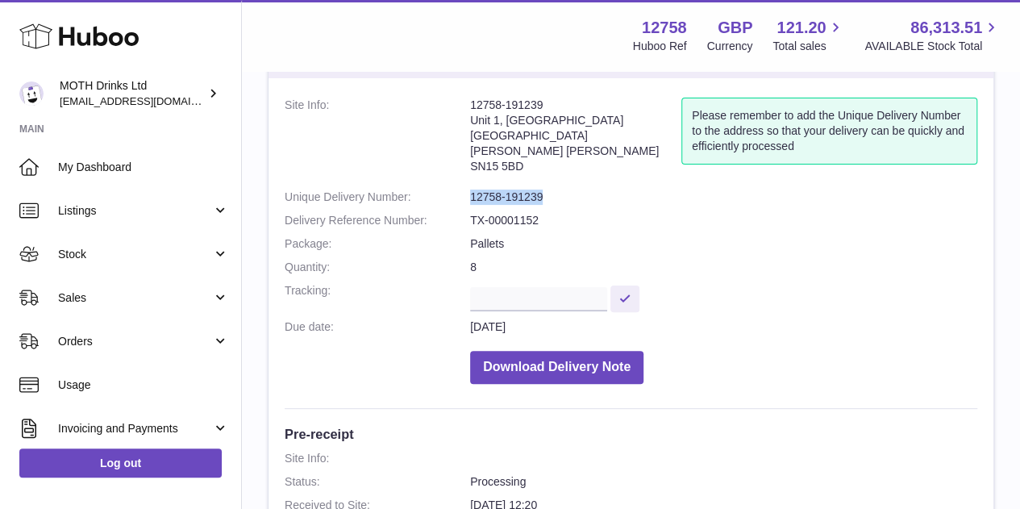
scroll to position [0, 0]
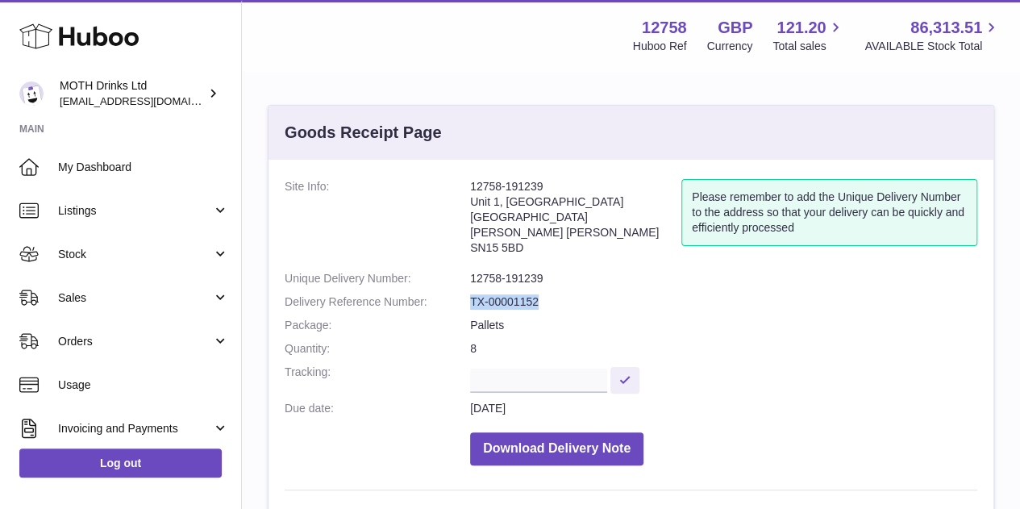
drag, startPoint x: 461, startPoint y: 300, endPoint x: 546, endPoint y: 299, distance: 84.7
click at [546, 299] on dl "Site Info: [STREET_ADDRESS][PERSON_NAME] Please remember to add the Unique Deli…" at bounding box center [631, 326] width 693 height 294
drag, startPoint x: 550, startPoint y: 274, endPoint x: 467, endPoint y: 272, distance: 83.1
click at [467, 272] on dl "Site Info: [STREET_ADDRESS][PERSON_NAME] Please remember to add the Unique Deli…" at bounding box center [631, 326] width 693 height 294
copy dl "12758-191239"
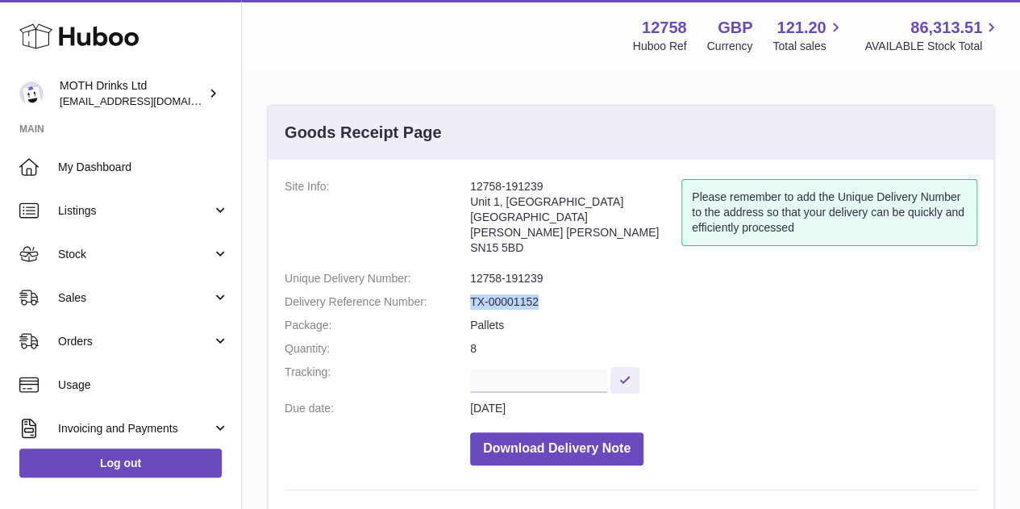
drag, startPoint x: 549, startPoint y: 298, endPoint x: 464, endPoint y: 298, distance: 84.7
click at [464, 298] on dl "Site Info: 12758-191239 Unit 1, St Modwen Park Clanville Way Kington Langley SN…" at bounding box center [631, 326] width 693 height 294
copy dl "TX-00001152"
drag, startPoint x: 470, startPoint y: 278, endPoint x: 582, endPoint y: 284, distance: 112.2
click at [582, 284] on dd "12758-191674" at bounding box center [723, 278] width 507 height 15
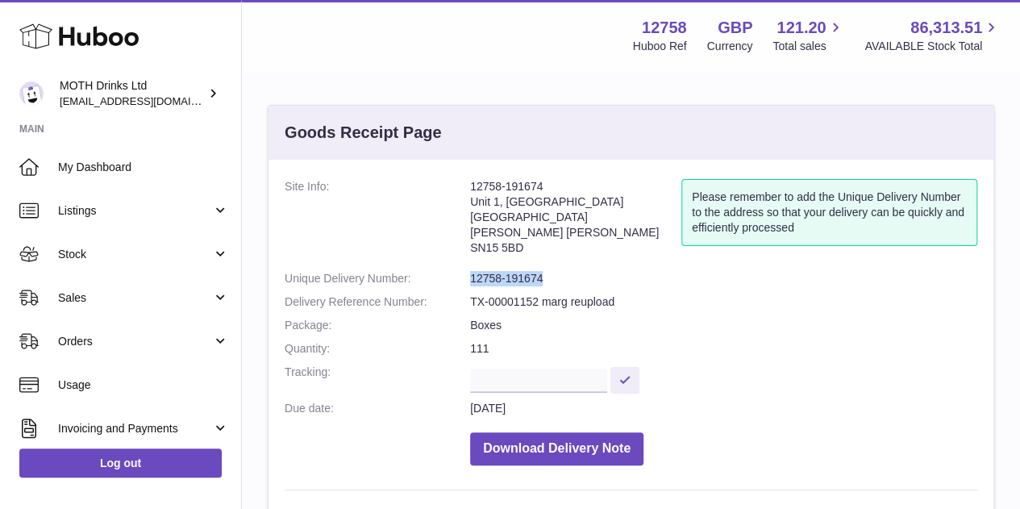
copy dd "12758-191674"
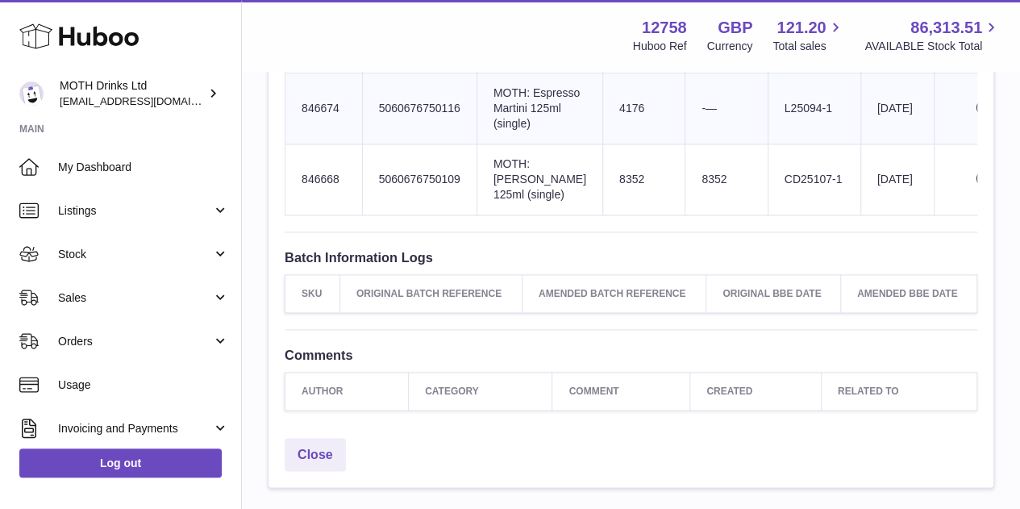
scroll to position [1093, 0]
drag, startPoint x: 791, startPoint y: 306, endPoint x: 737, endPoint y: 304, distance: 54.1
click at [768, 144] on td "Batch Reference L25094-1" at bounding box center [814, 108] width 93 height 71
copy td "L25094-1"
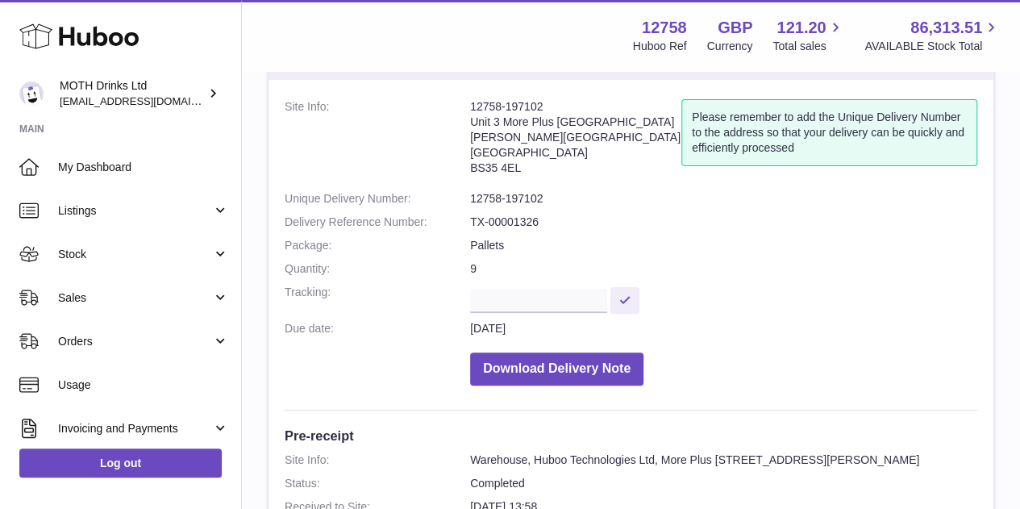
scroll to position [85, 0]
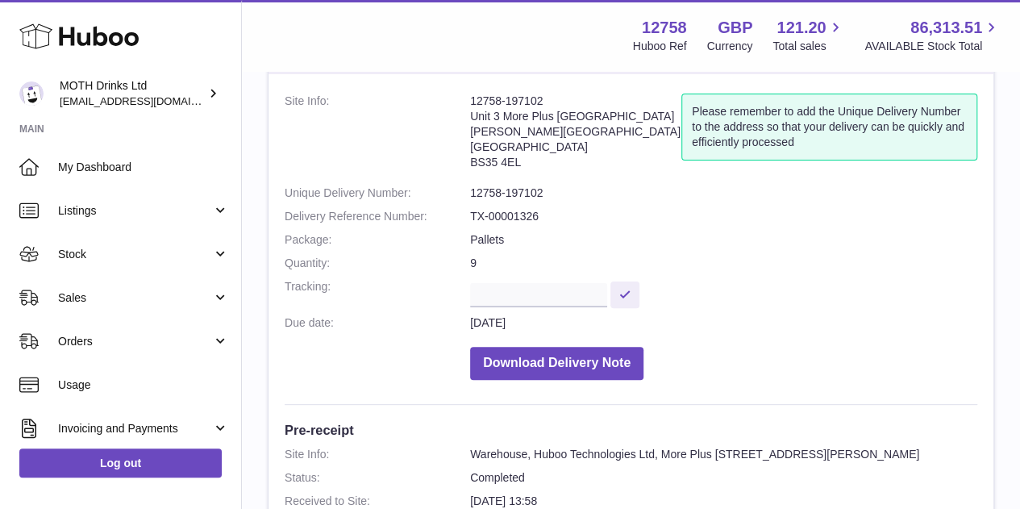
click at [462, 212] on dt "Delivery Reference Number:" at bounding box center [377, 216] width 185 height 15
drag, startPoint x: 465, startPoint y: 199, endPoint x: 547, endPoint y: 190, distance: 81.9
click at [547, 190] on dl "Site Info: 12758-197102 Unit [GEOGRAPHIC_DATA][PERSON_NAME][STREET_ADDRESS] Ple…" at bounding box center [631, 241] width 693 height 294
copy dl "12758-197102"
drag, startPoint x: 549, startPoint y: 215, endPoint x: 465, endPoint y: 209, distance: 84.1
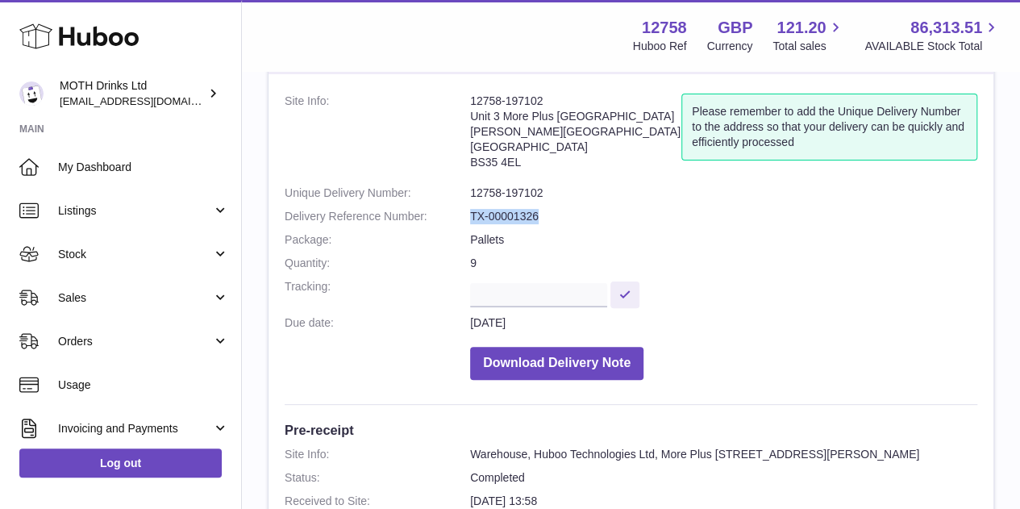
click at [465, 209] on dl "Site Info: 12758-197102 Unit [GEOGRAPHIC_DATA][PERSON_NAME][STREET_ADDRESS] Ple…" at bounding box center [631, 241] width 693 height 294
copy dl "TX-00001326"
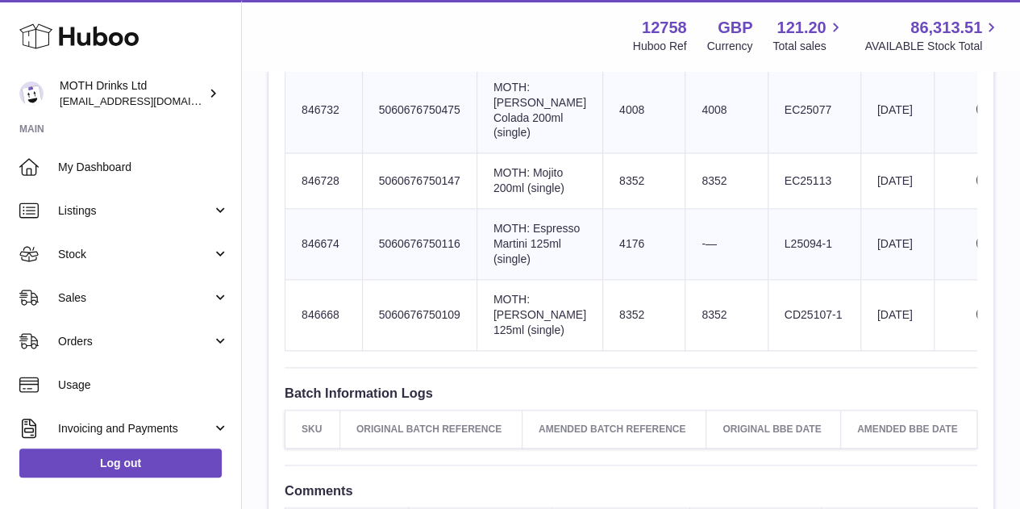
scroll to position [969, 0]
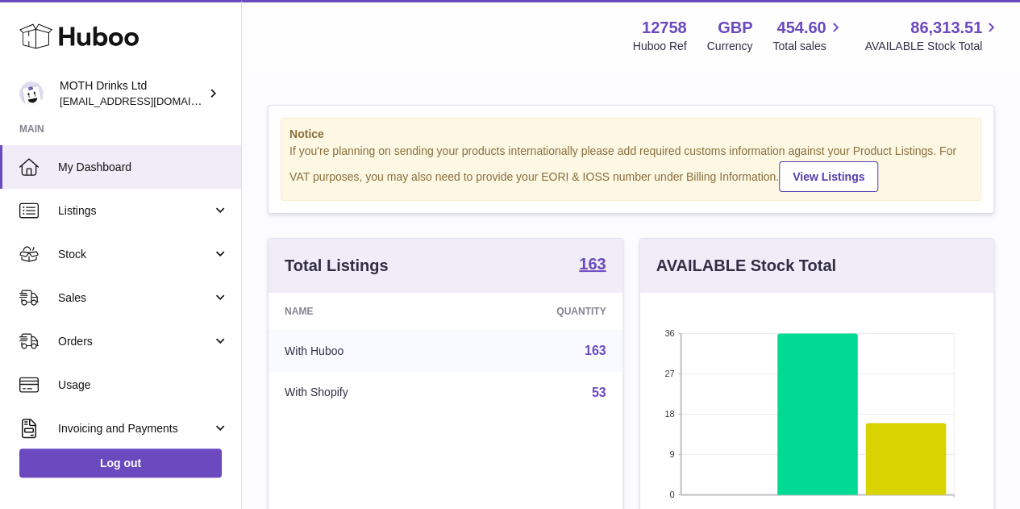
scroll to position [252, 353]
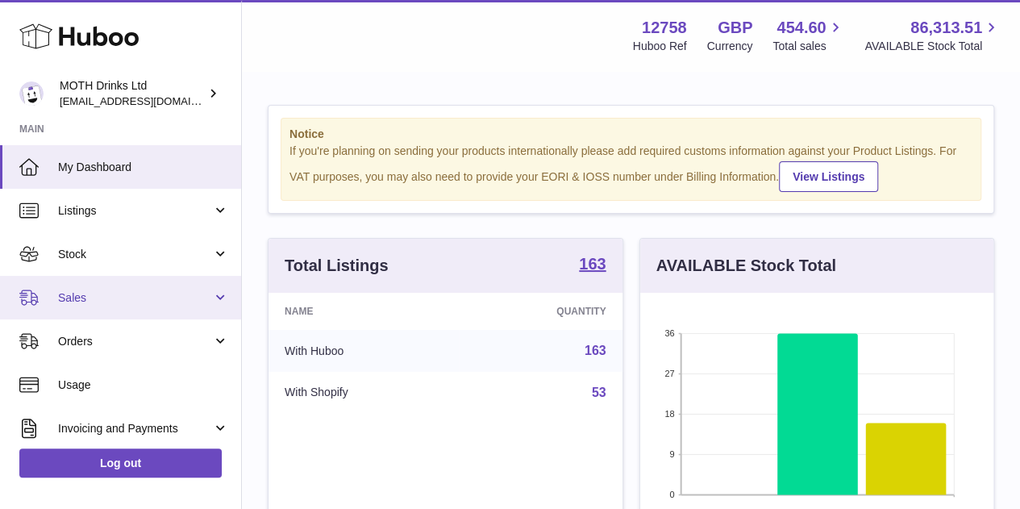
click at [133, 298] on span "Sales" at bounding box center [135, 297] width 154 height 15
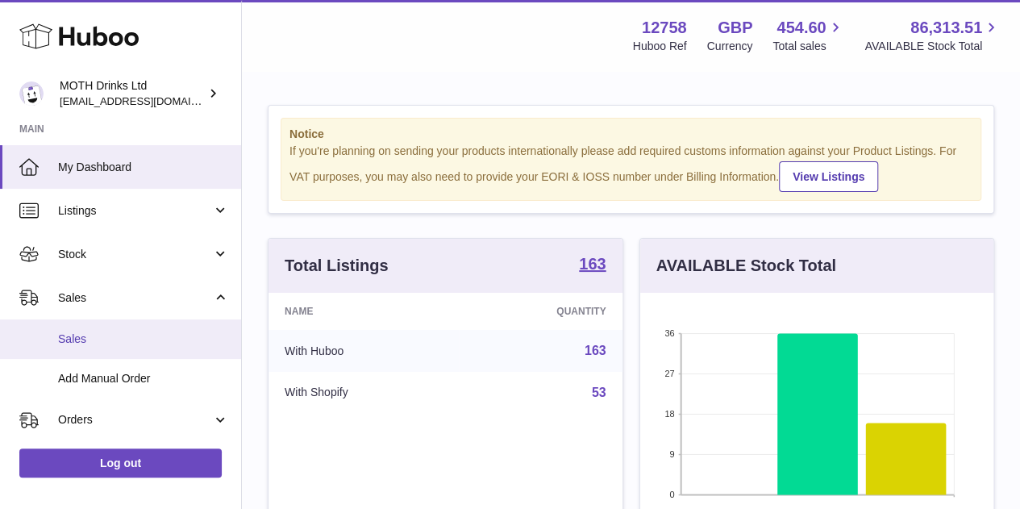
click at [110, 352] on link "Sales" at bounding box center [120, 339] width 241 height 40
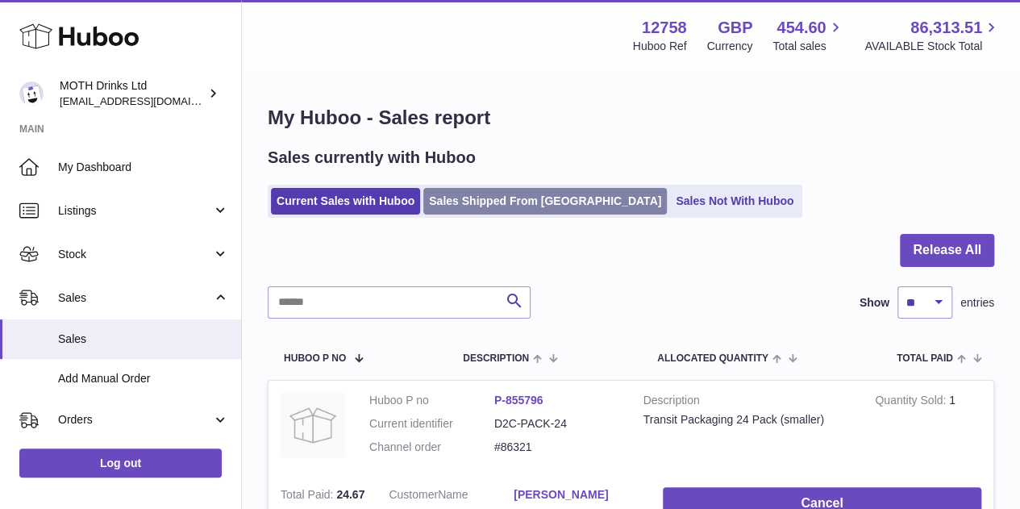
click at [489, 188] on link "Sales Shipped From Huboo" at bounding box center [545, 201] width 244 height 27
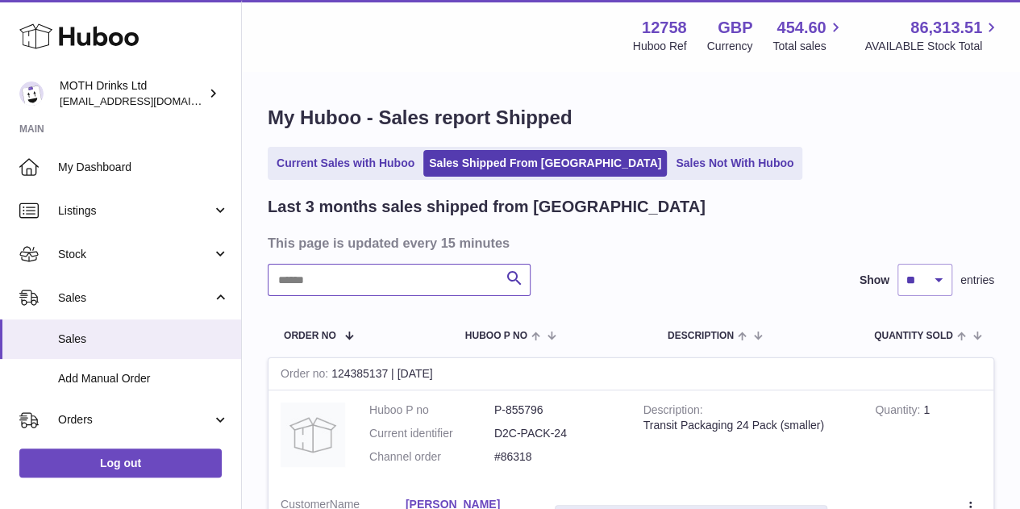
click at [410, 277] on input "text" at bounding box center [399, 280] width 263 height 32
paste input "*******"
type input "*******"
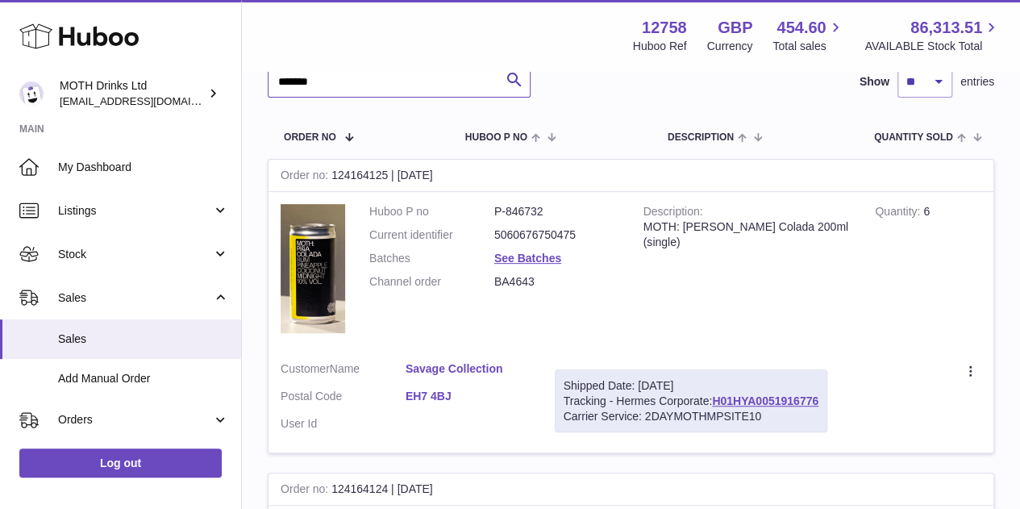
scroll to position [199, 0]
click at [724, 396] on link "H01HYA0051916776" at bounding box center [765, 400] width 106 height 13
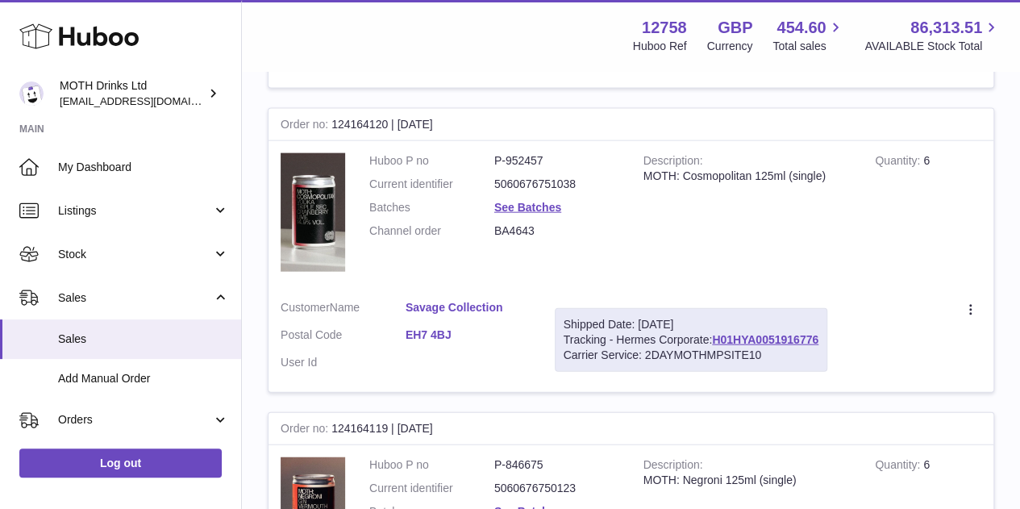
scroll to position [1746, 0]
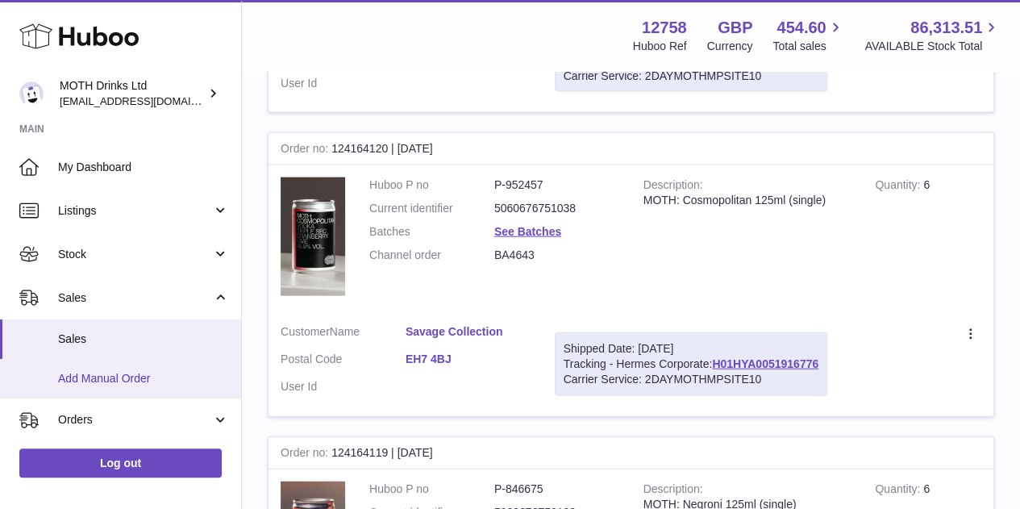
click at [153, 393] on link "Add Manual Order" at bounding box center [120, 379] width 241 height 40
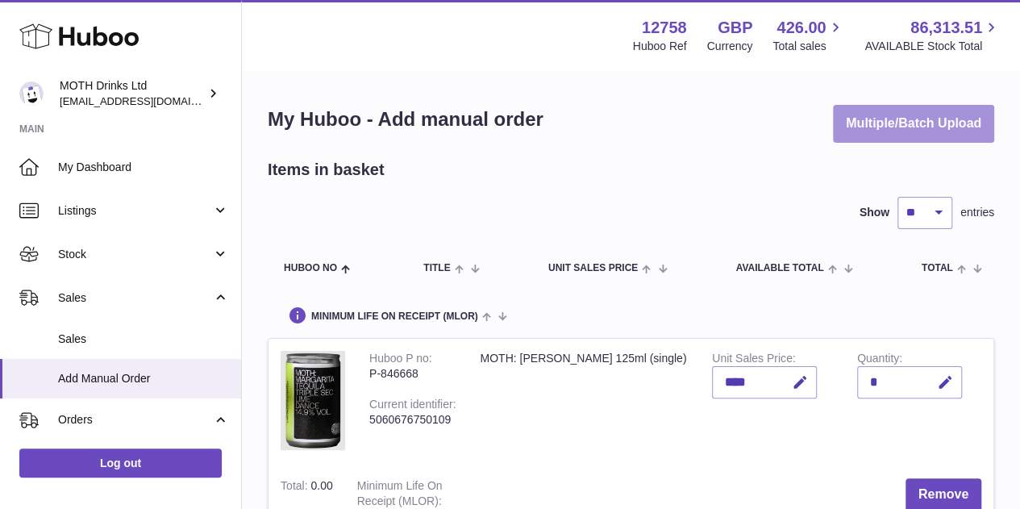
click at [872, 107] on button "Multiple/Batch Upload" at bounding box center [913, 124] width 161 height 38
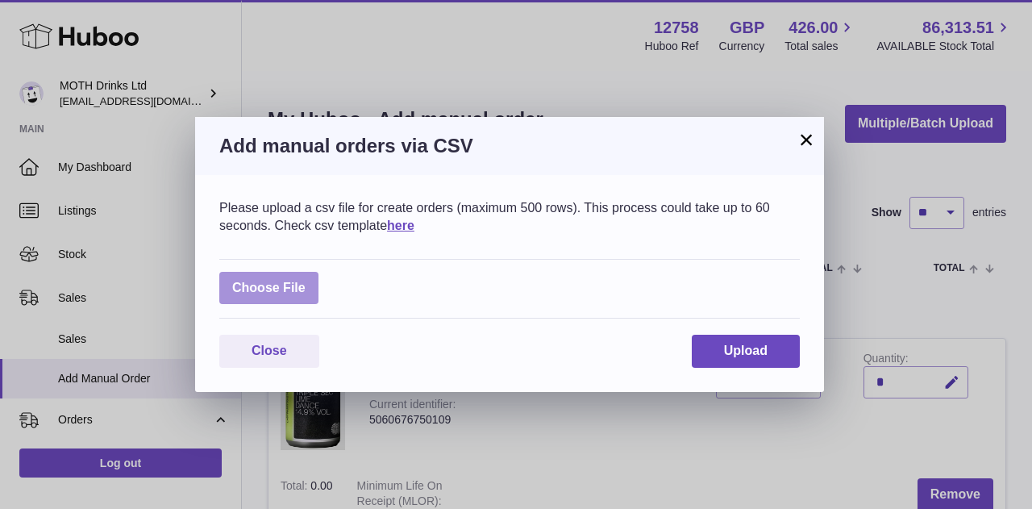
click at [276, 284] on label at bounding box center [268, 288] width 99 height 33
click at [306, 281] on input "file" at bounding box center [306, 280] width 1 height 1
click at [801, 142] on button "×" at bounding box center [806, 139] width 19 height 19
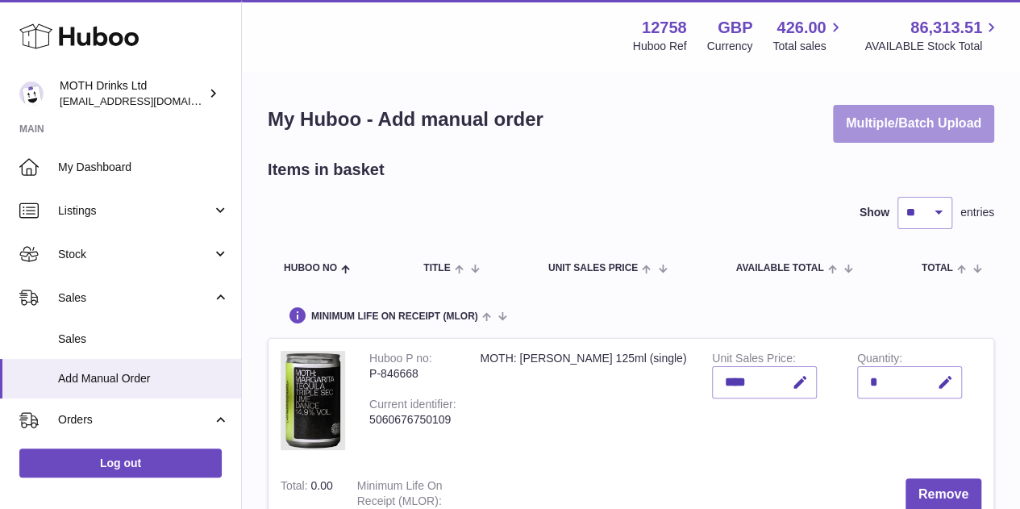
click at [873, 128] on button "Multiple/Batch Upload" at bounding box center [913, 124] width 161 height 38
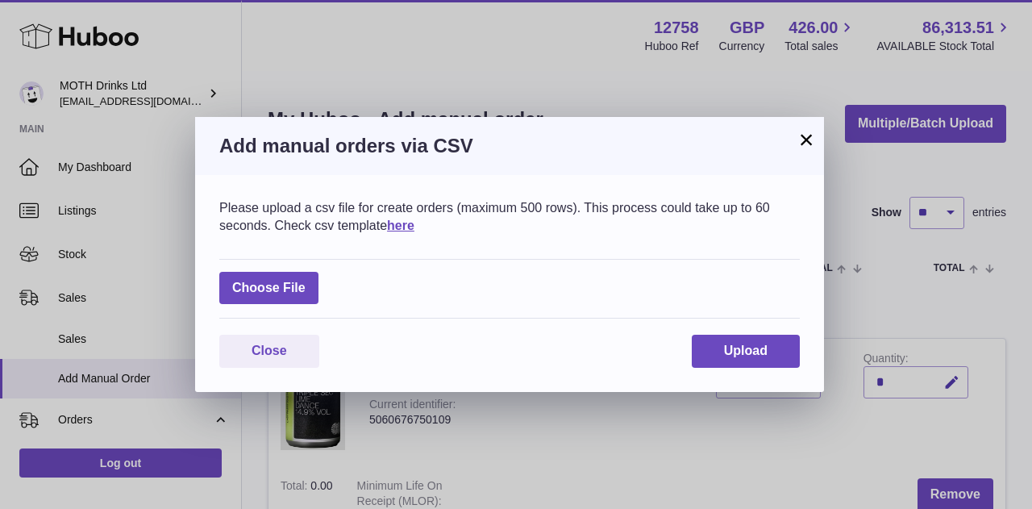
click at [805, 144] on button "×" at bounding box center [806, 139] width 19 height 19
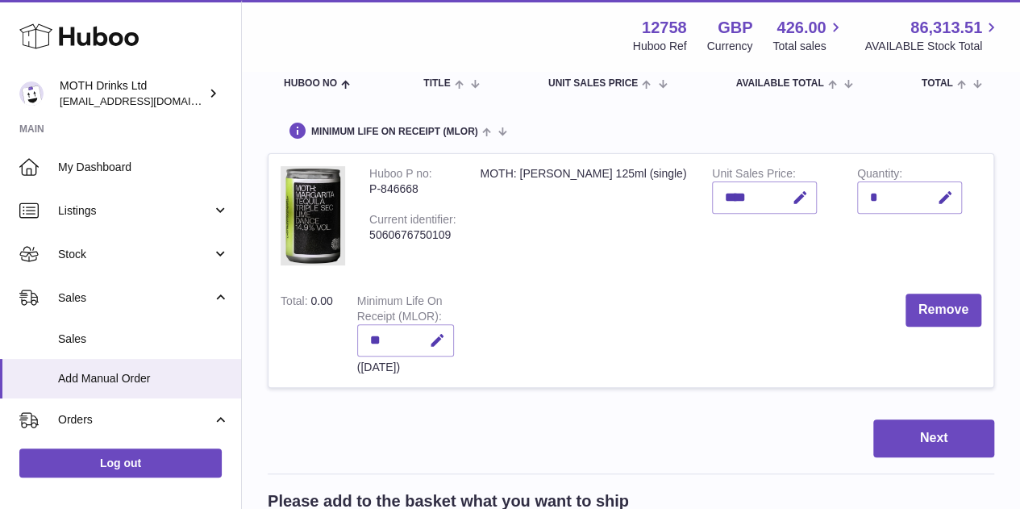
scroll to position [192, 0]
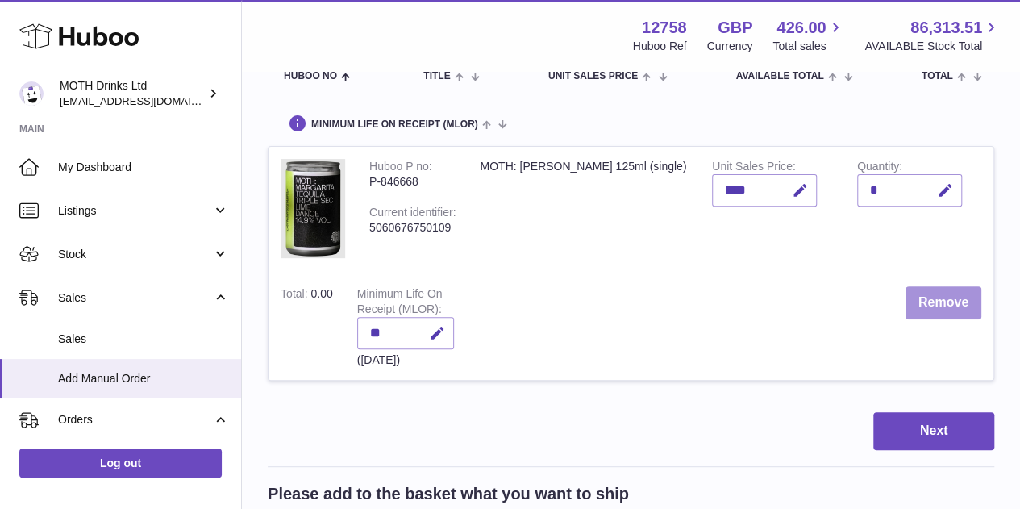
click at [951, 299] on button "Remove" at bounding box center [944, 302] width 76 height 33
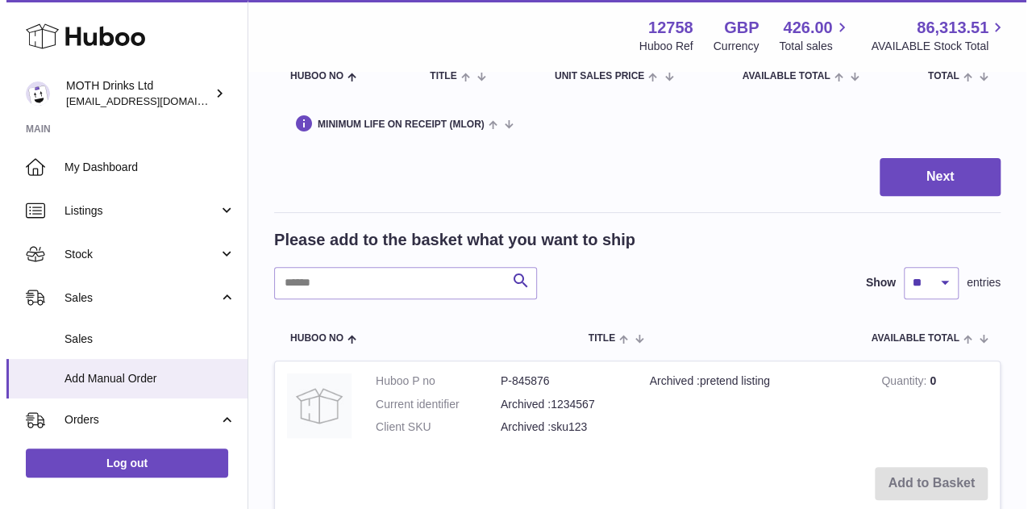
scroll to position [0, 0]
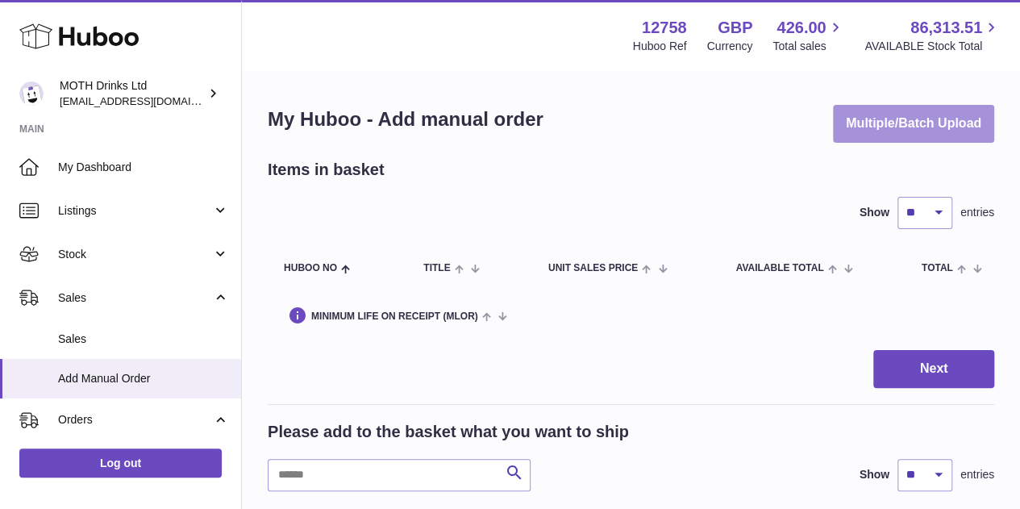
click at [885, 131] on button "Multiple/Batch Upload" at bounding box center [913, 124] width 161 height 38
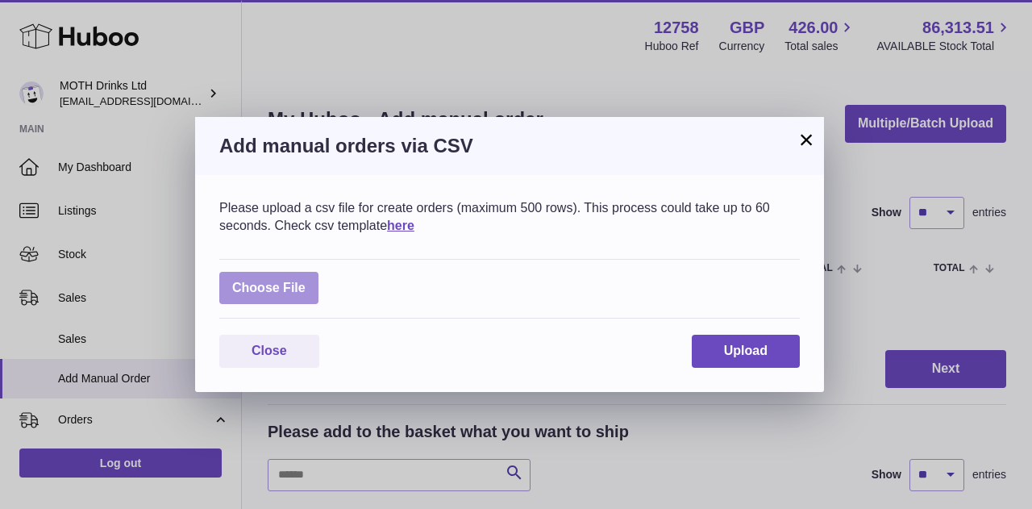
click at [280, 286] on label at bounding box center [268, 288] width 99 height 33
click at [306, 281] on input "file" at bounding box center [306, 280] width 1 height 1
type input "**********"
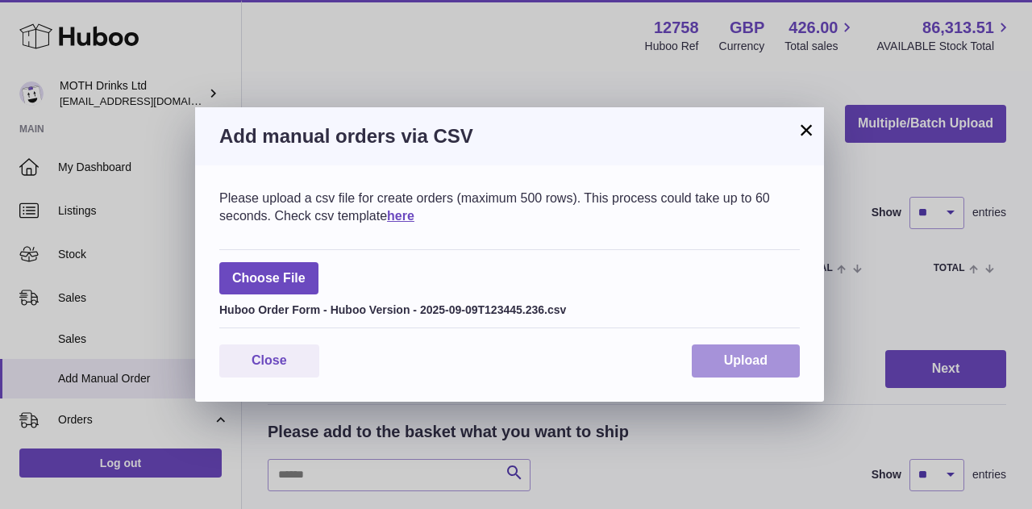
click at [724, 351] on button "Upload" at bounding box center [746, 360] width 108 height 33
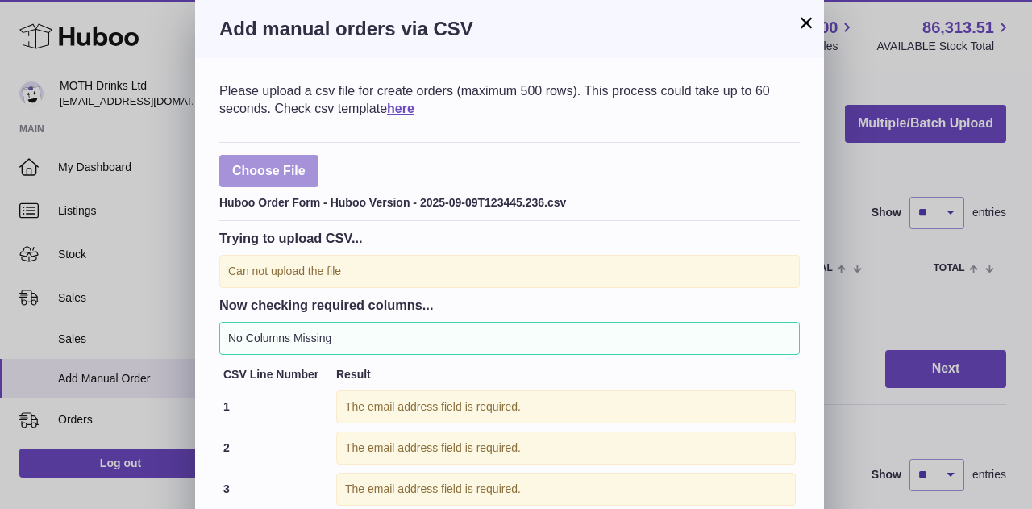
click at [236, 169] on label at bounding box center [268, 171] width 99 height 33
click at [306, 164] on input "file" at bounding box center [306, 163] width 1 height 1
type input "**********"
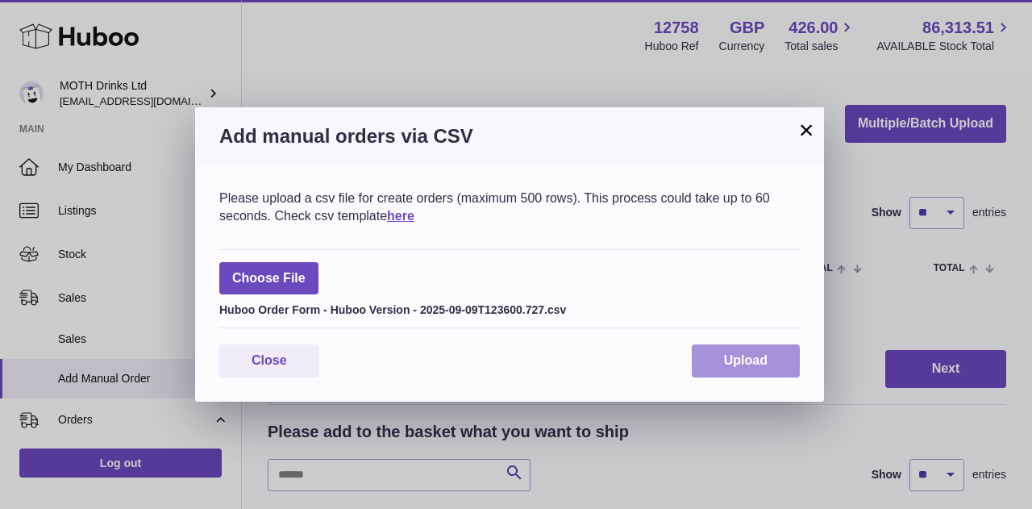
click at [732, 345] on button "Upload" at bounding box center [746, 360] width 108 height 33
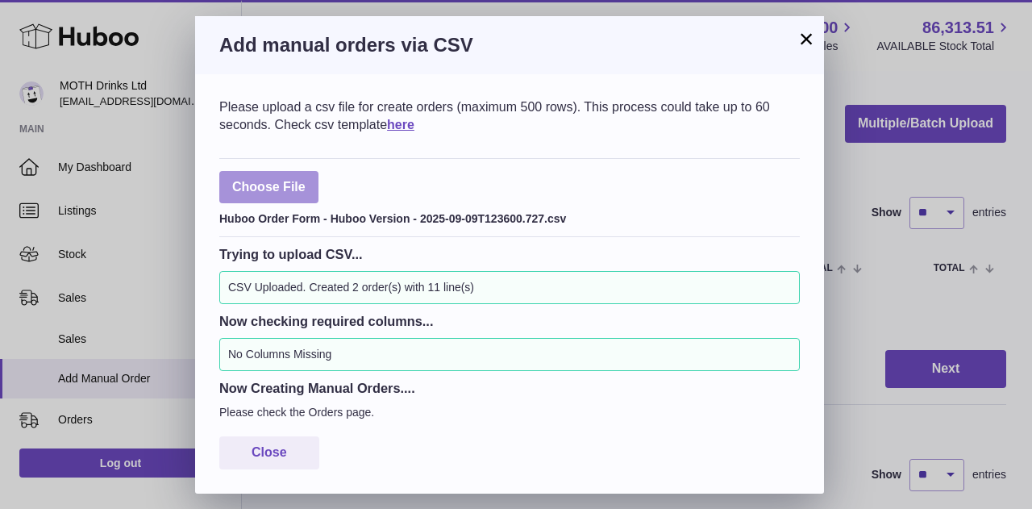
click at [276, 188] on label at bounding box center [268, 187] width 99 height 33
click at [306, 180] on input "file" at bounding box center [306, 179] width 1 height 1
type input "**********"
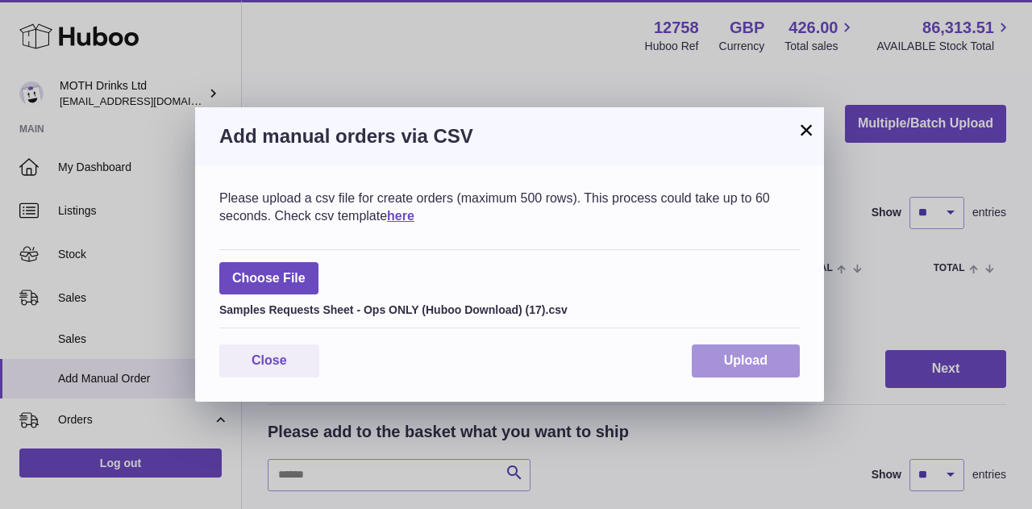
click at [769, 352] on button "Upload" at bounding box center [746, 360] width 108 height 33
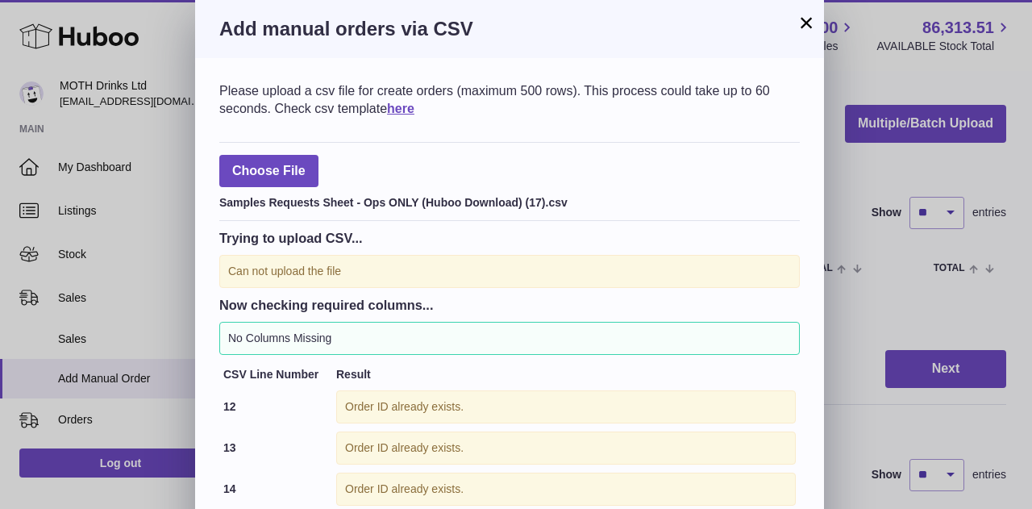
scroll to position [182, 0]
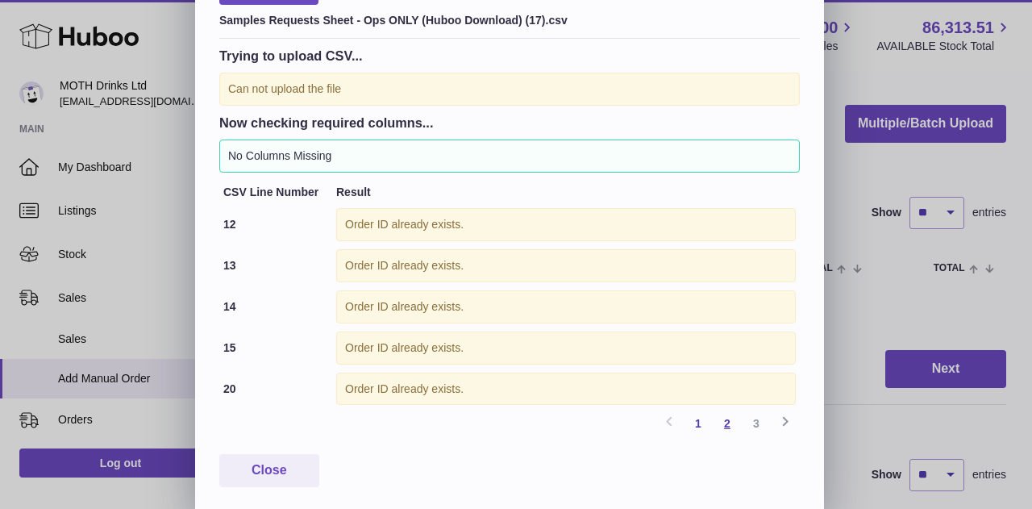
click at [729, 420] on link "2" at bounding box center [727, 423] width 29 height 29
click at [694, 417] on link "1" at bounding box center [698, 423] width 29 height 29
click at [730, 423] on link "2" at bounding box center [727, 423] width 29 height 29
click at [487, 206] on td "Order ID already exists." at bounding box center [566, 224] width 468 height 41
click at [335, 131] on div "Trying to upload CSV... Can not upload the file Now checking required columns..…" at bounding box center [509, 224] width 581 height 370
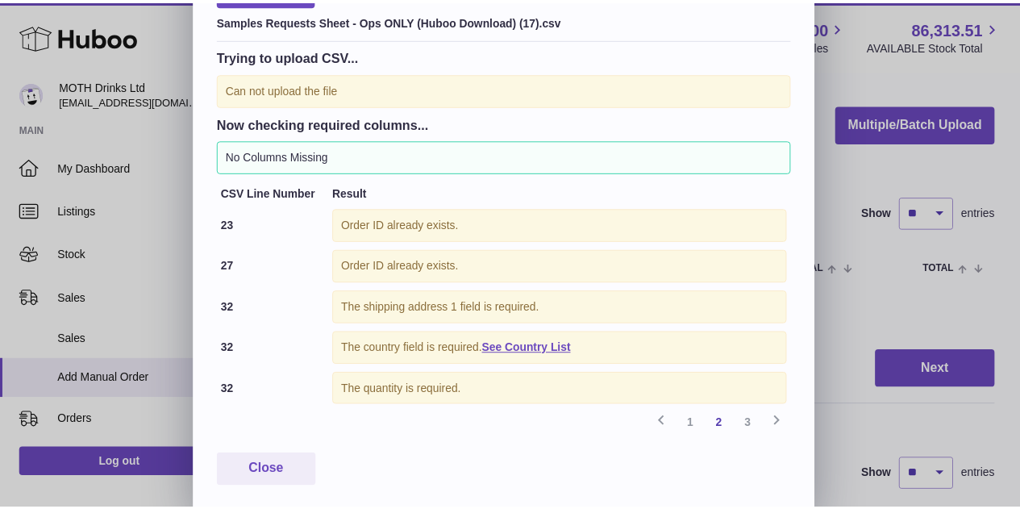
scroll to position [0, 0]
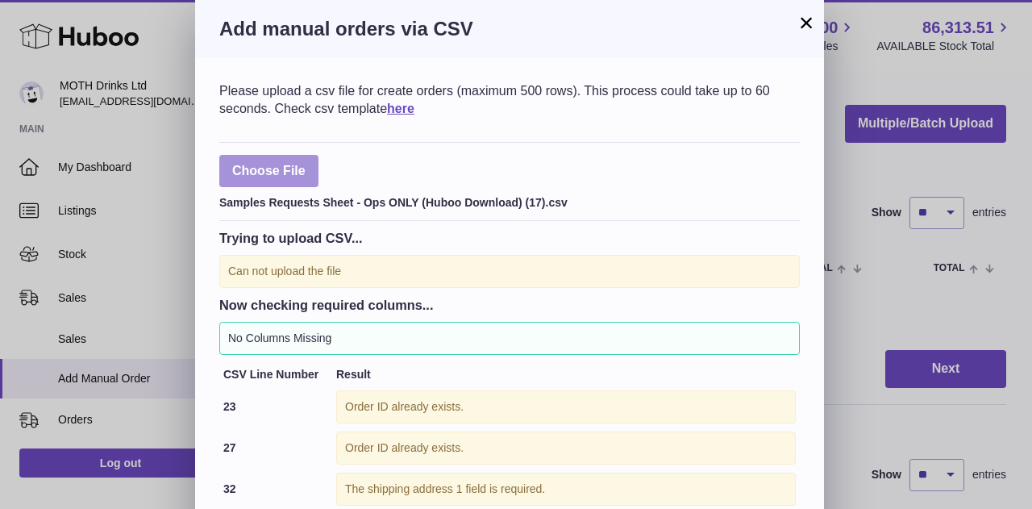
click at [265, 182] on label at bounding box center [268, 171] width 99 height 33
click at [306, 164] on input "file" at bounding box center [306, 163] width 1 height 1
type input "**********"
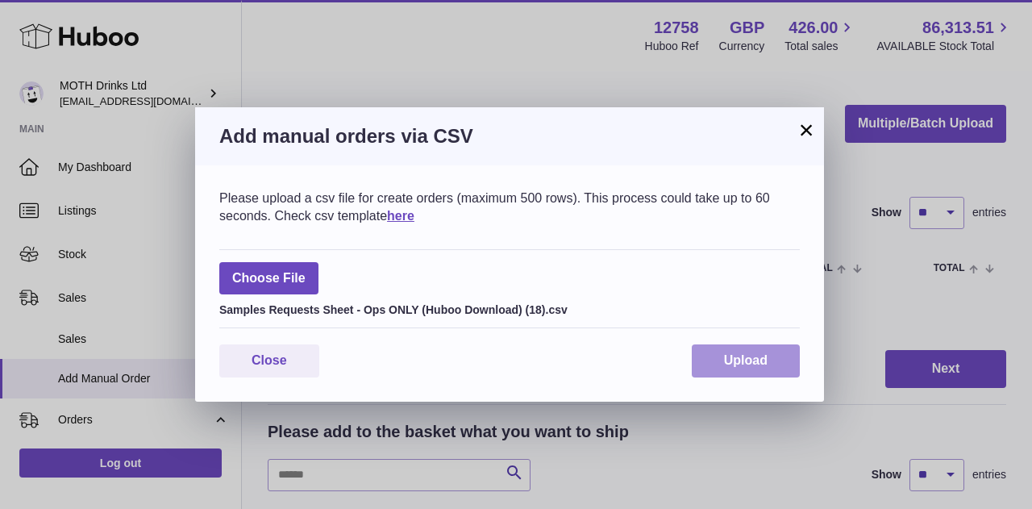
click at [759, 364] on span "Upload" at bounding box center [746, 360] width 44 height 14
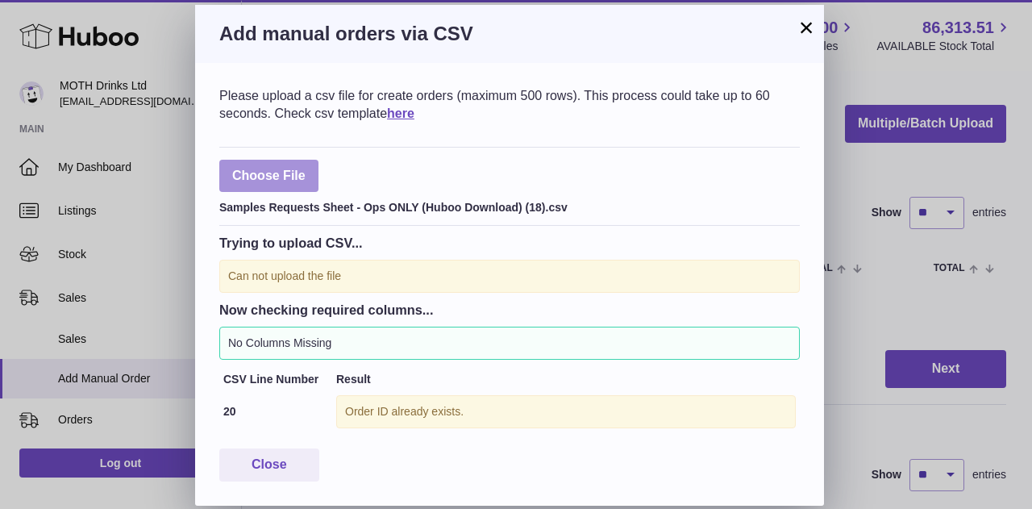
click at [304, 178] on label at bounding box center [268, 176] width 99 height 33
click at [306, 169] on input "file" at bounding box center [306, 168] width 1 height 1
type input "**********"
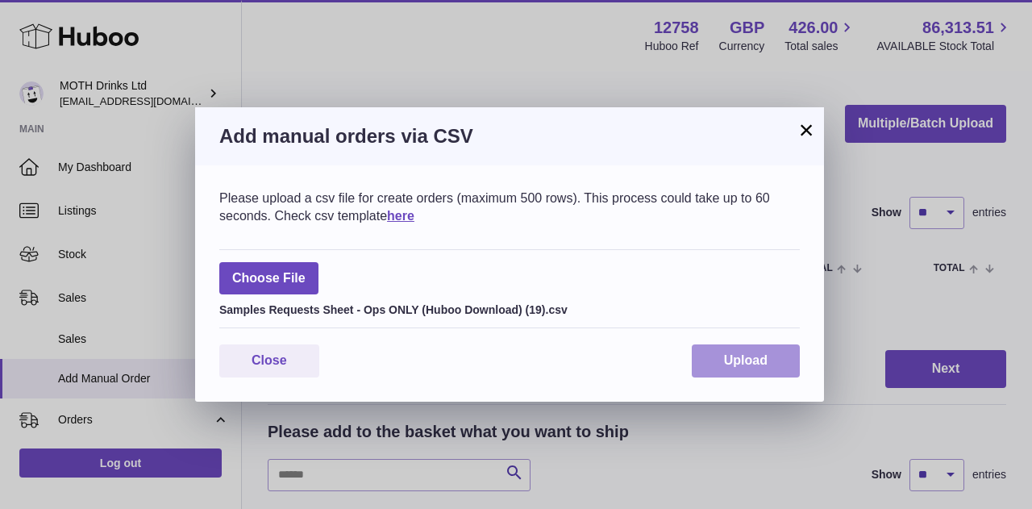
click at [729, 354] on span "Upload" at bounding box center [746, 360] width 44 height 14
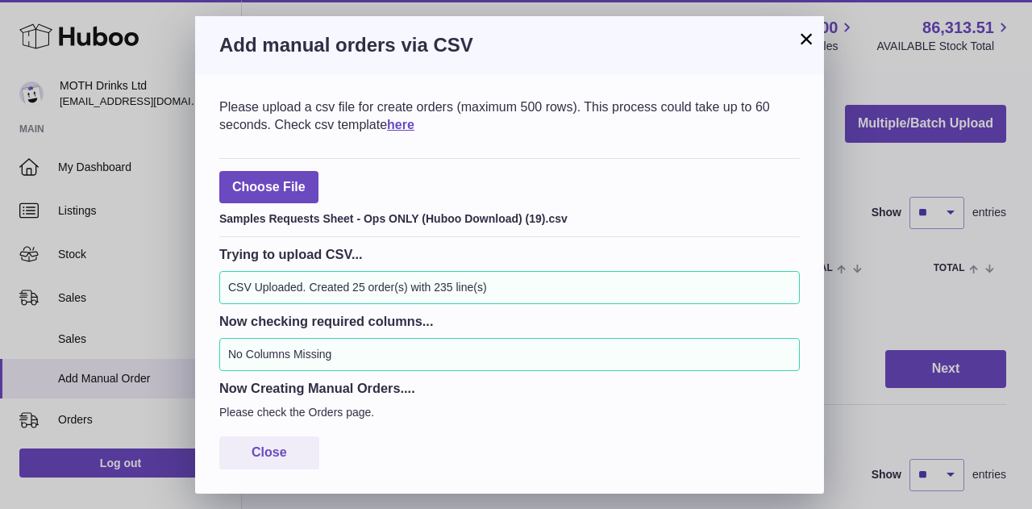
click at [808, 35] on button "×" at bounding box center [806, 38] width 19 height 19
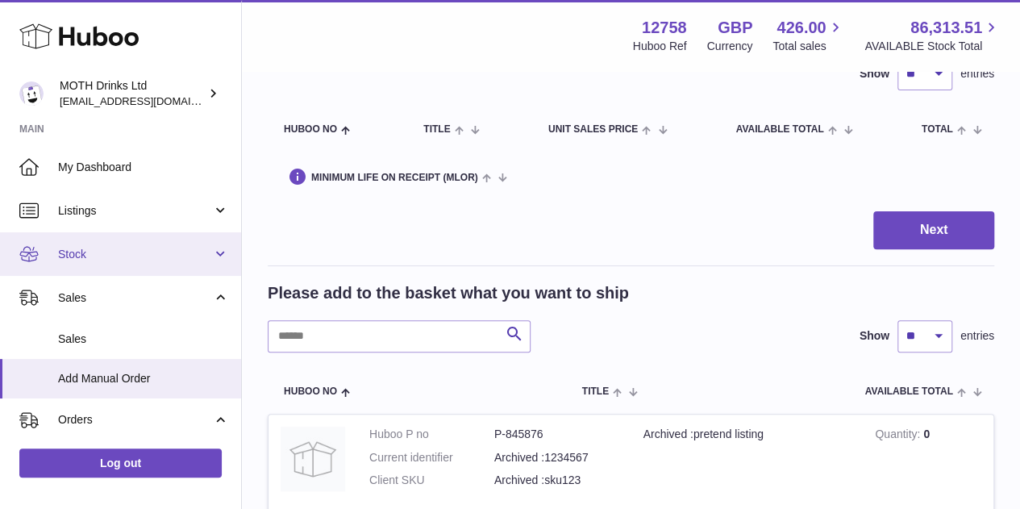
scroll to position [123, 0]
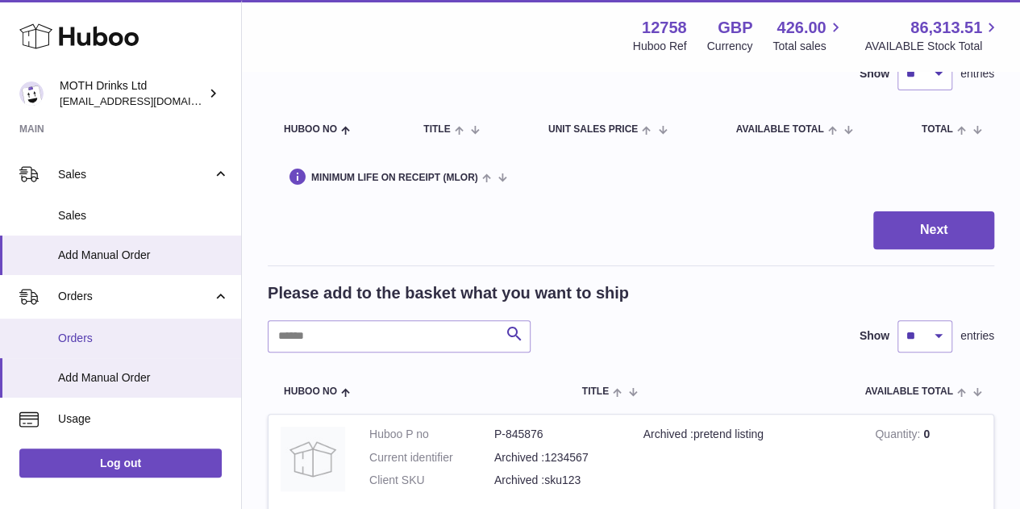
click at [92, 336] on span "Orders" at bounding box center [143, 338] width 171 height 15
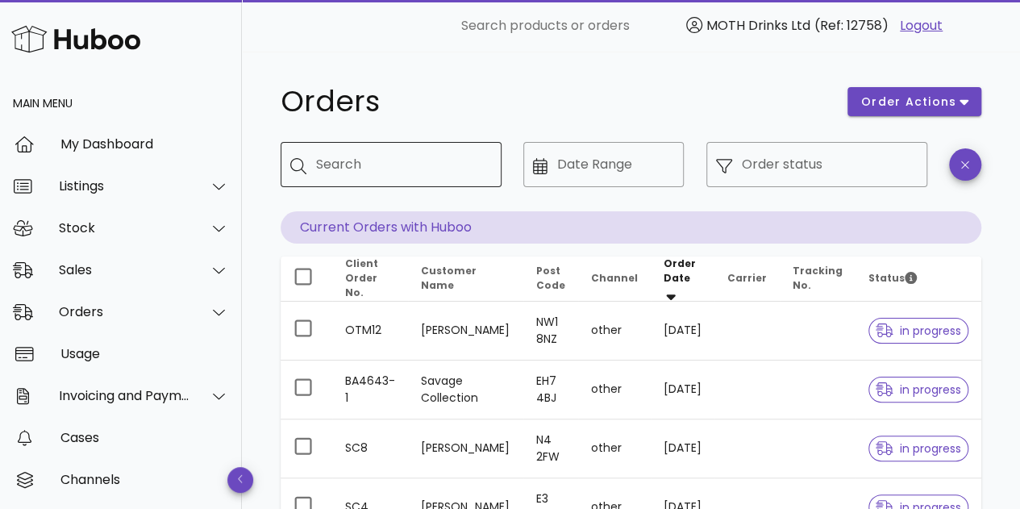
click at [427, 150] on div "Search" at bounding box center [402, 164] width 173 height 45
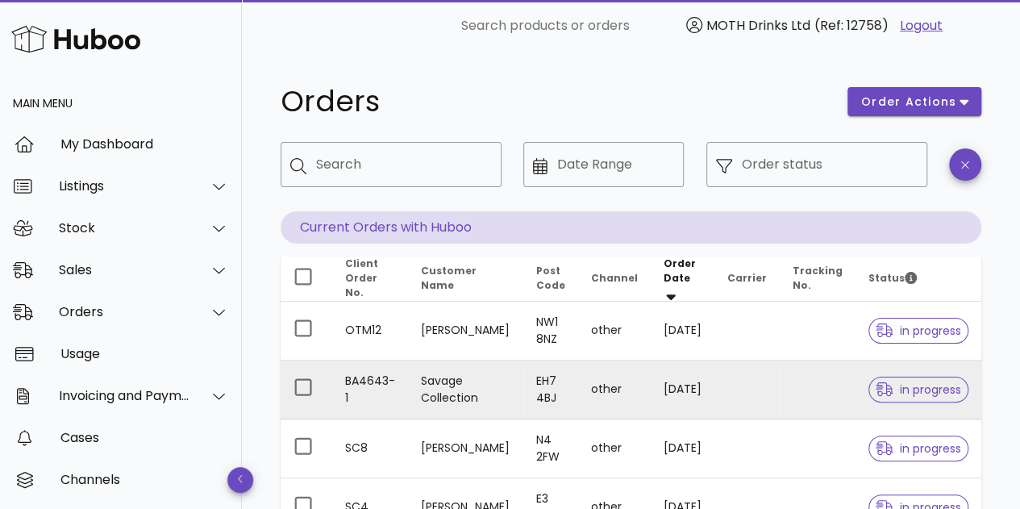
click at [915, 388] on span "in progress" at bounding box center [918, 389] width 85 height 11
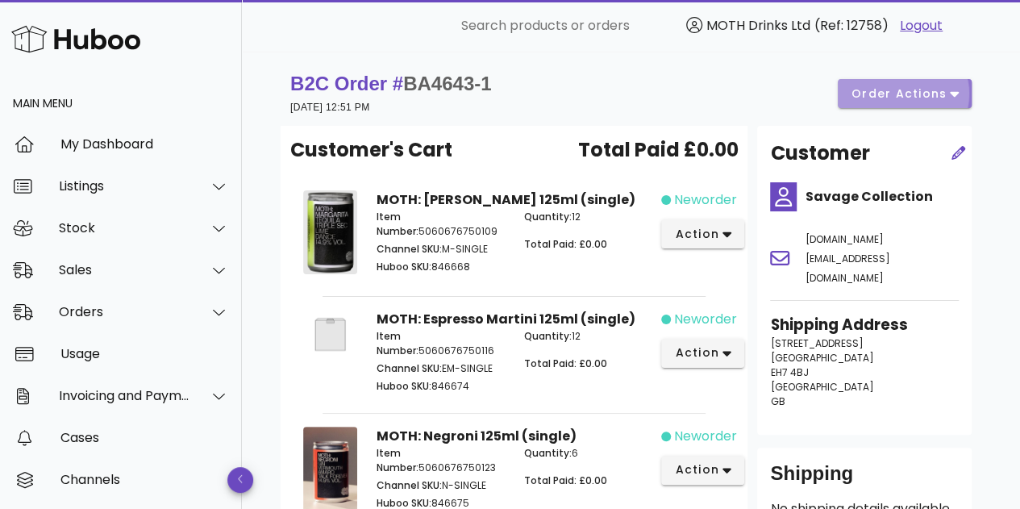
click at [898, 97] on span "order actions" at bounding box center [899, 93] width 97 height 17
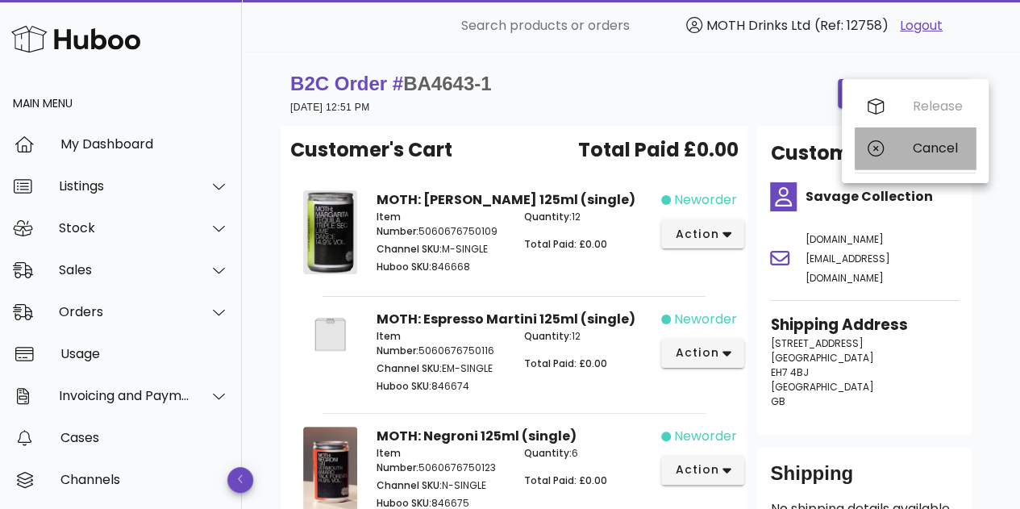
click at [889, 145] on div "Cancel" at bounding box center [915, 148] width 121 height 42
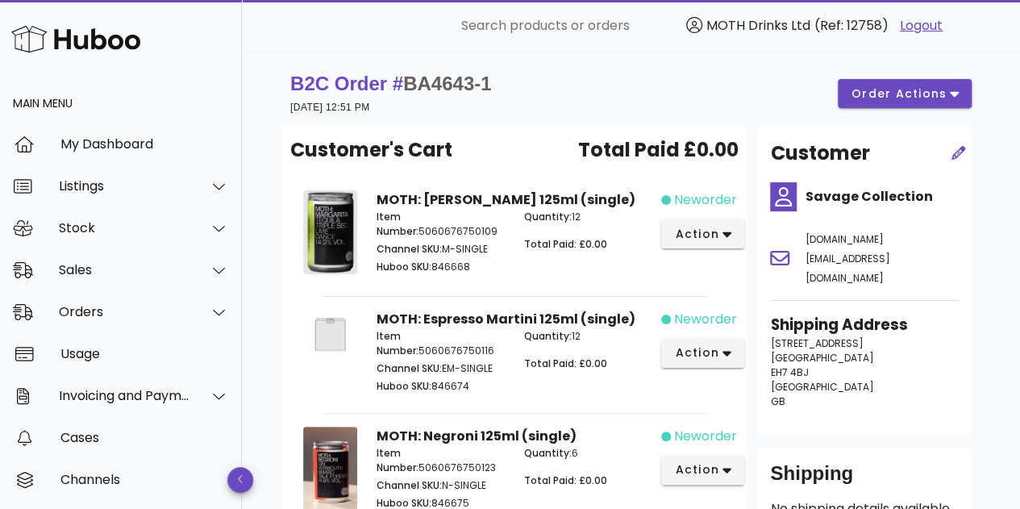
click at [120, 286] on div "Sales" at bounding box center [121, 270] width 242 height 42
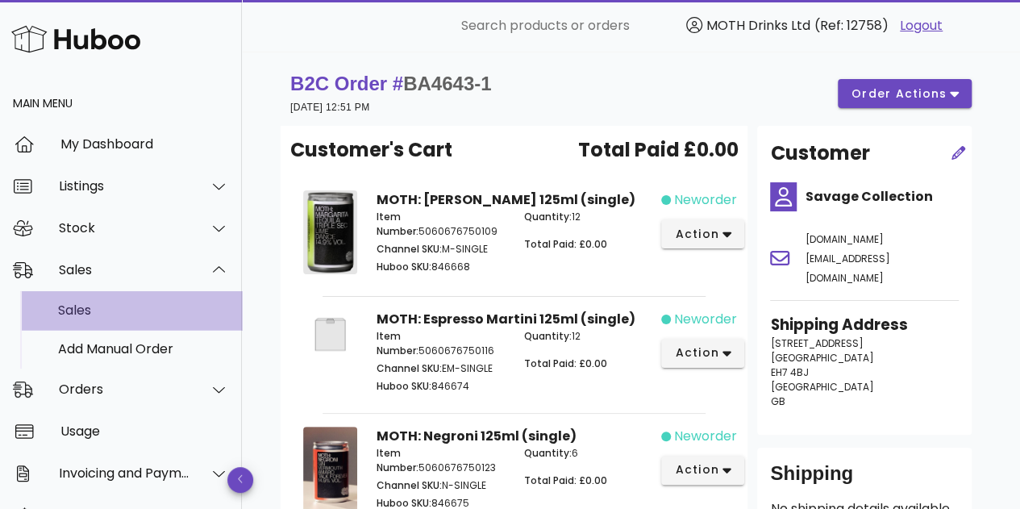
click at [98, 308] on div "Sales" at bounding box center [143, 309] width 171 height 15
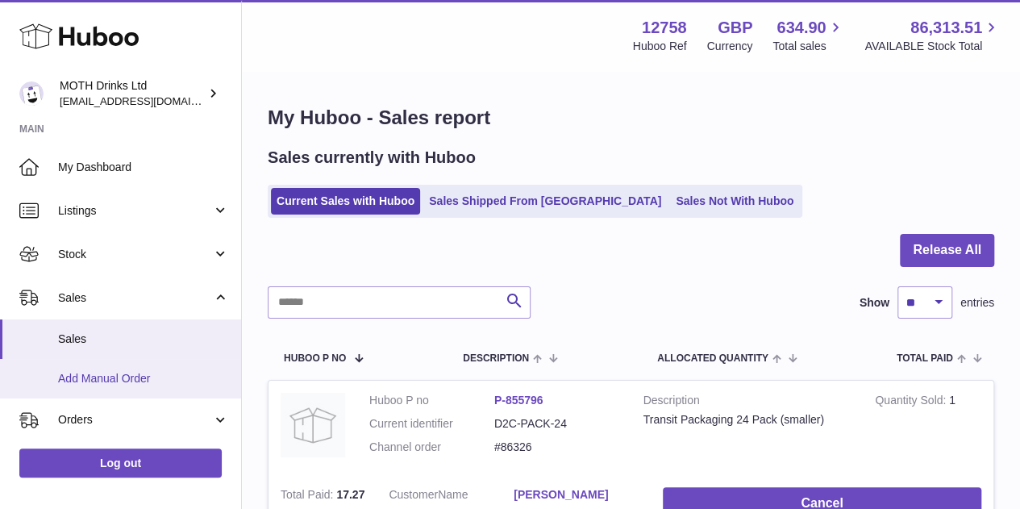
click at [90, 373] on span "Add Manual Order" at bounding box center [143, 378] width 171 height 15
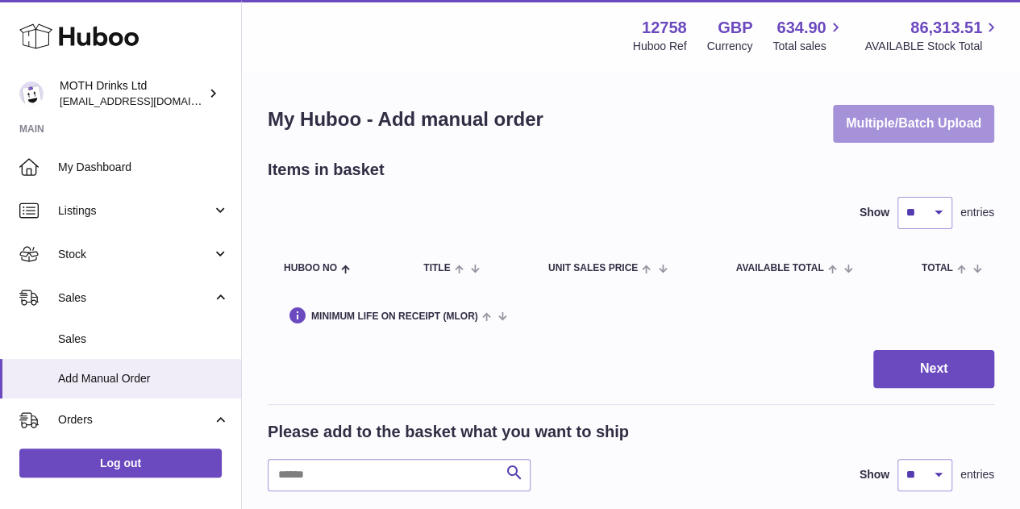
click at [903, 135] on button "Multiple/Batch Upload" at bounding box center [913, 124] width 161 height 38
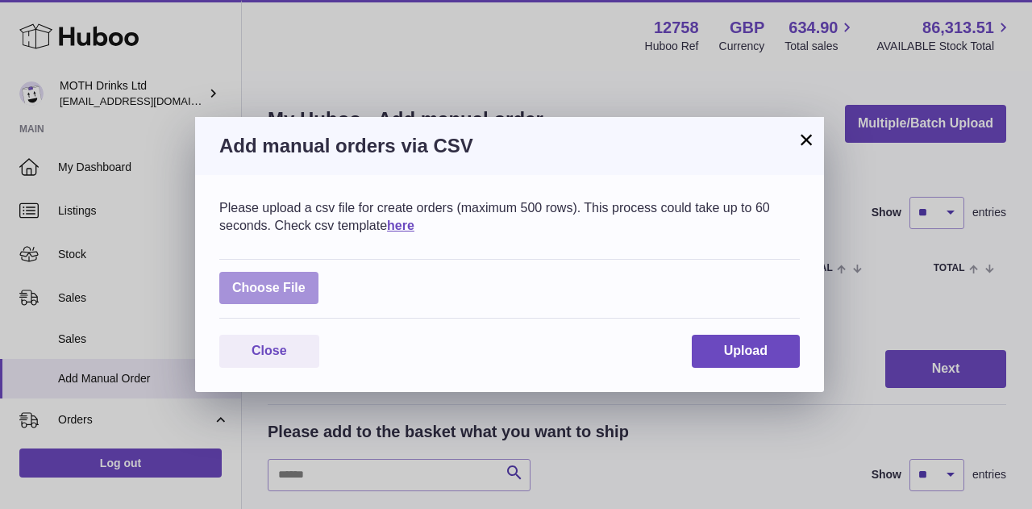
click at [294, 289] on label at bounding box center [268, 288] width 99 height 33
click at [306, 281] on input "file" at bounding box center [306, 280] width 1 height 1
type input "**********"
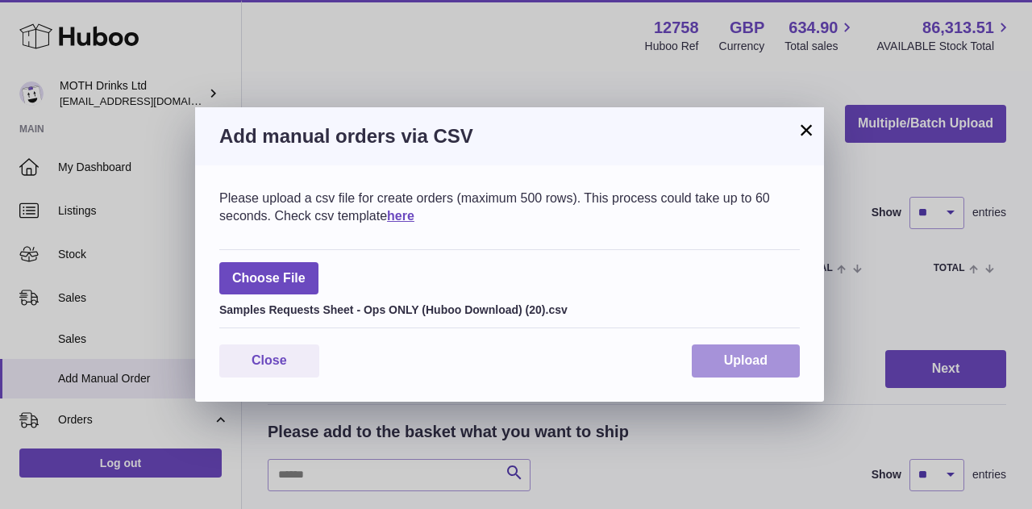
click at [749, 366] on span "Upload" at bounding box center [746, 360] width 44 height 14
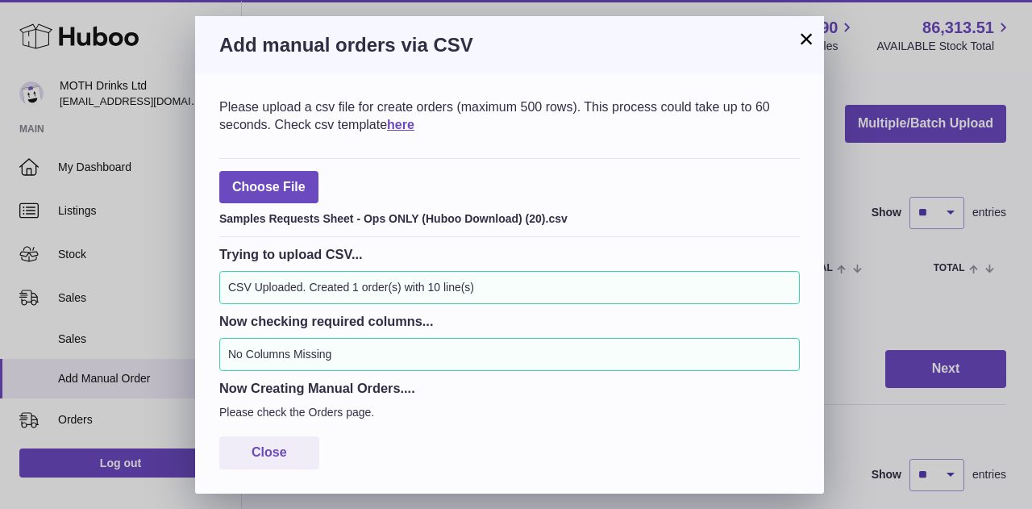
click at [808, 34] on button "×" at bounding box center [806, 38] width 19 height 19
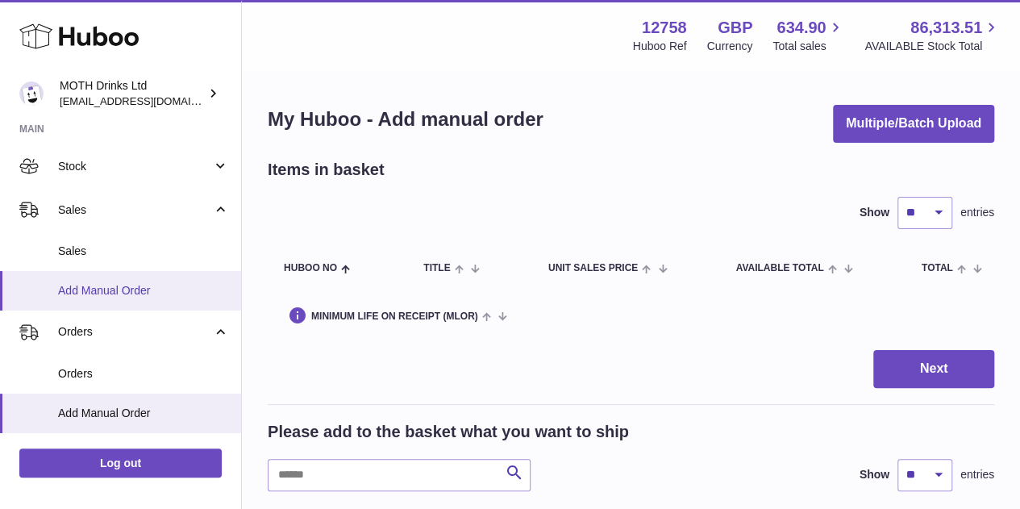
scroll to position [57, 0]
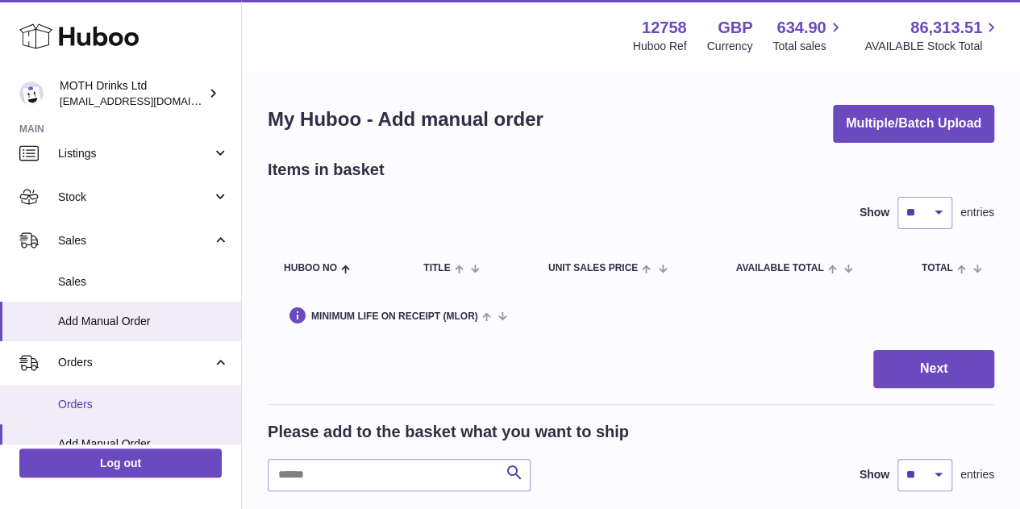
click at [90, 399] on span "Orders" at bounding box center [143, 404] width 171 height 15
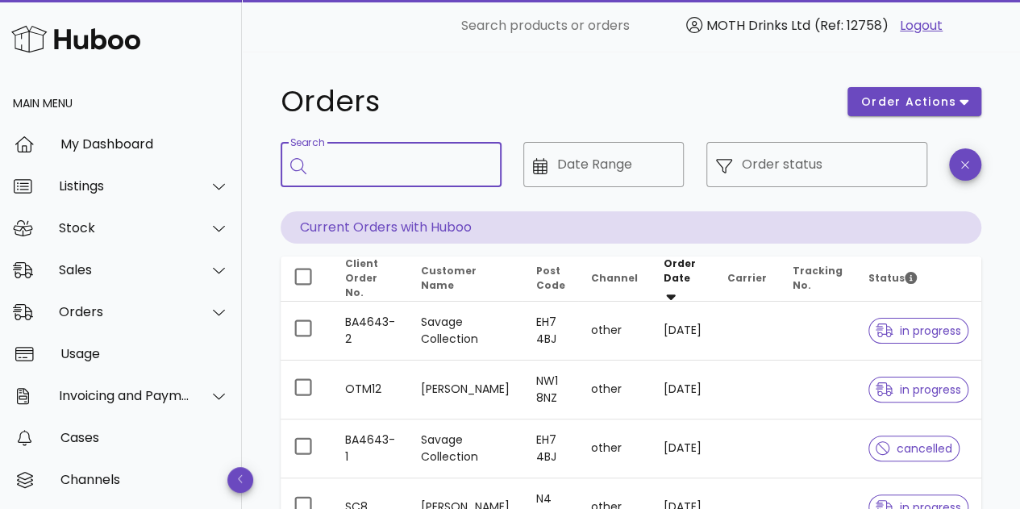
click at [394, 169] on input "Search" at bounding box center [402, 165] width 173 height 26
type input "**********"
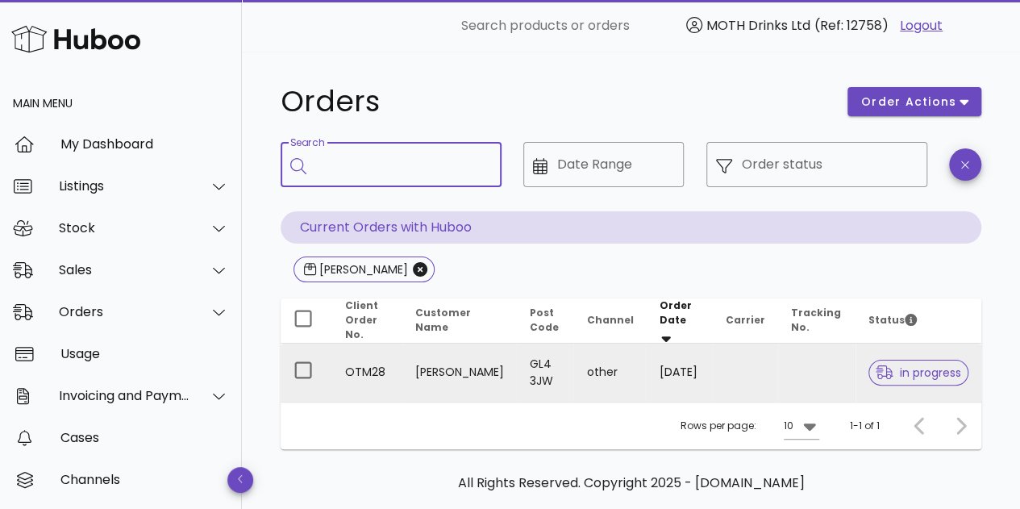
click at [905, 367] on span "in progress" at bounding box center [918, 372] width 85 height 11
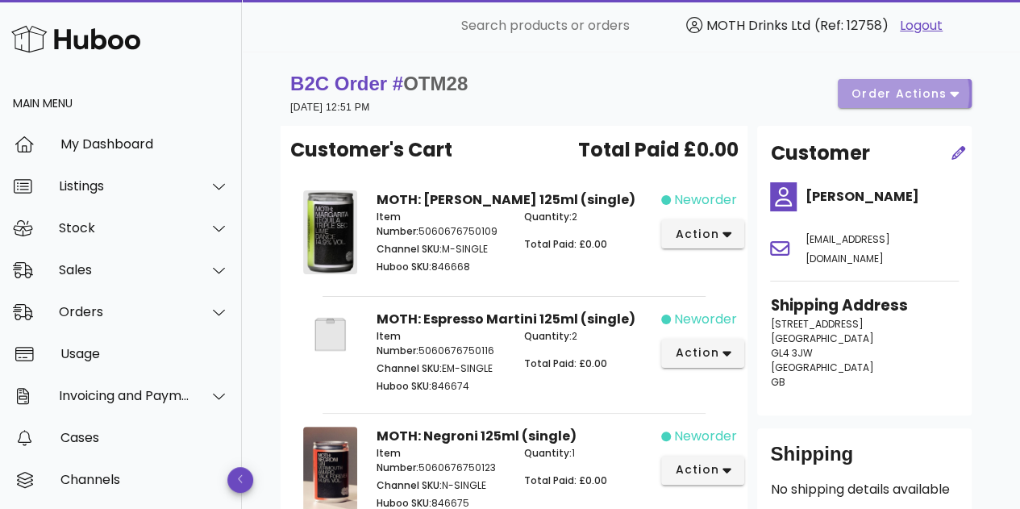
click at [921, 94] on span "order actions" at bounding box center [899, 93] width 97 height 17
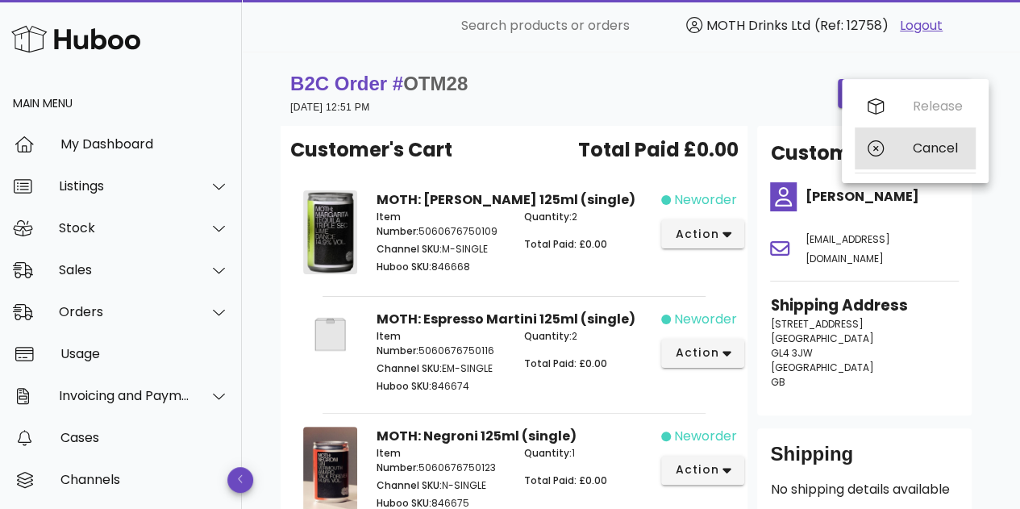
click at [901, 148] on div "Cancel" at bounding box center [915, 148] width 121 height 42
